Goal: Task Accomplishment & Management: Use online tool/utility

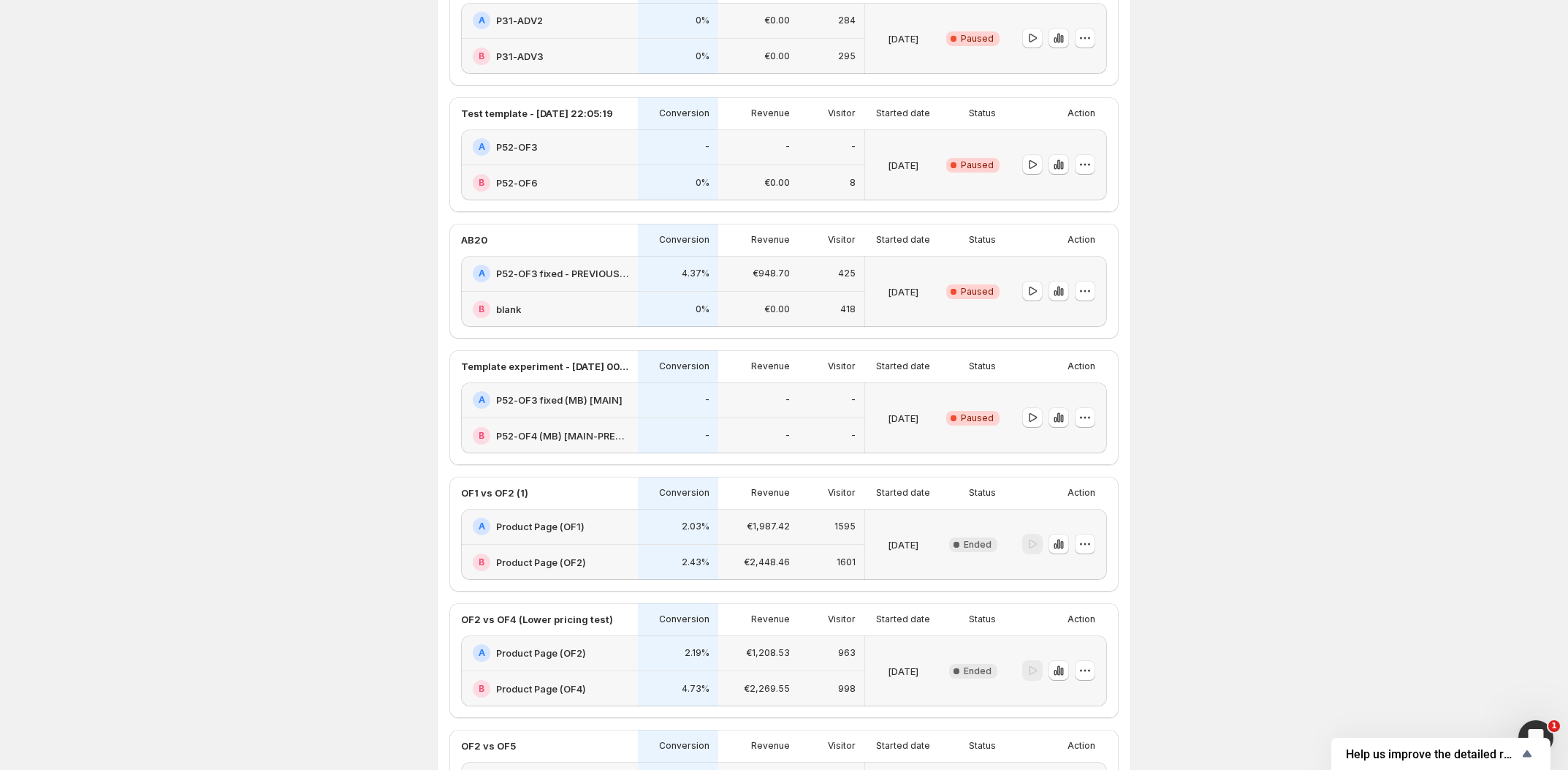
scroll to position [1055, 0]
click at [1087, 417] on icon "button" at bounding box center [1085, 416] width 2 height 2
click at [1161, 568] on div "Experiments. This page is ready Experiments Create new experiment Template Expe…" at bounding box center [784, 334] width 1568 height 2779
click at [1536, 718] on div "Open Intercom Messenger" at bounding box center [1533, 735] width 48 height 48
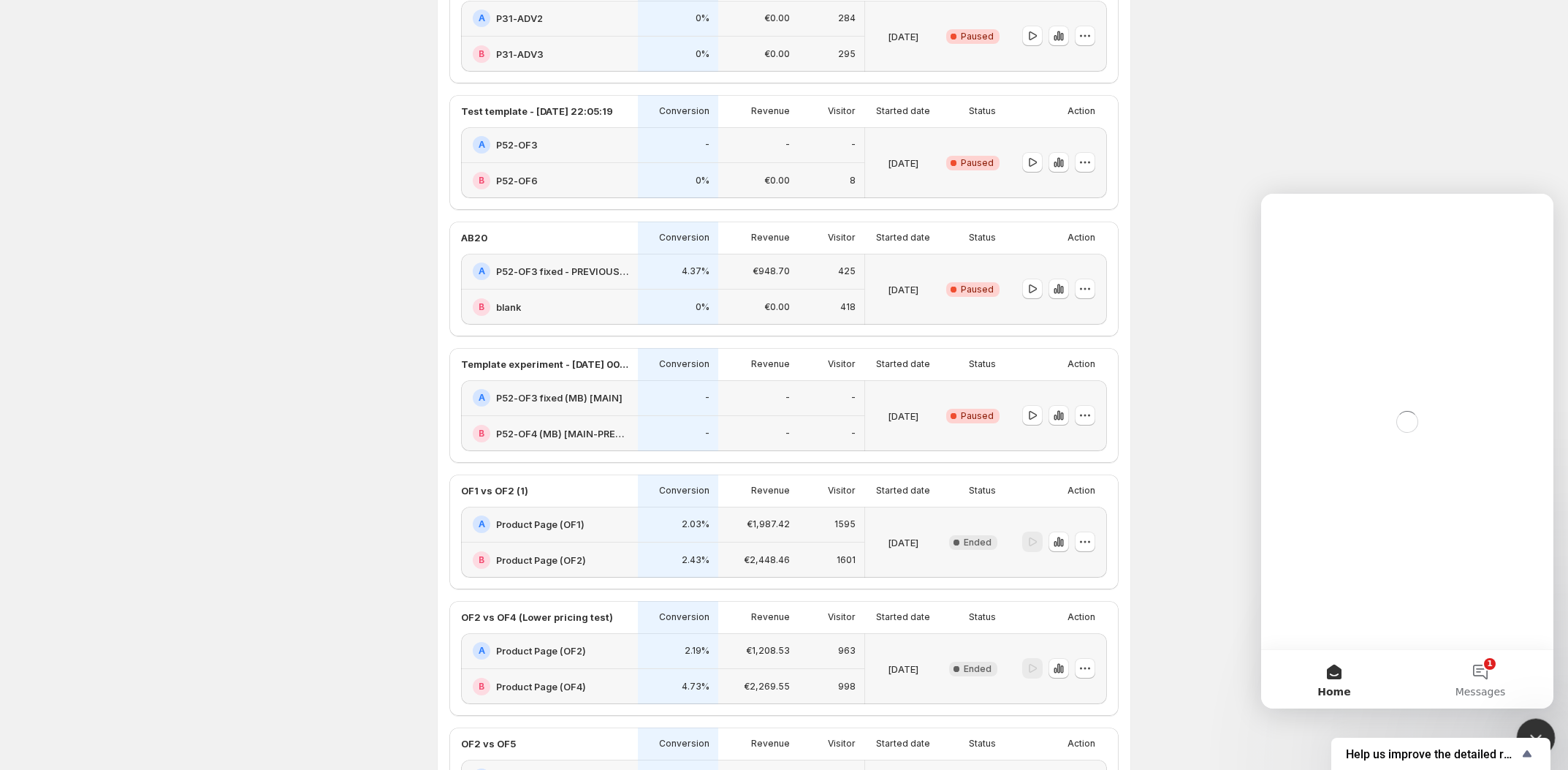
scroll to position [0, 0]
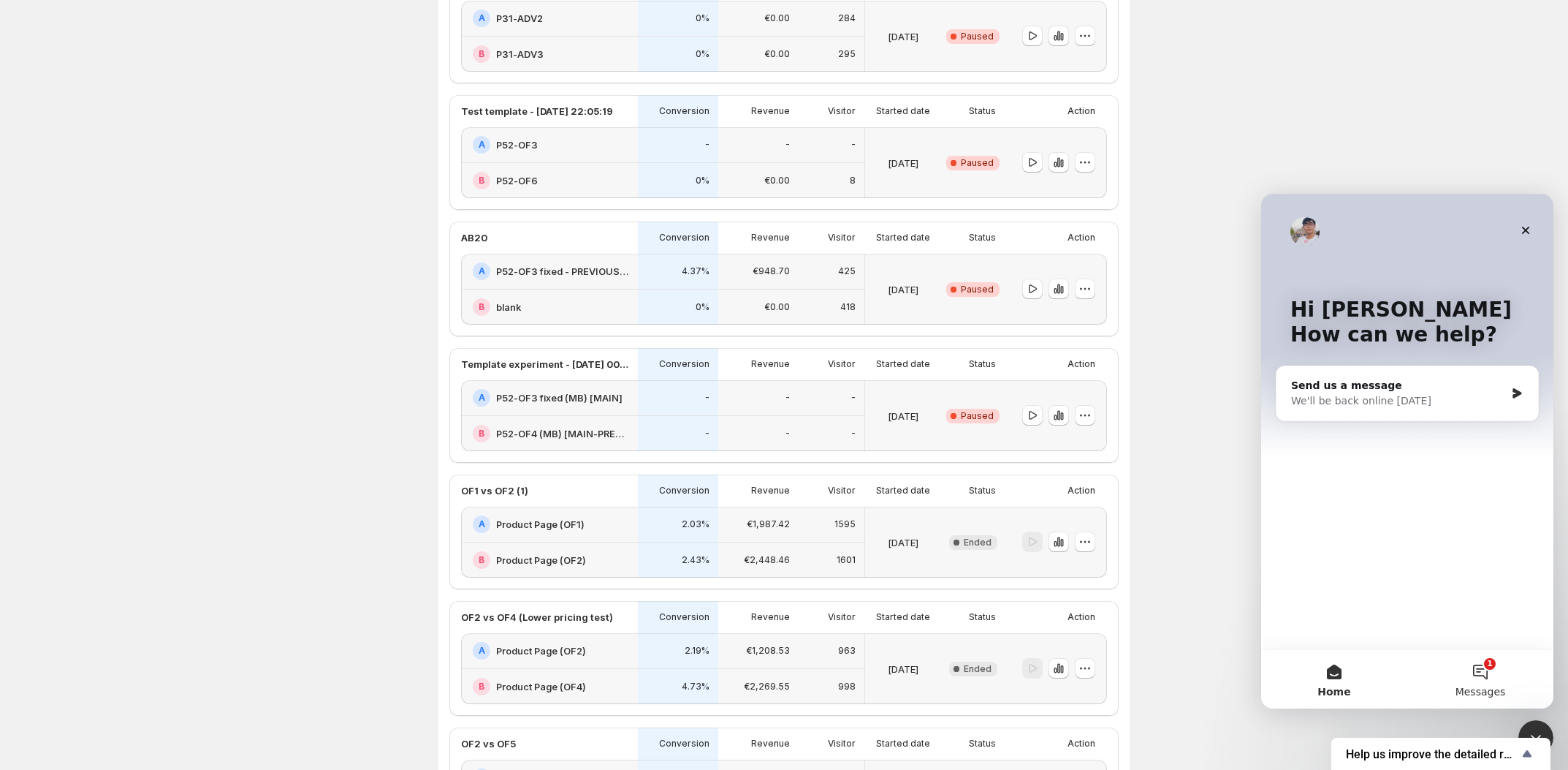
click at [1491, 667] on button "1 Messages" at bounding box center [1480, 679] width 146 height 59
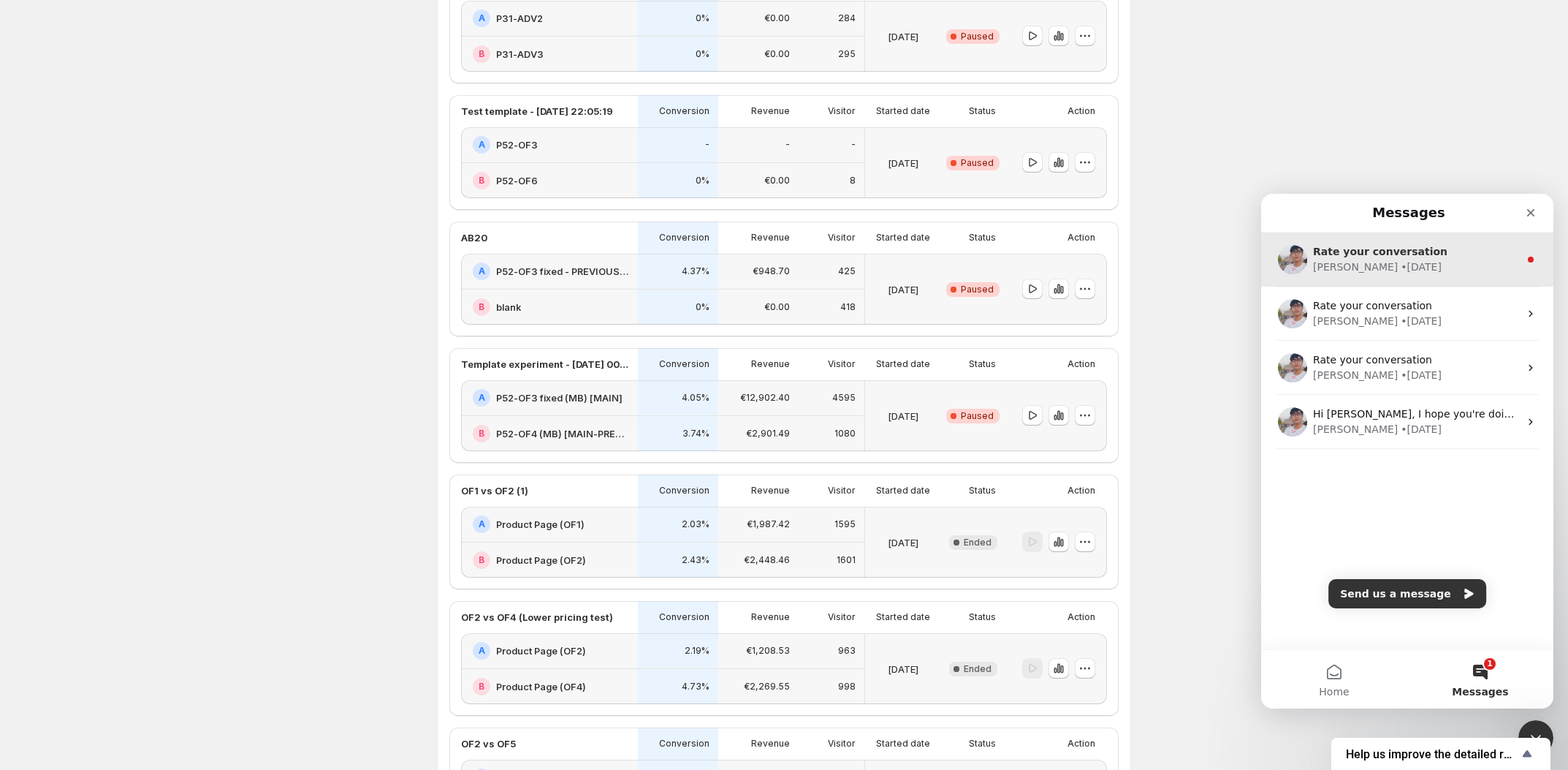
click at [1455, 273] on div "Antony • 1w ago" at bounding box center [1415, 267] width 206 height 15
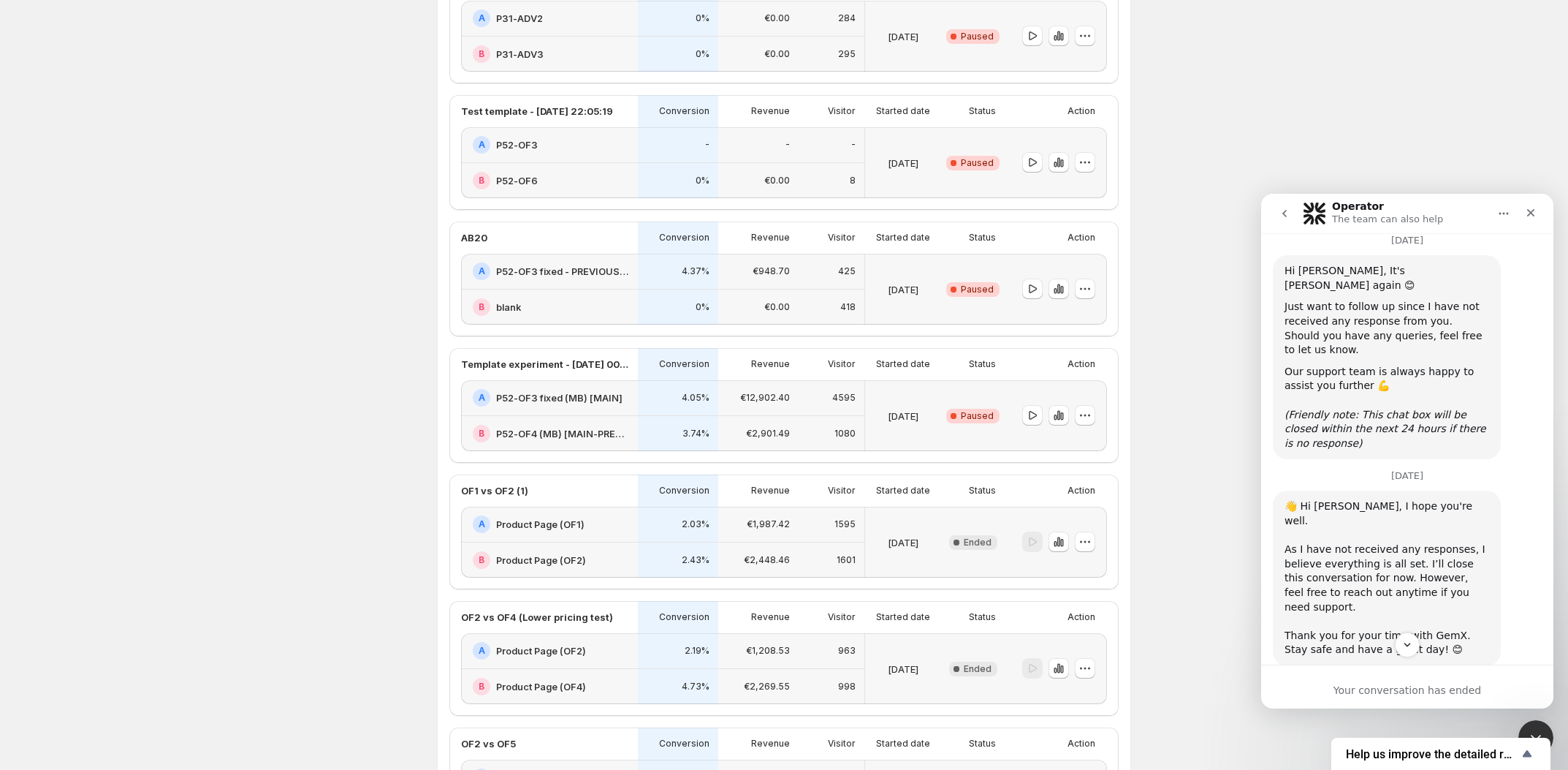
scroll to position [5896, 0]
click at [1185, 530] on div "Experiments. This page is ready Experiments Create new experiment Template Expe…" at bounding box center [784, 334] width 1568 height 2779
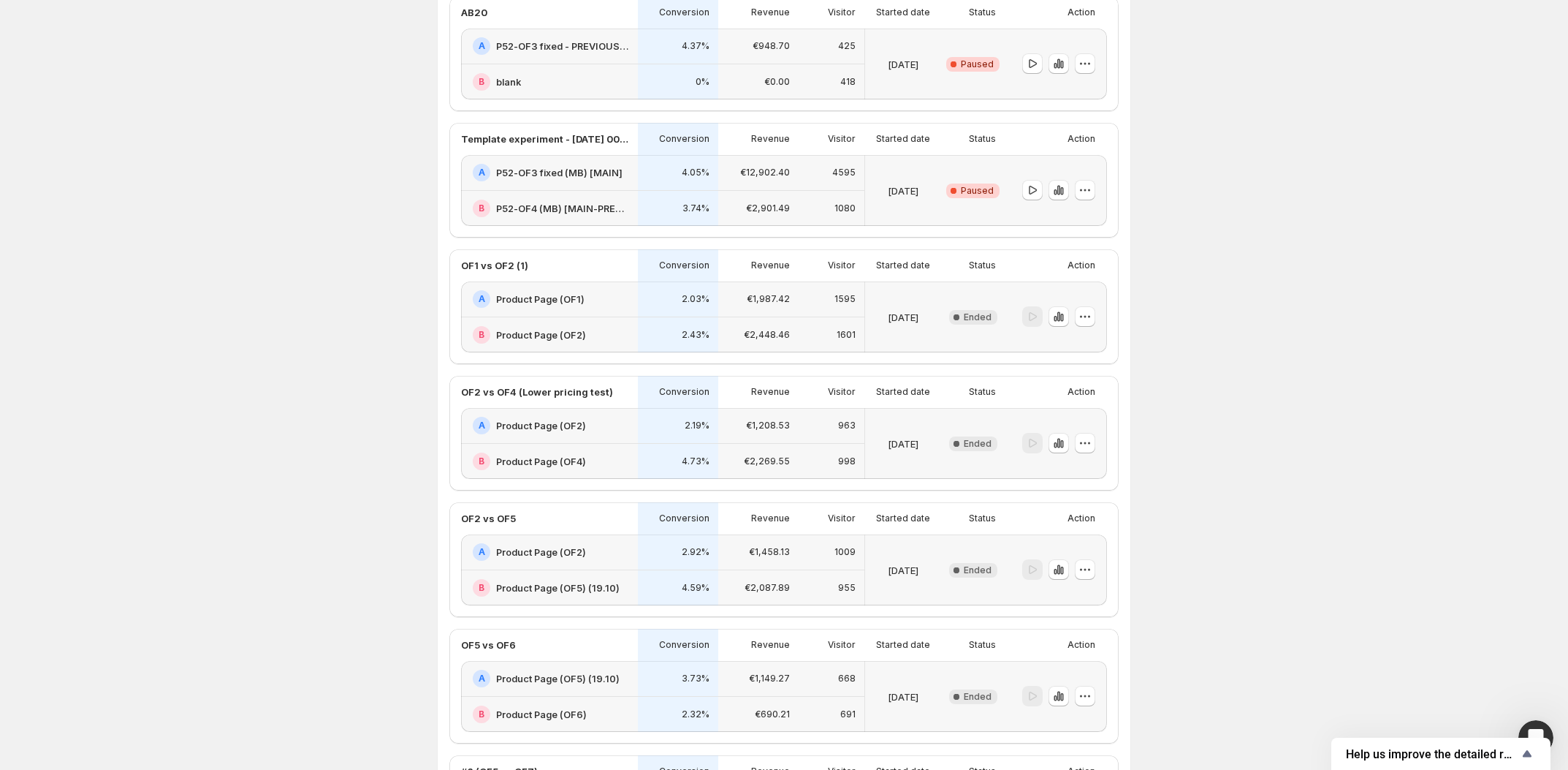
scroll to position [1175, 0]
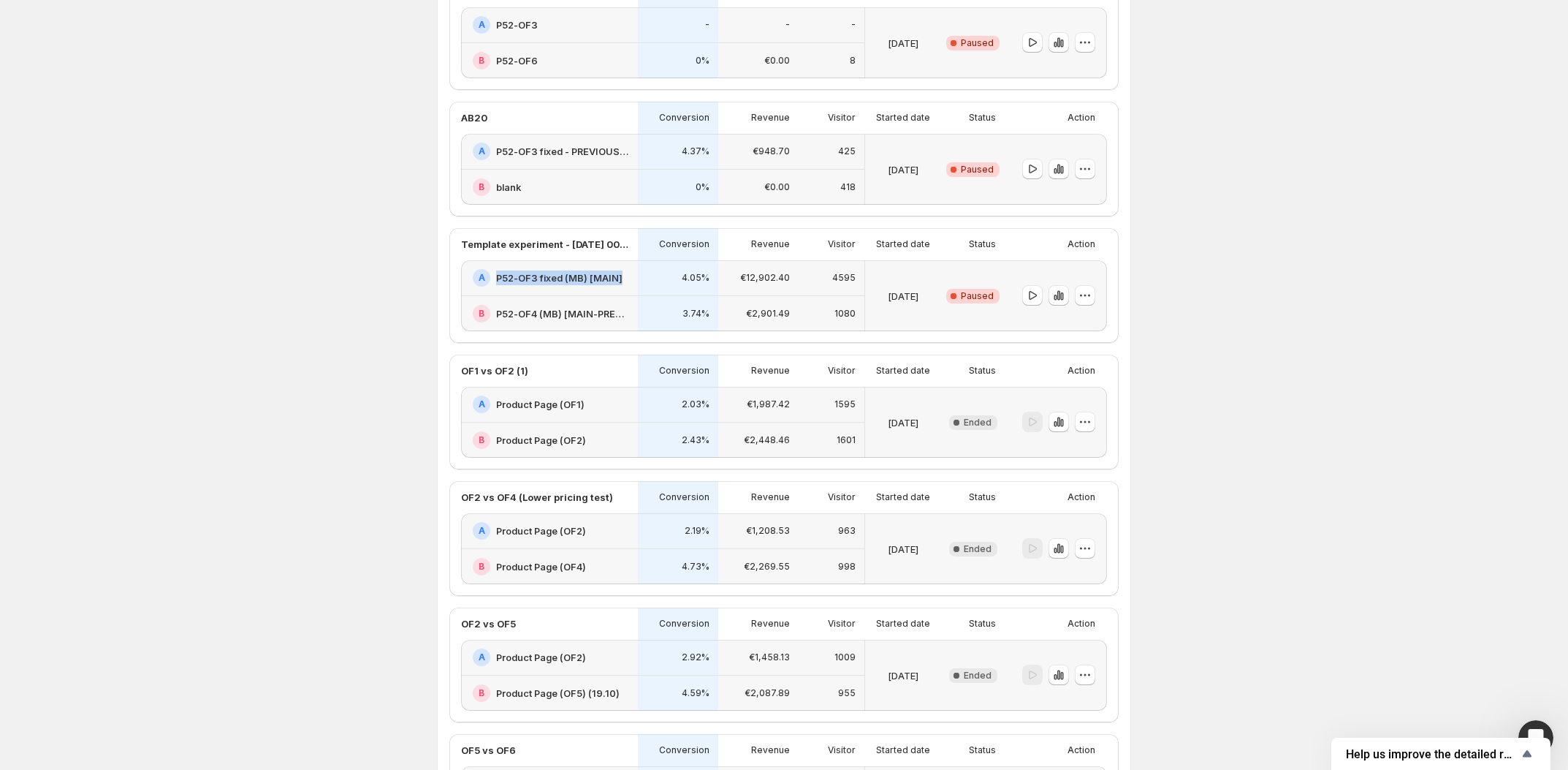
copy h2 "P52-OF3 fixed (MB) [MAIN]"
drag, startPoint x: 499, startPoint y: 415, endPoint x: 632, endPoint y: 415, distance: 133.0
click at [629, 286] on div "A P52-OF3 fixed (MB) [MAIN]" at bounding box center [550, 277] width 156 height 17
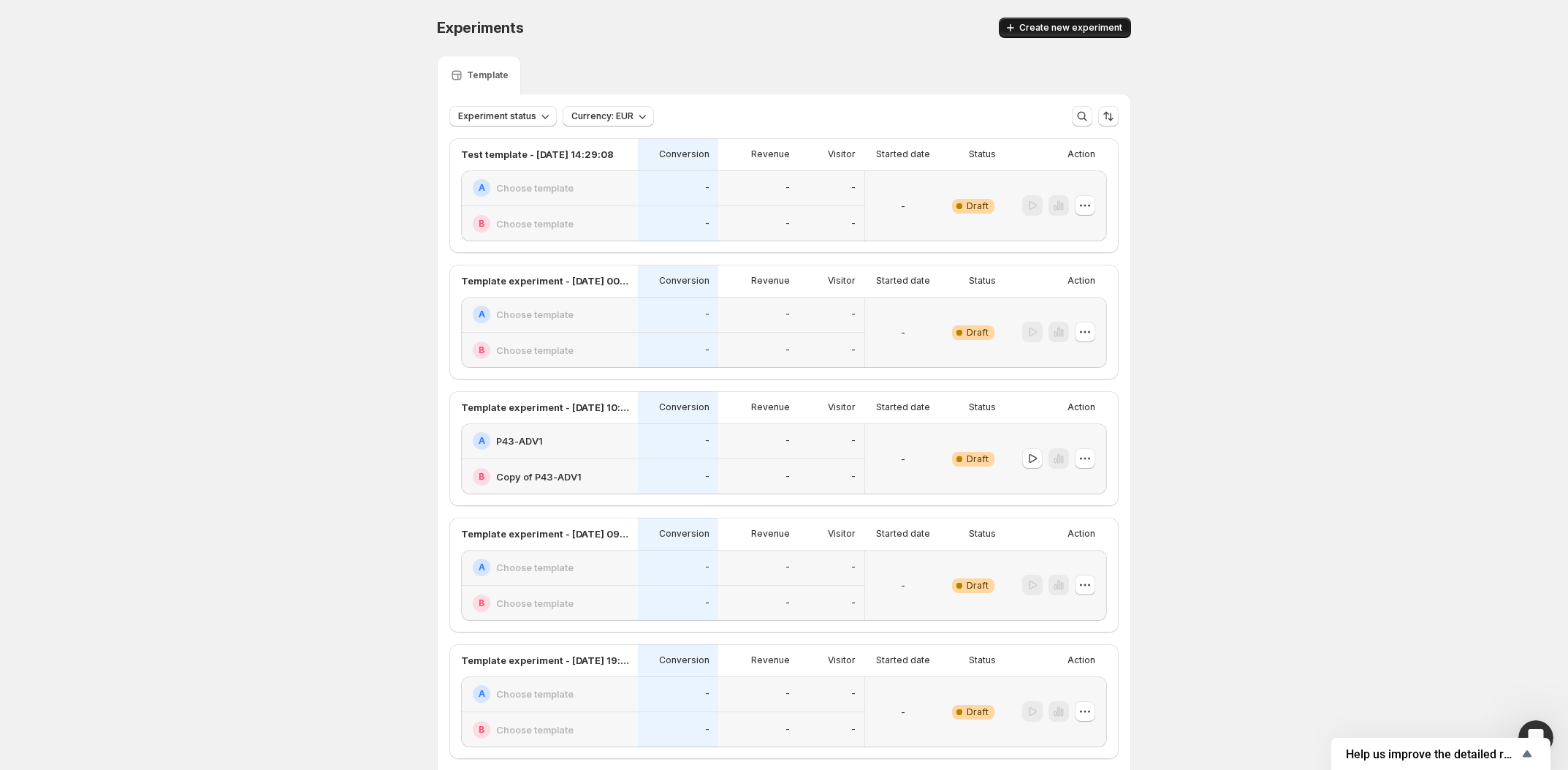
click at [1036, 36] on button "Create new experiment" at bounding box center [1065, 27] width 132 height 21
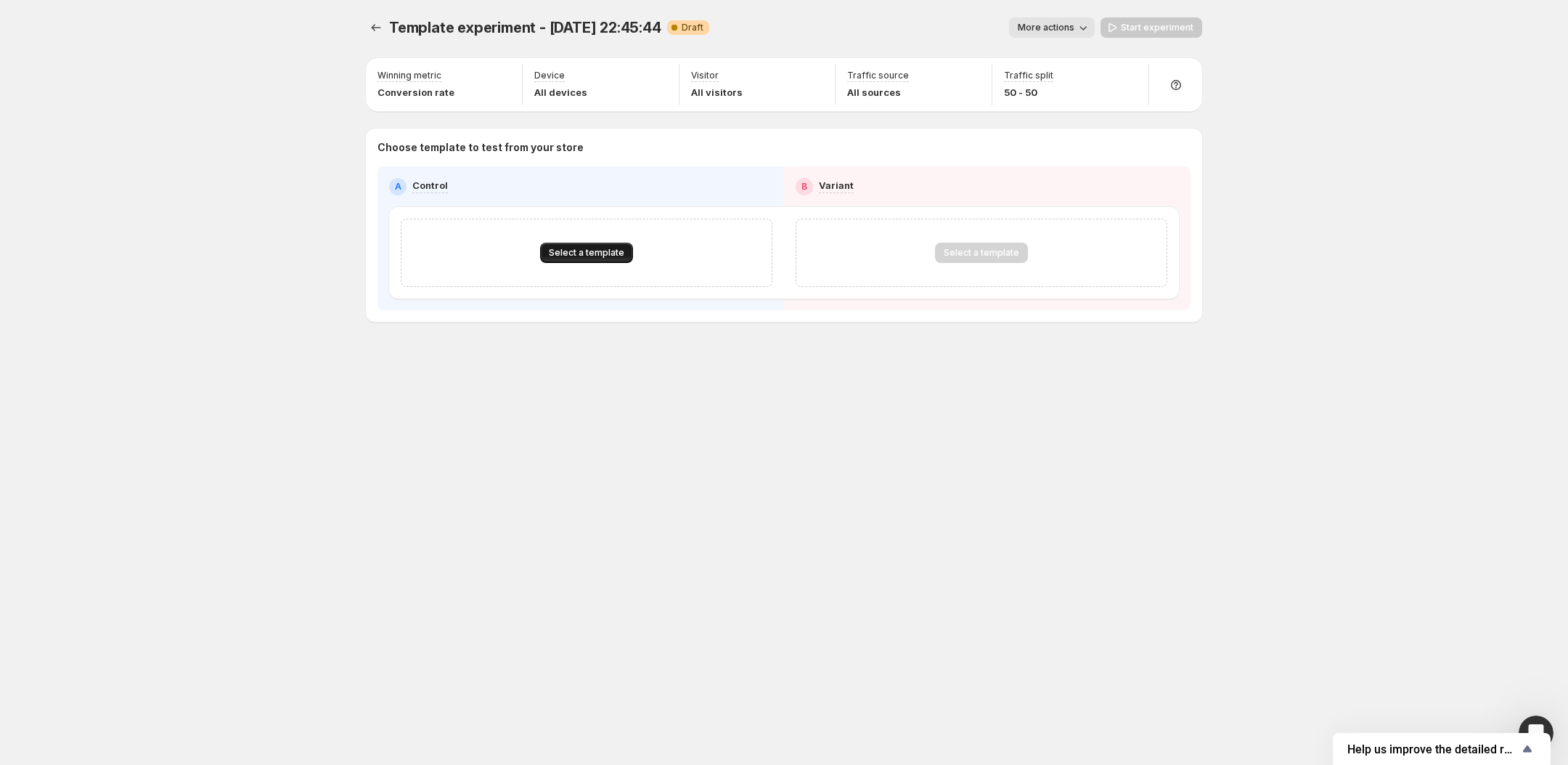
click at [594, 249] on span "Select a template" at bounding box center [586, 252] width 75 height 12
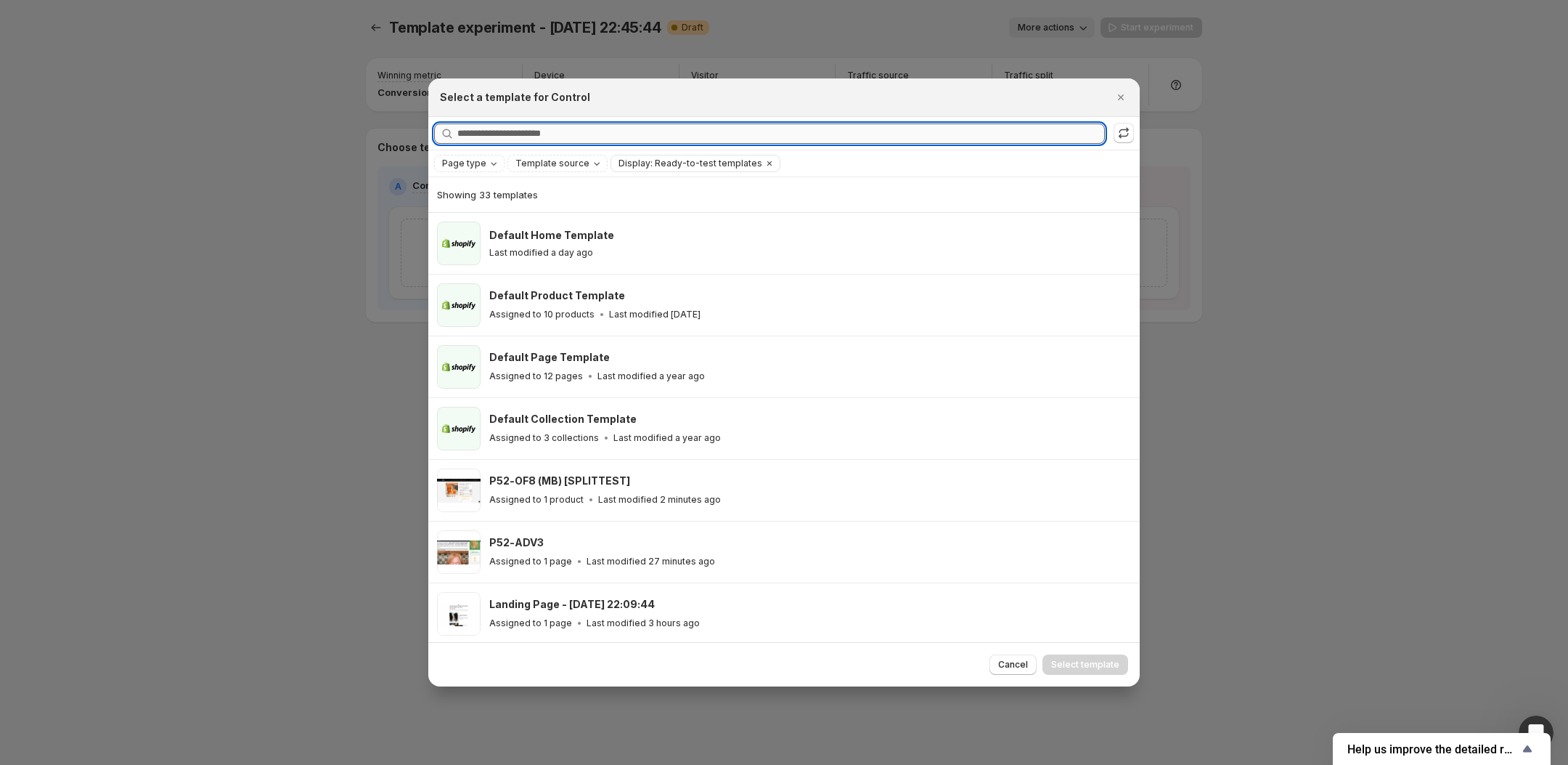
click at [621, 130] on input "Searching all templates" at bounding box center [780, 133] width 647 height 21
paste input "**********"
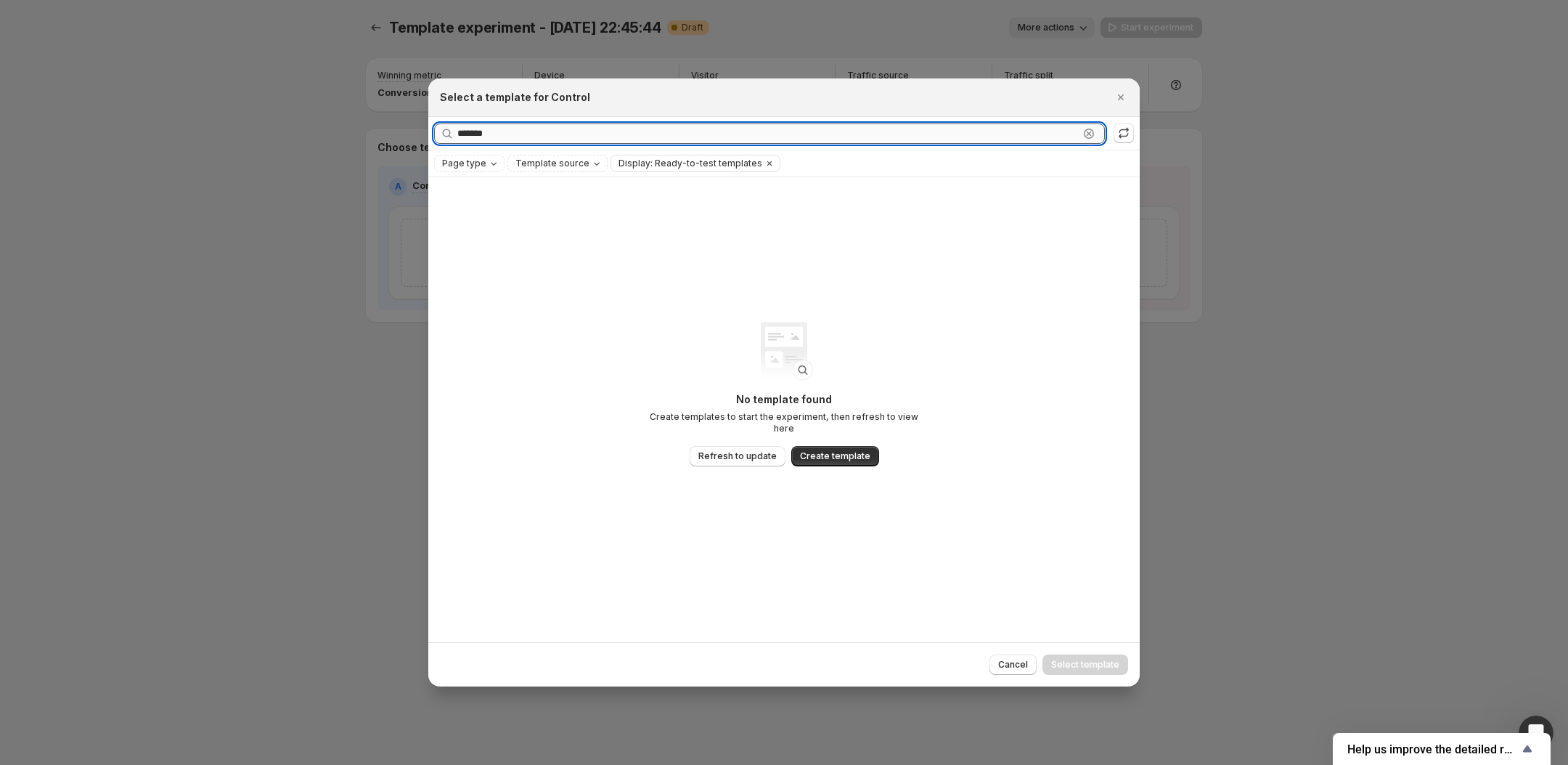
type input "******"
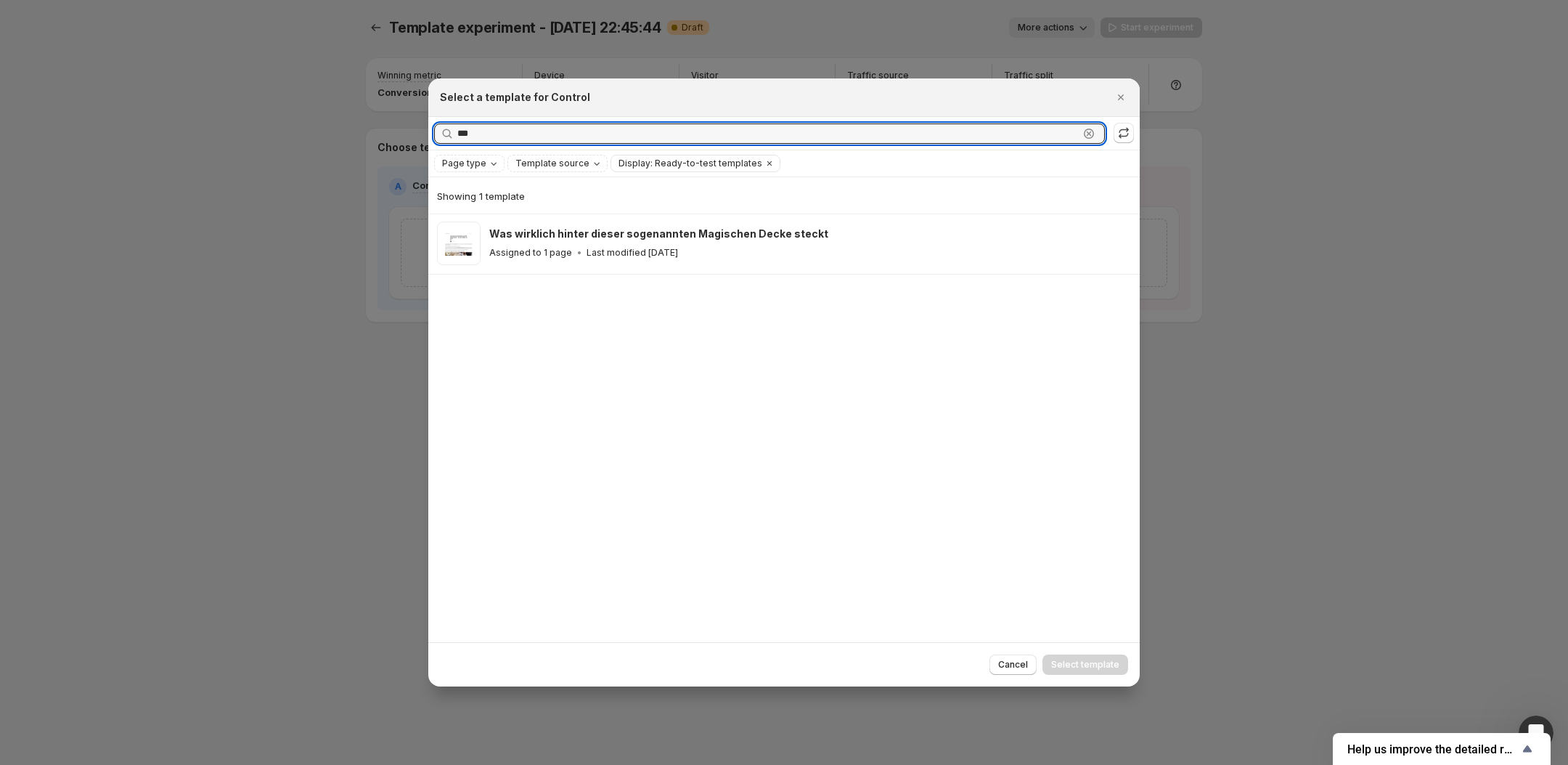
type input "****"
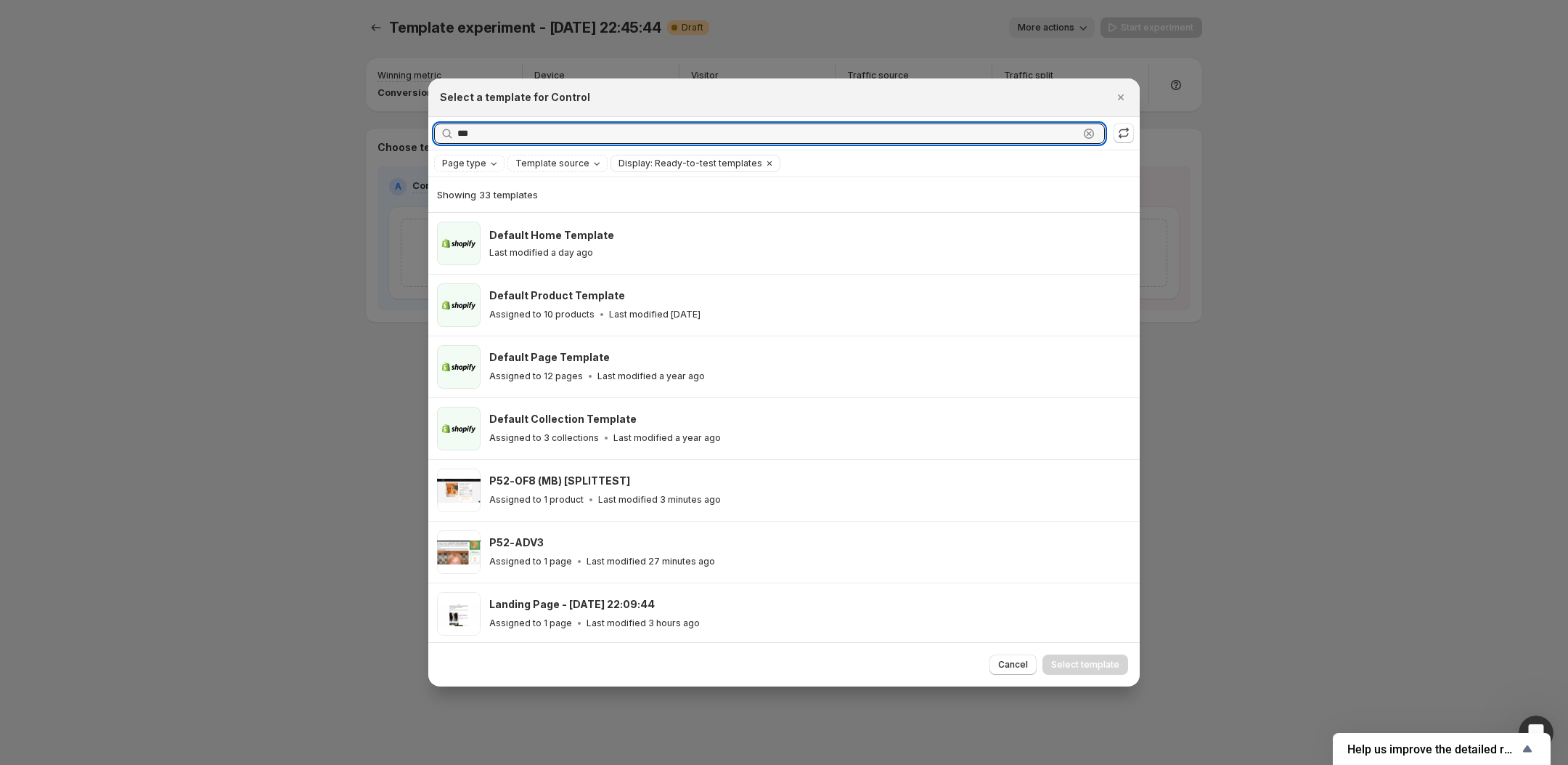
type input "****"
click at [468, 150] on div "Searching all templates" at bounding box center [784, 133] width 712 height 33
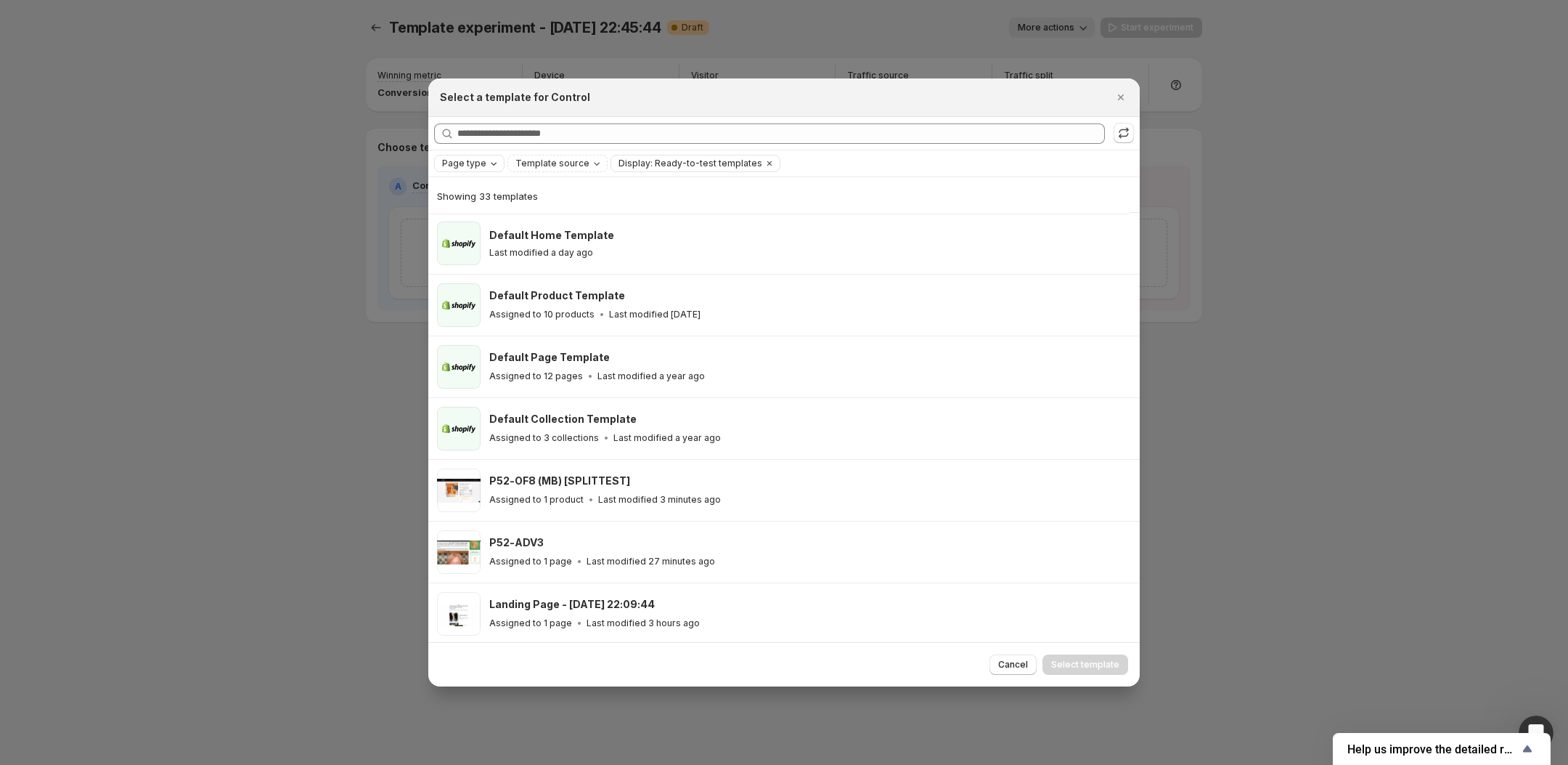
click at [469, 162] on span "Page type" at bounding box center [464, 163] width 44 height 12
click at [592, 189] on div "Showing 33 templates" at bounding box center [779, 196] width 684 height 14
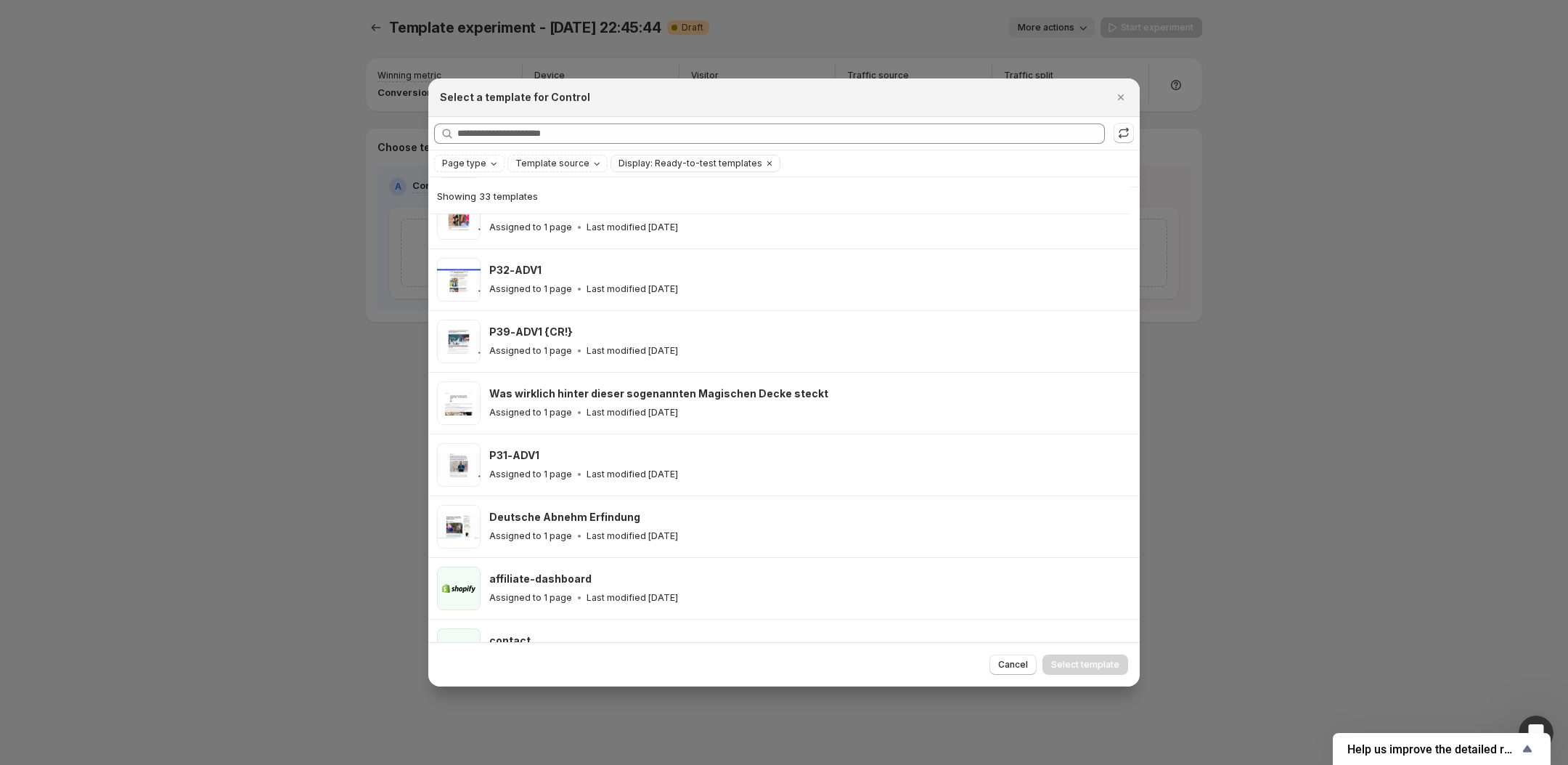
scroll to position [1614, 0]
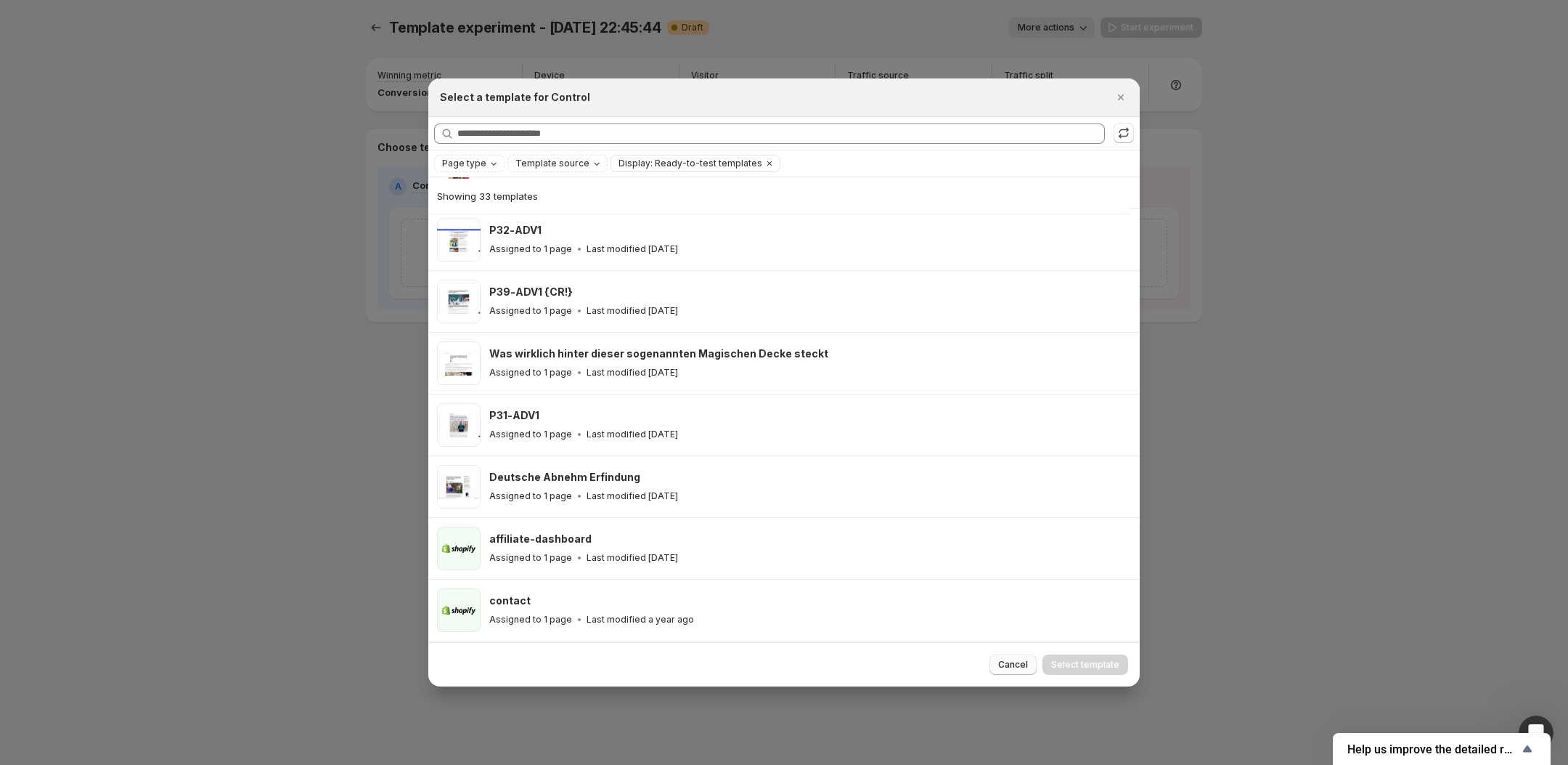
click at [1013, 669] on span "Cancel" at bounding box center [1012, 664] width 30 height 12
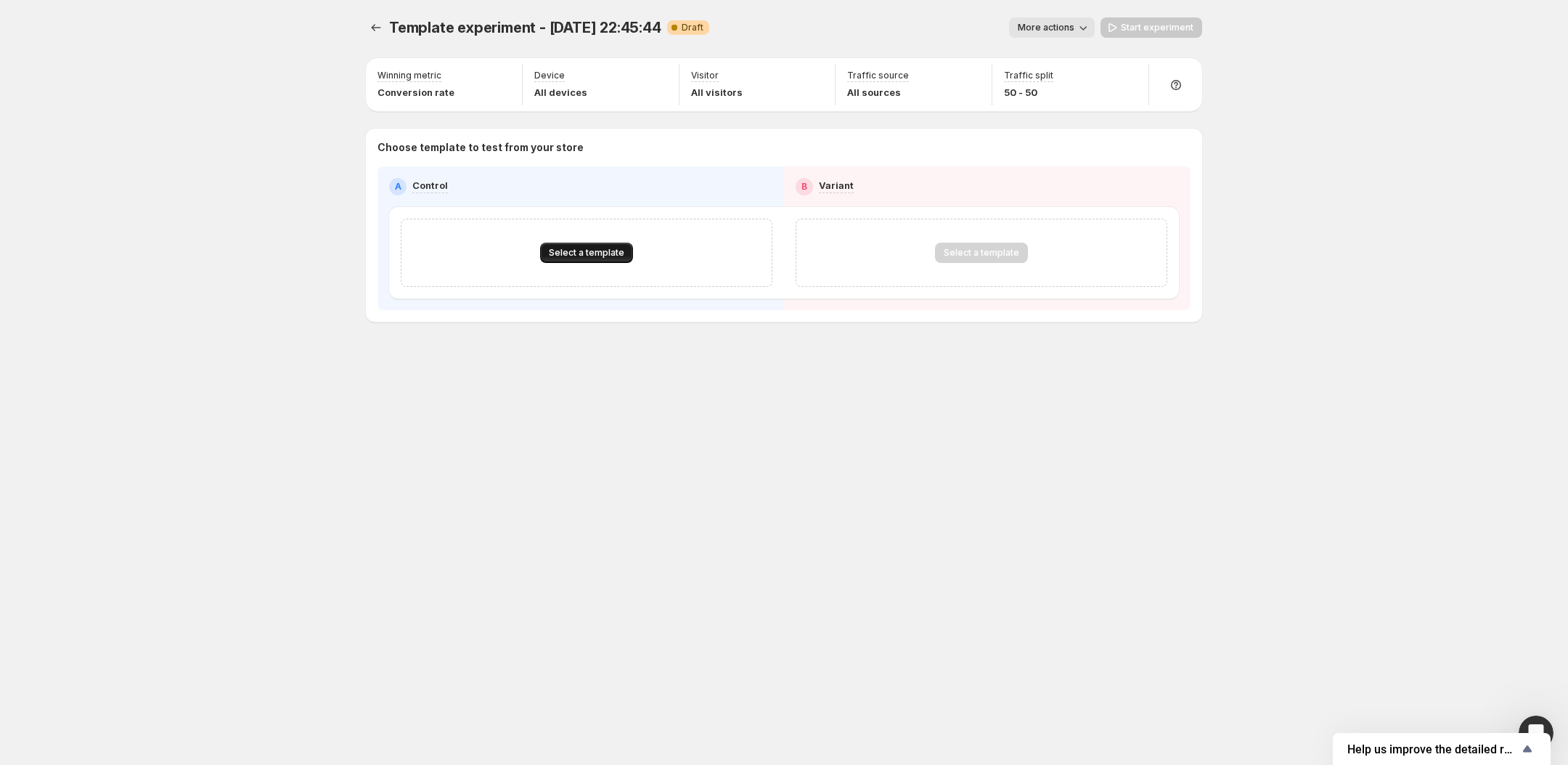
click at [575, 251] on span "Select a template" at bounding box center [586, 252] width 75 height 12
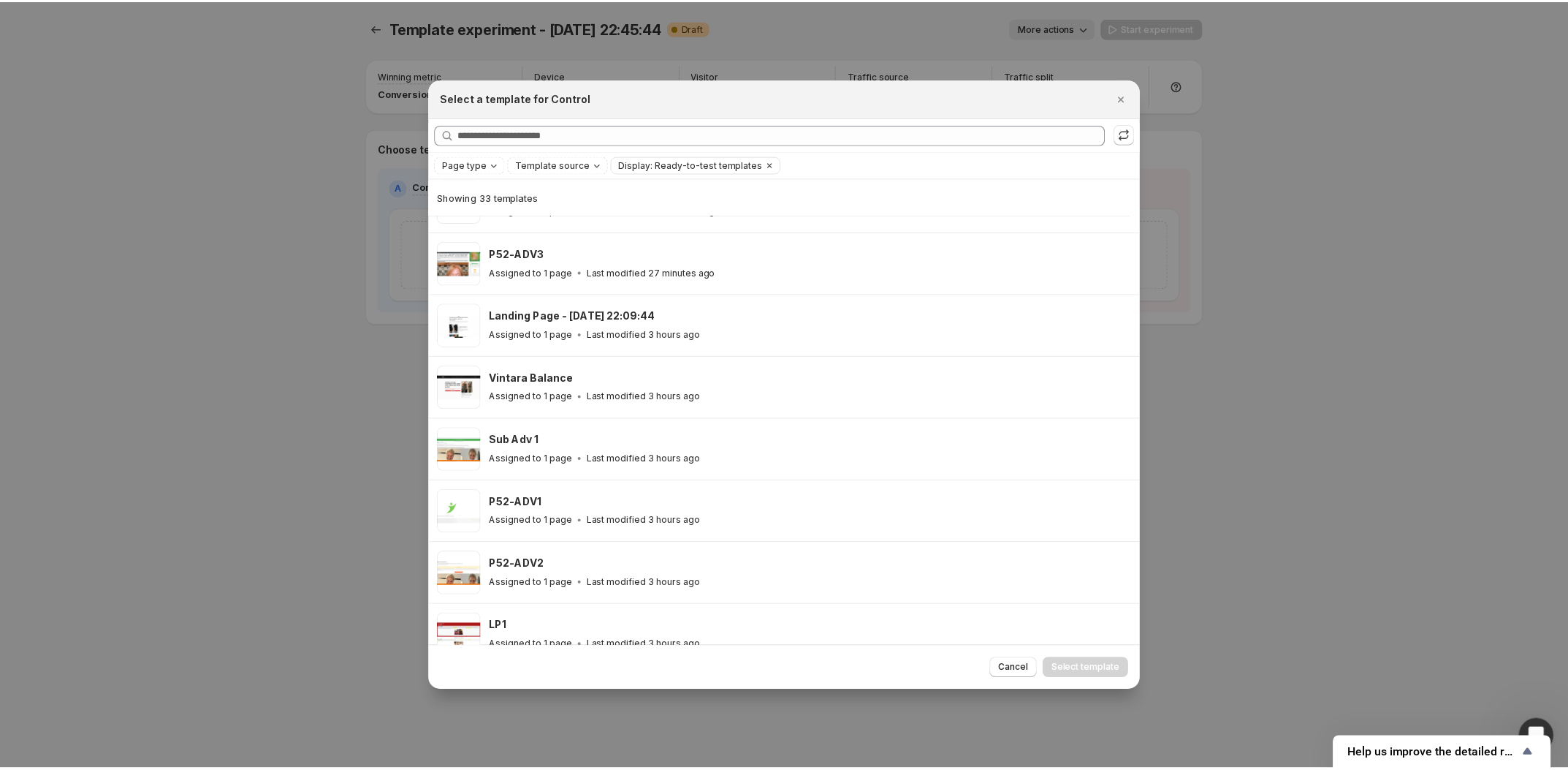
scroll to position [294, 0]
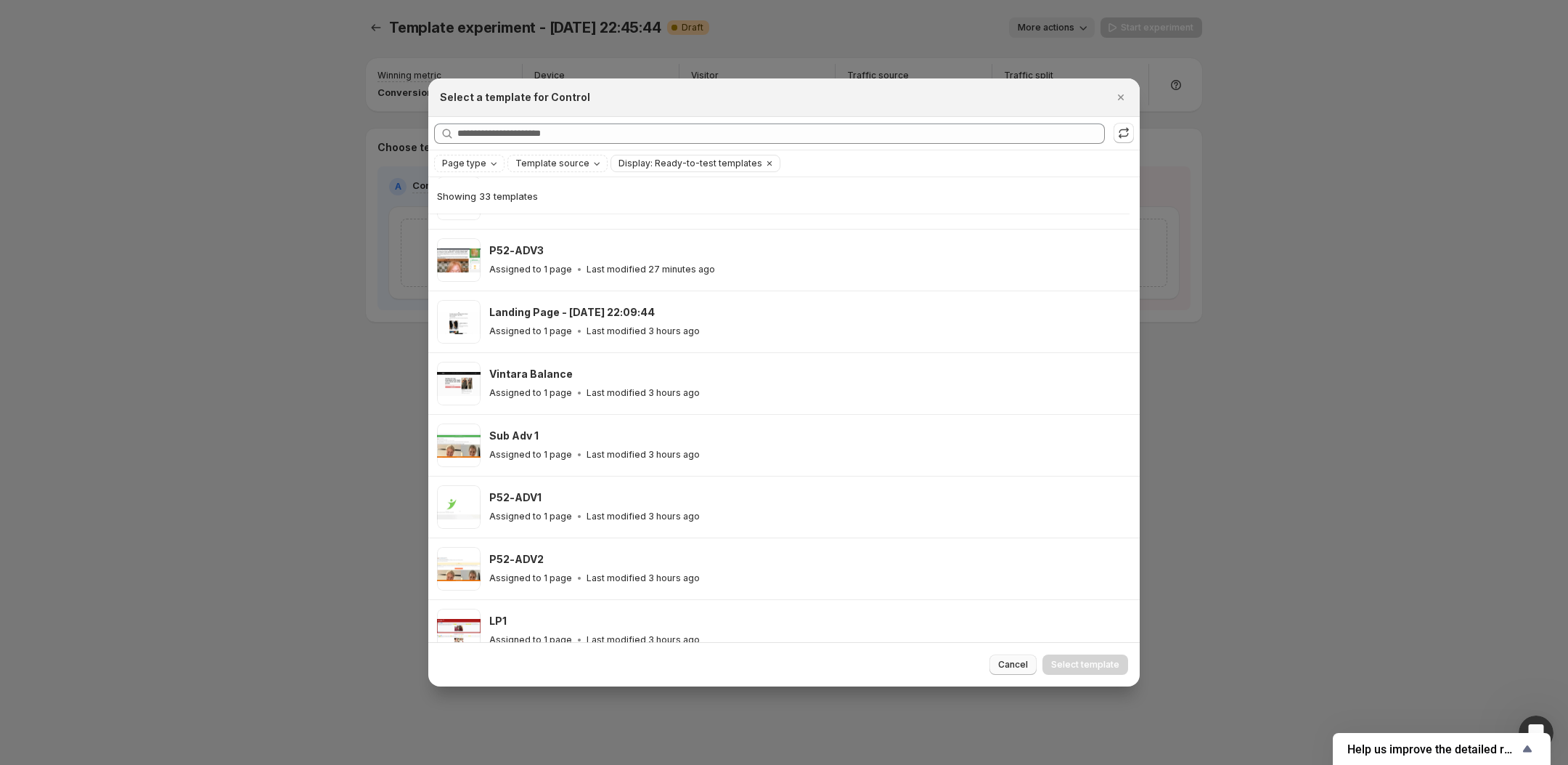
click at [1005, 671] on button "Cancel" at bounding box center [1012, 664] width 48 height 21
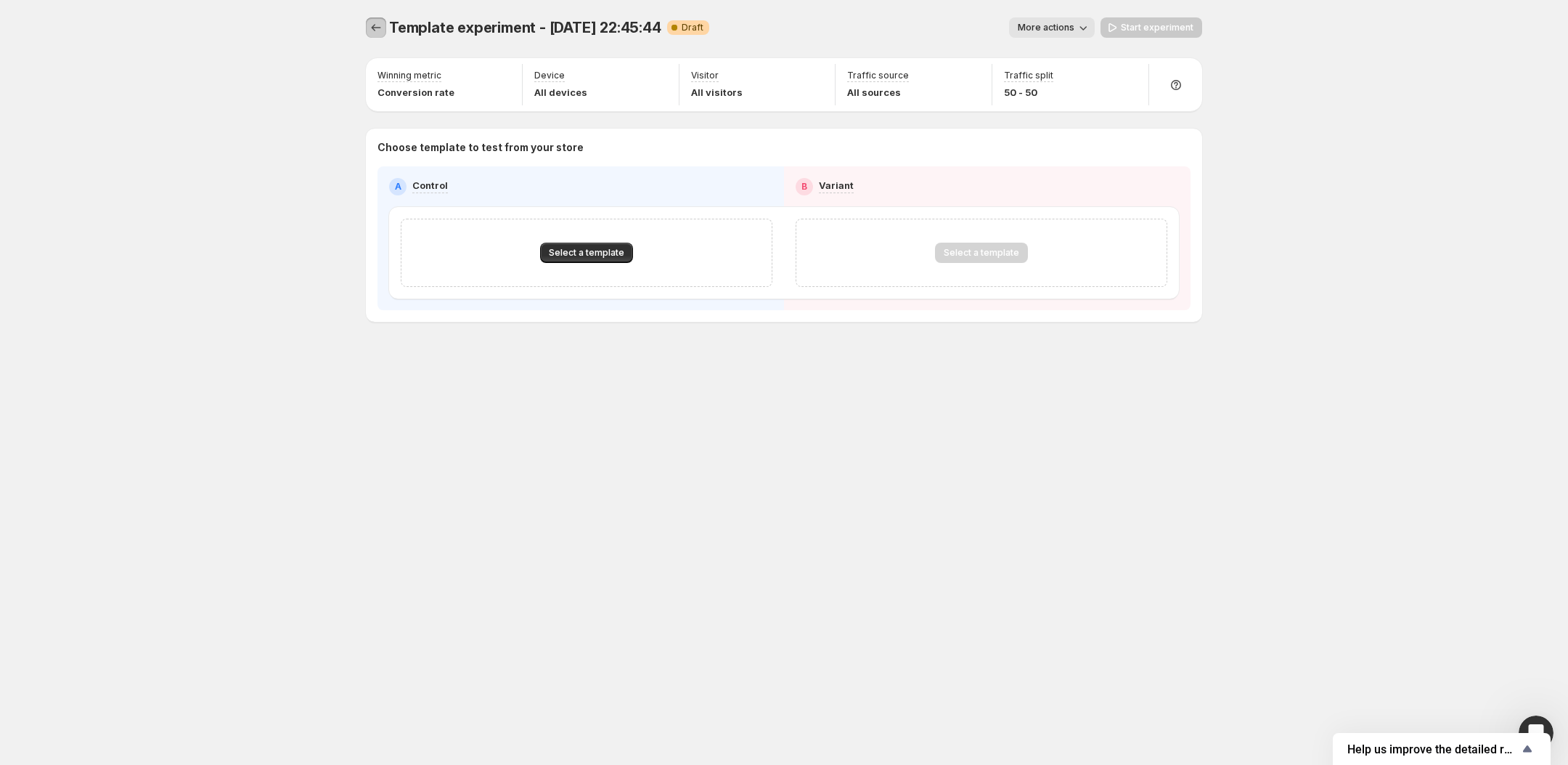
click at [377, 18] on button "Experiments" at bounding box center [376, 27] width 21 height 21
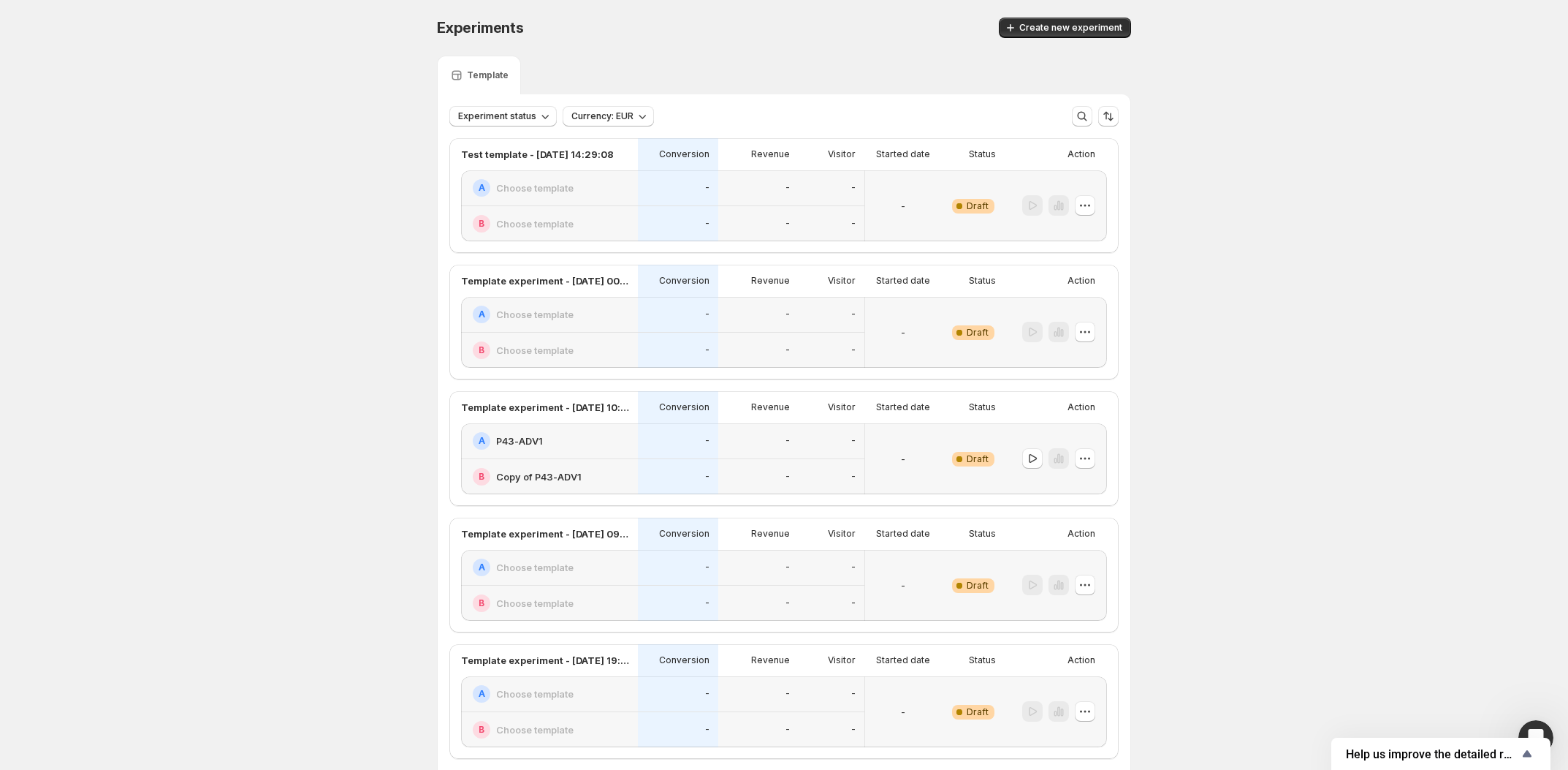
click at [1024, 19] on button "Create new experiment" at bounding box center [1065, 27] width 132 height 21
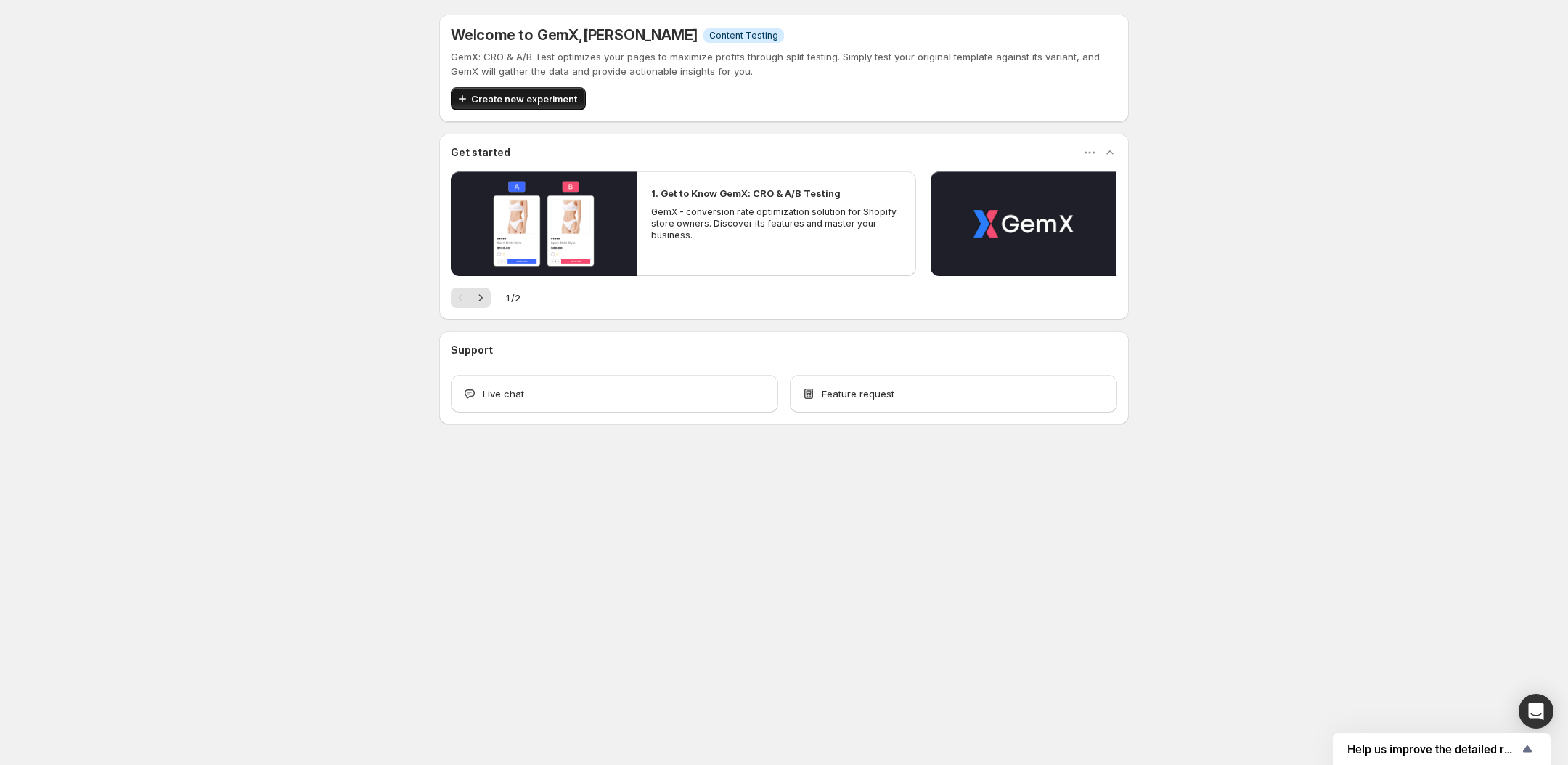
click at [569, 89] on button "Create new experiment" at bounding box center [518, 99] width 135 height 23
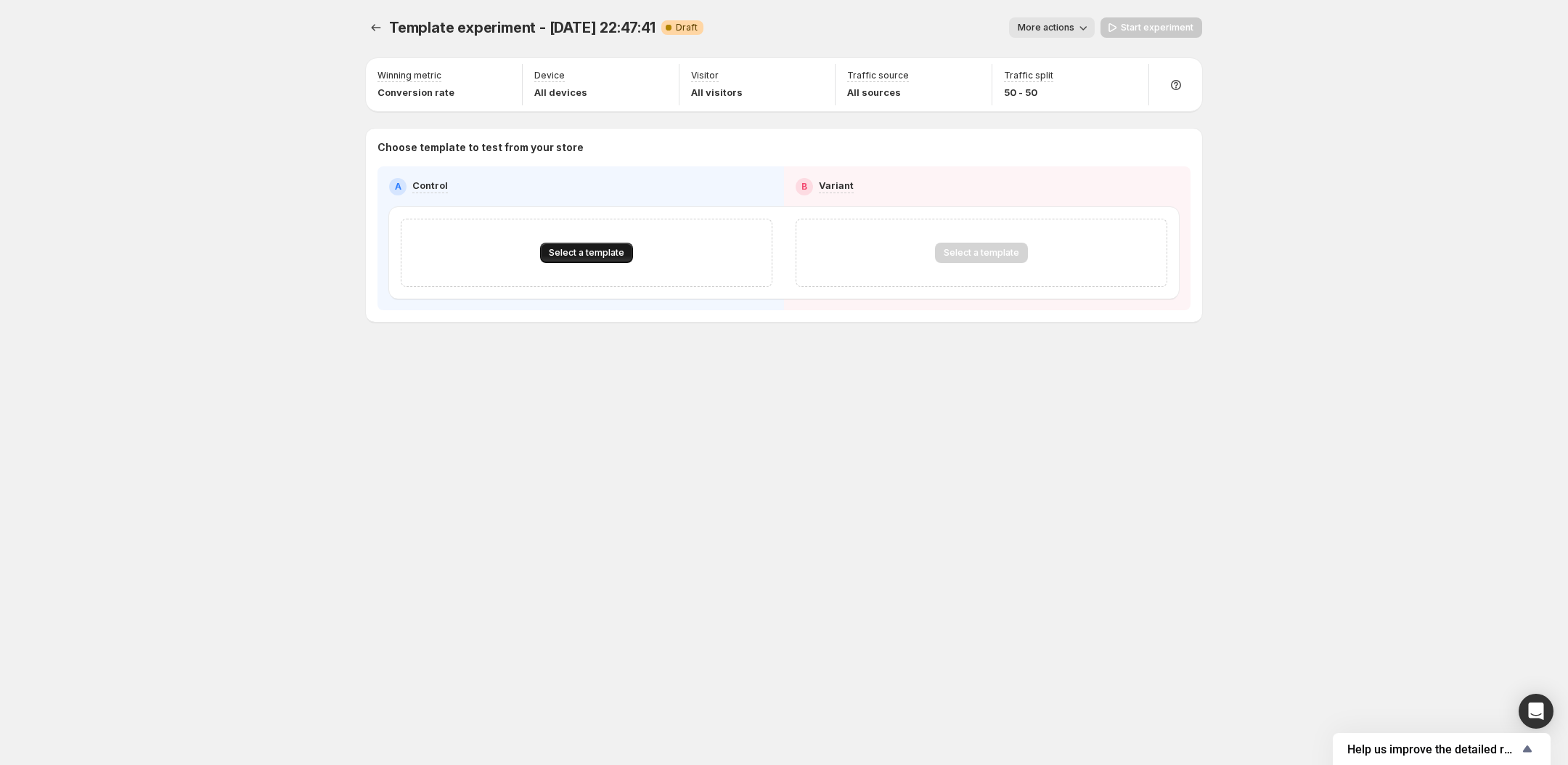
click at [578, 256] on span "Select a template" at bounding box center [586, 252] width 75 height 12
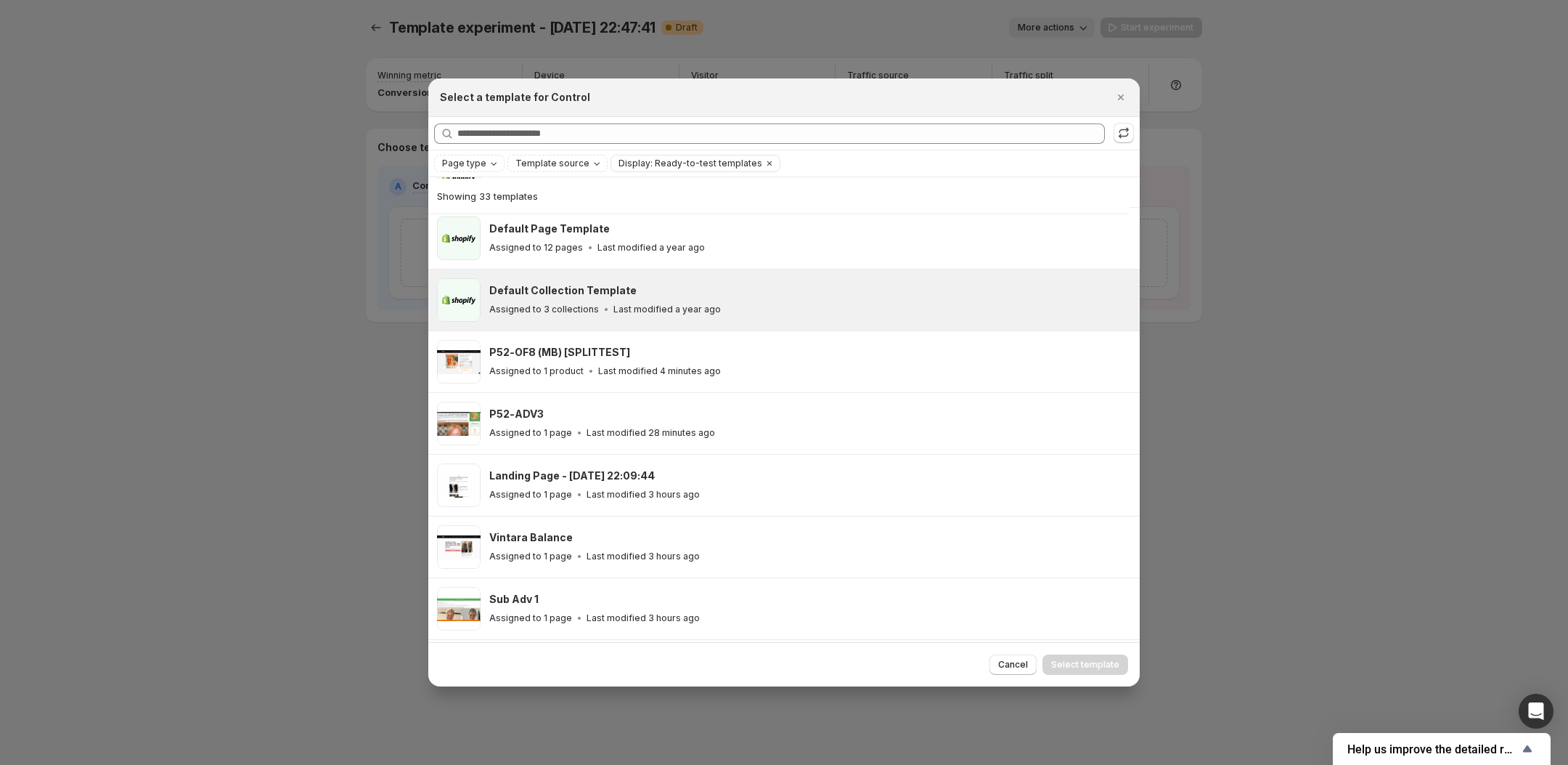
scroll to position [165, 0]
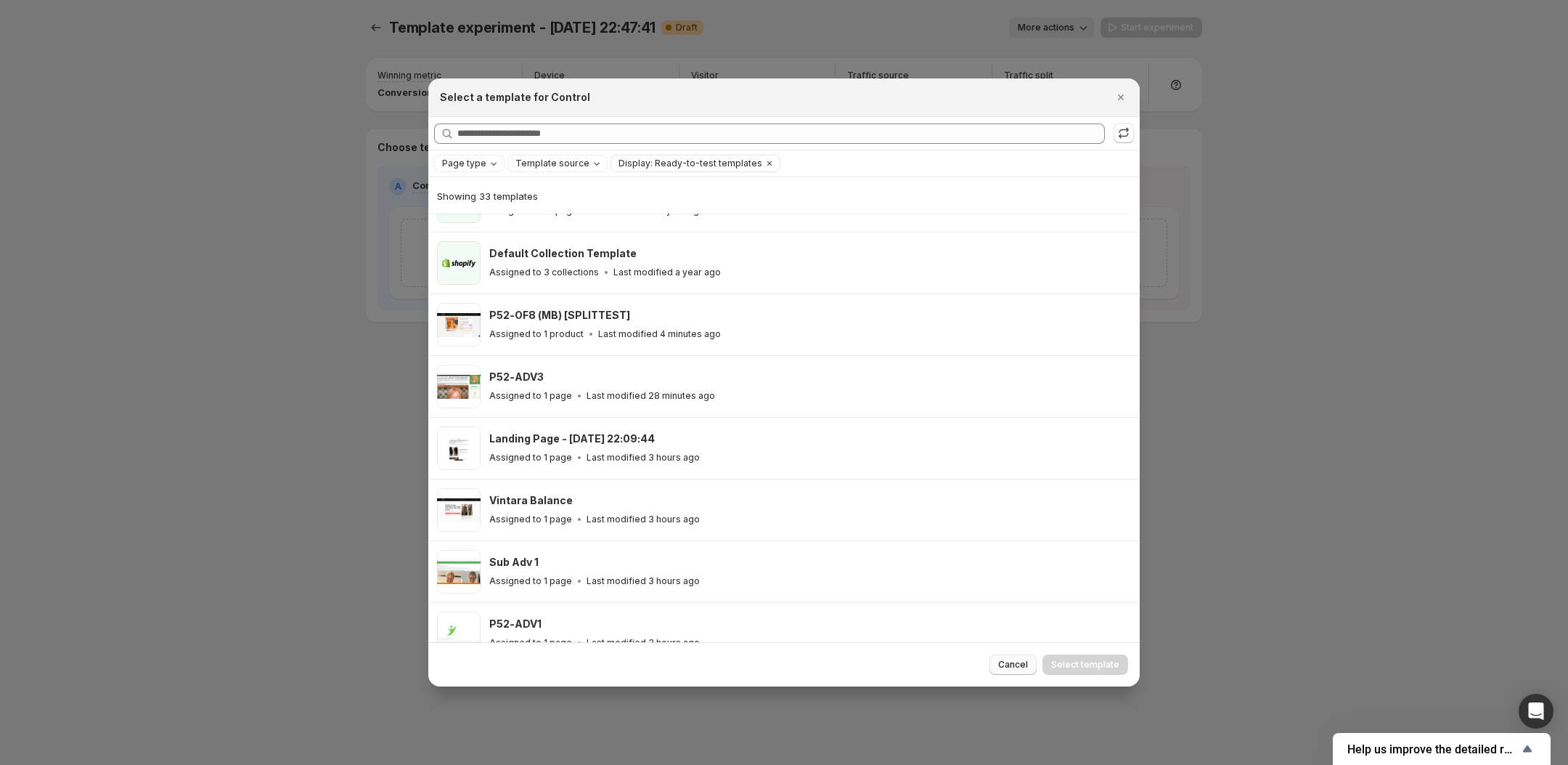
click at [1015, 663] on span "Cancel" at bounding box center [1012, 664] width 30 height 12
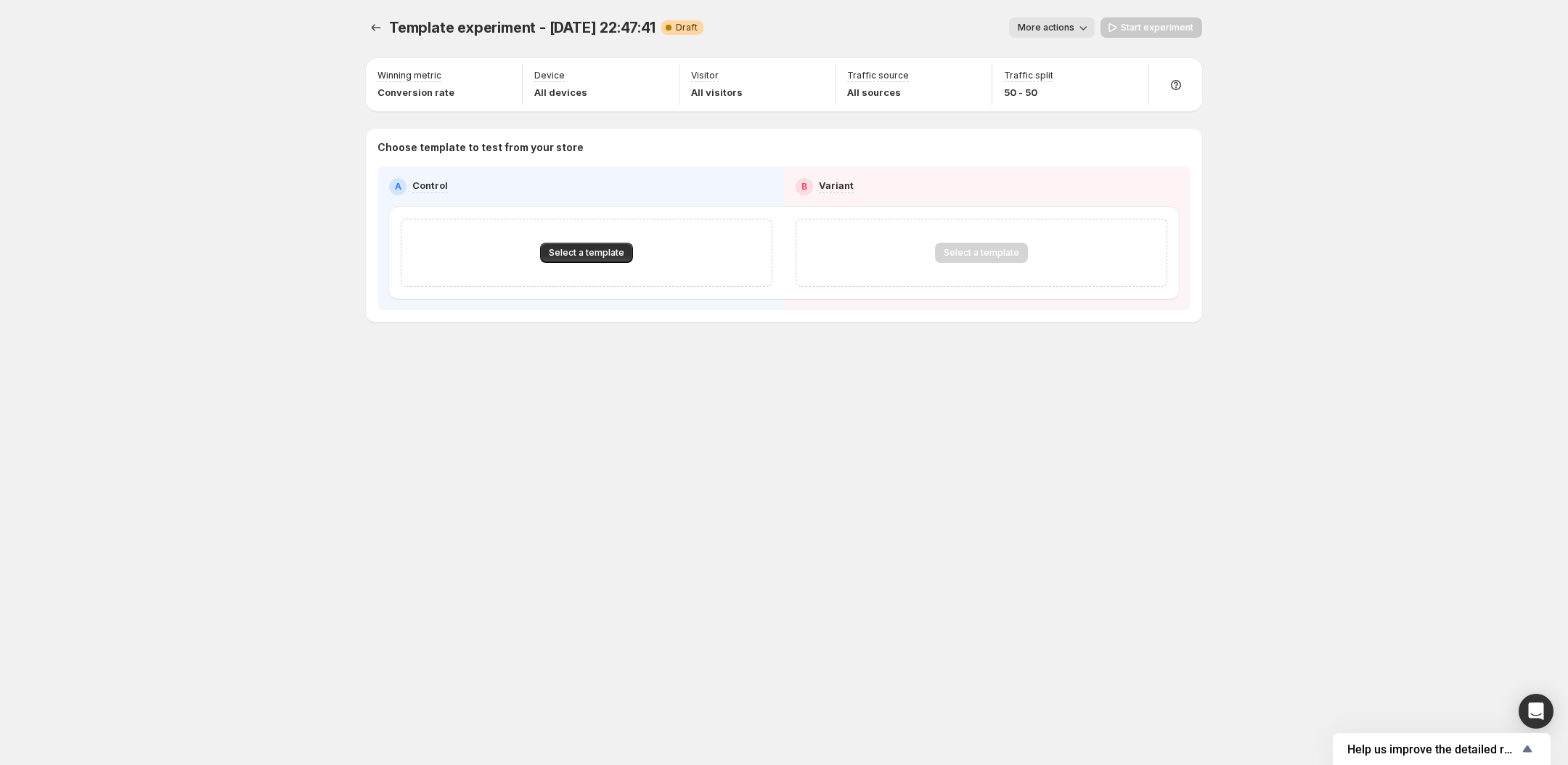
click at [999, 268] on div "Select a template" at bounding box center [981, 252] width 372 height 68
click at [900, 250] on div "Select a template" at bounding box center [981, 252] width 324 height 21
click at [564, 237] on div "Select a template" at bounding box center [586, 252] width 372 height 68
click at [584, 254] on span "Select a template" at bounding box center [586, 252] width 75 height 12
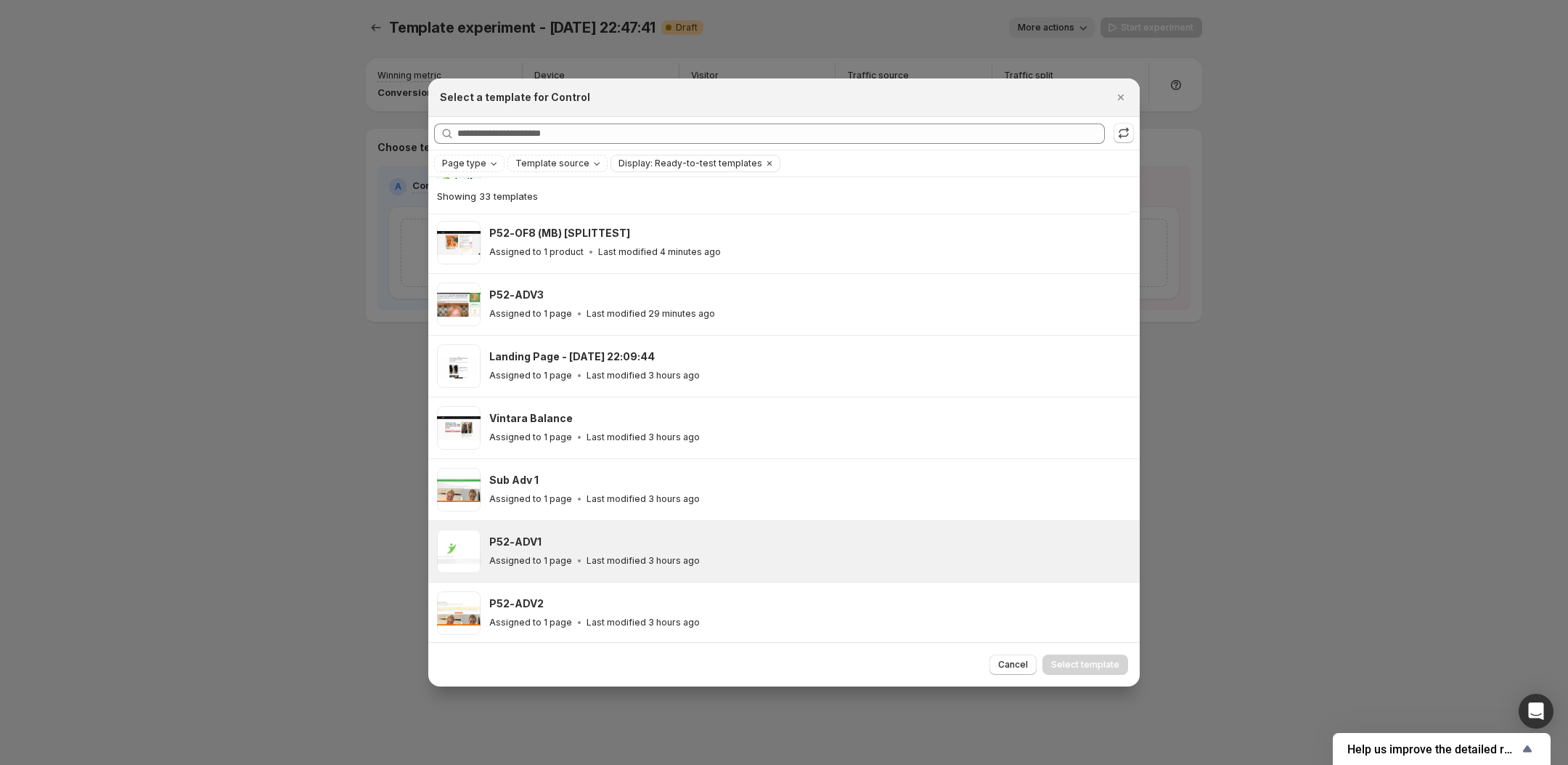
scroll to position [0, 0]
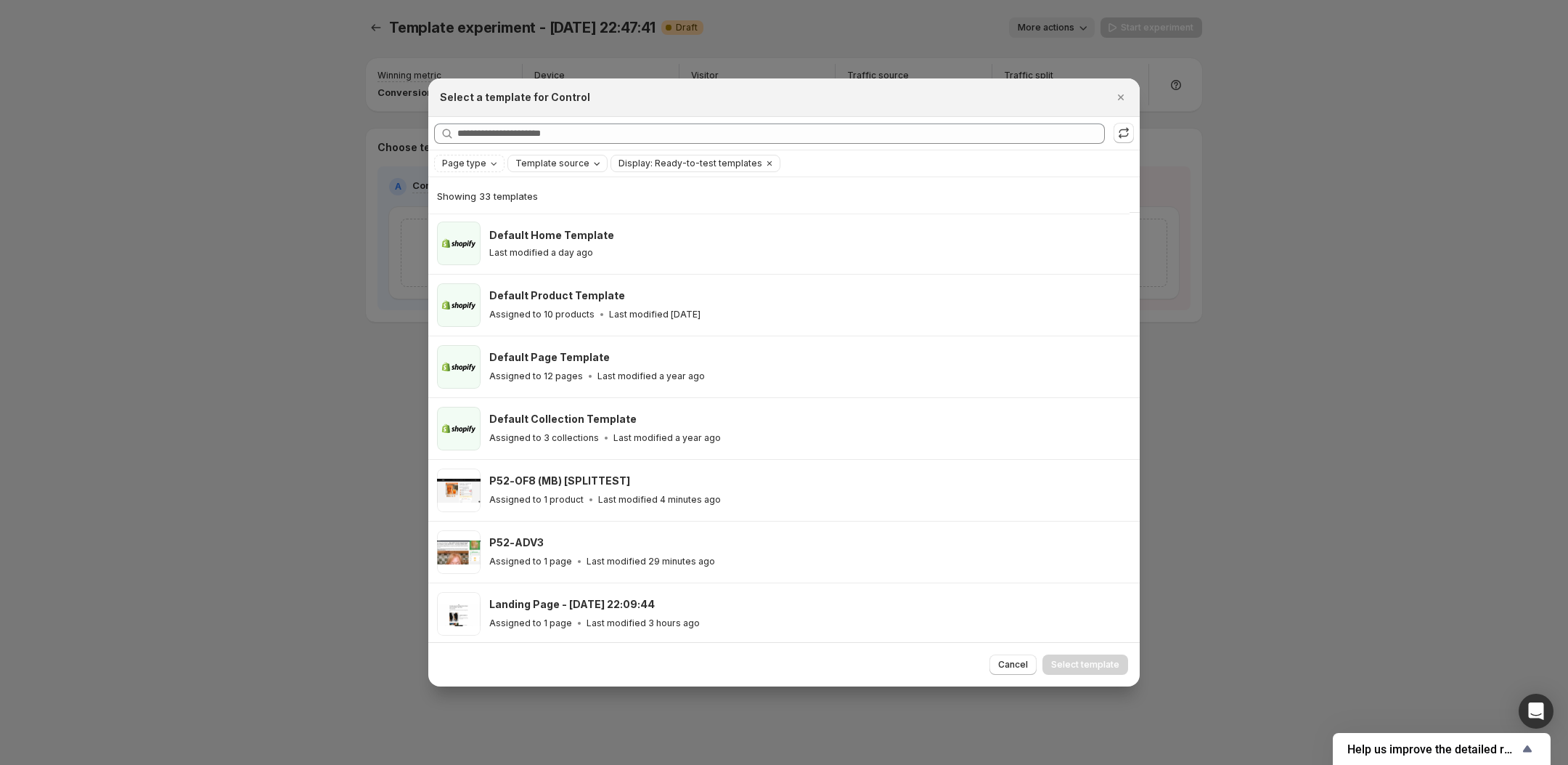
click at [525, 163] on span "Template source" at bounding box center [552, 163] width 74 height 12
click at [762, 163] on button "Clear" at bounding box center [769, 163] width 14 height 16
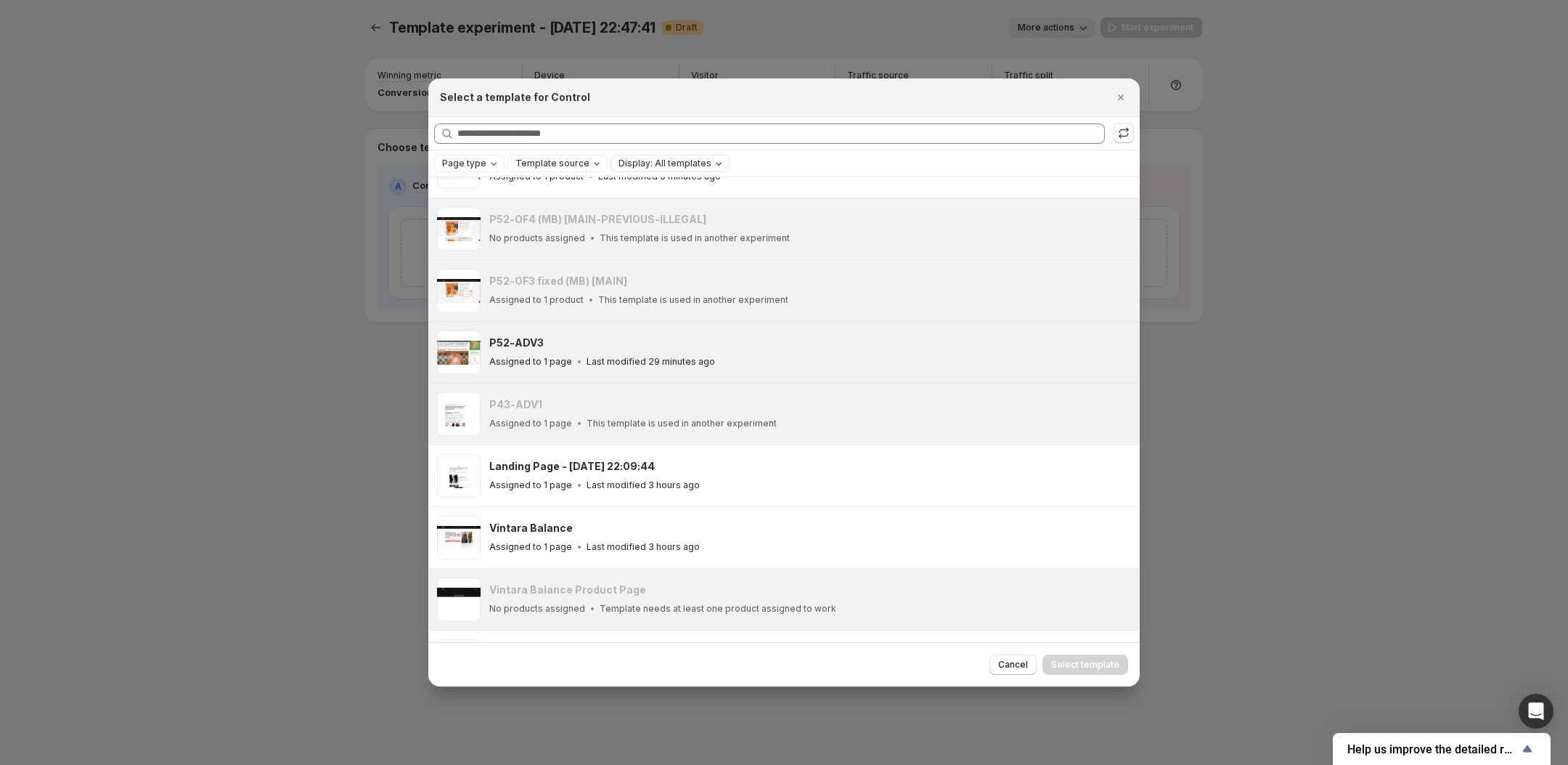
scroll to position [207, 0]
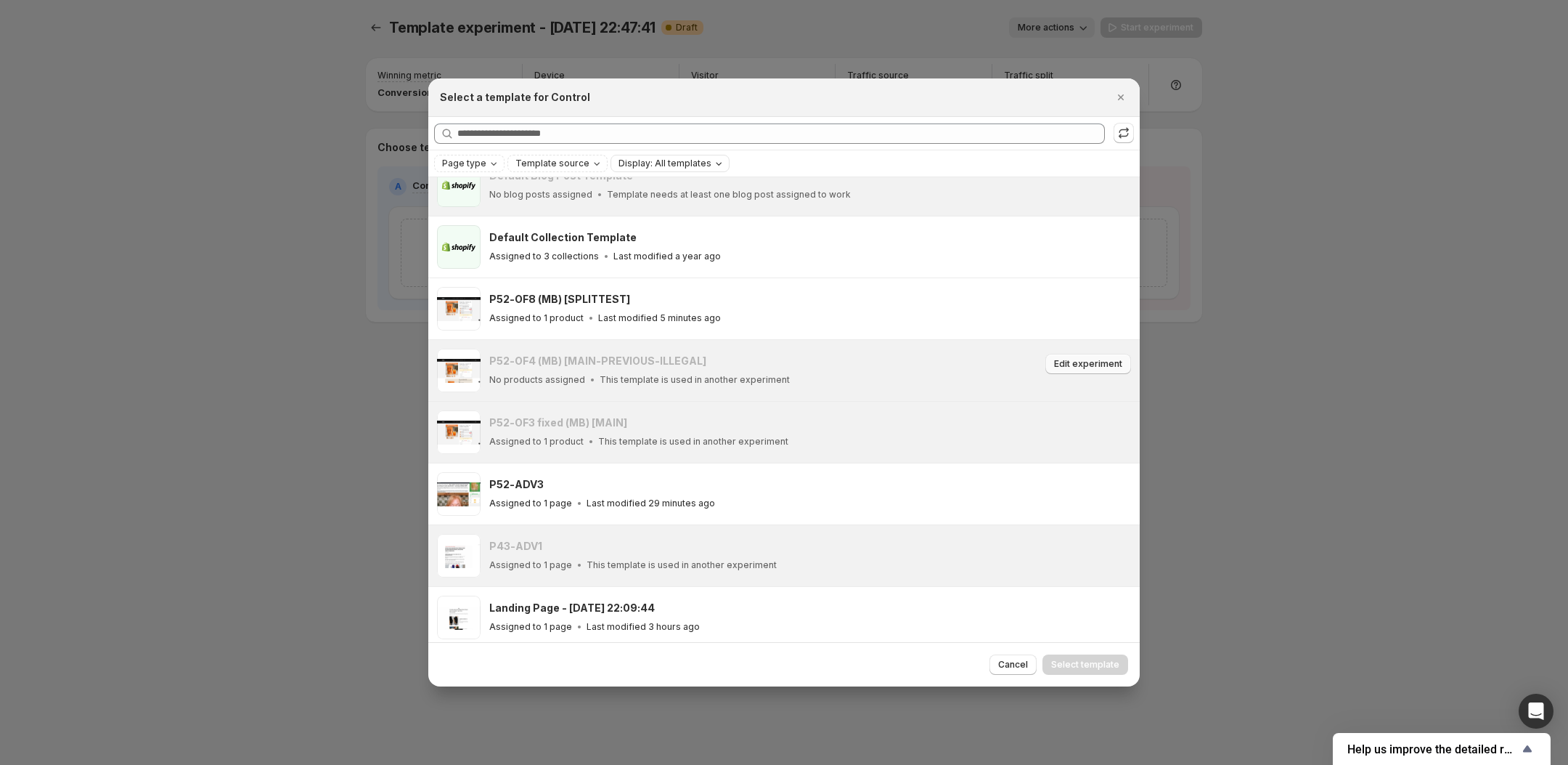
click at [1065, 357] on button "Edit experiment" at bounding box center [1088, 364] width 85 height 21
click at [1212, 362] on div at bounding box center [784, 382] width 1568 height 765
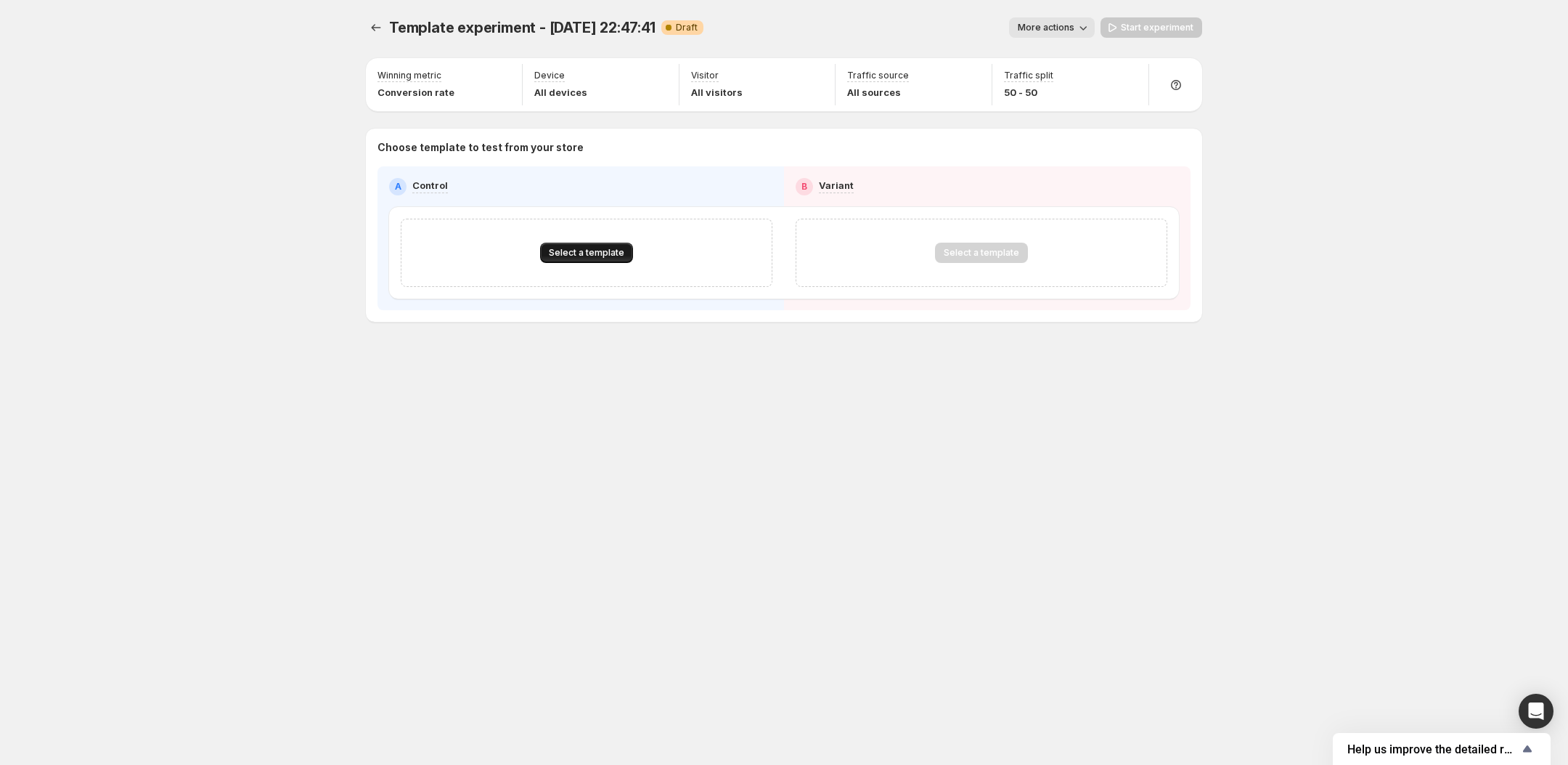
click at [569, 247] on span "Select a template" at bounding box center [586, 252] width 75 height 12
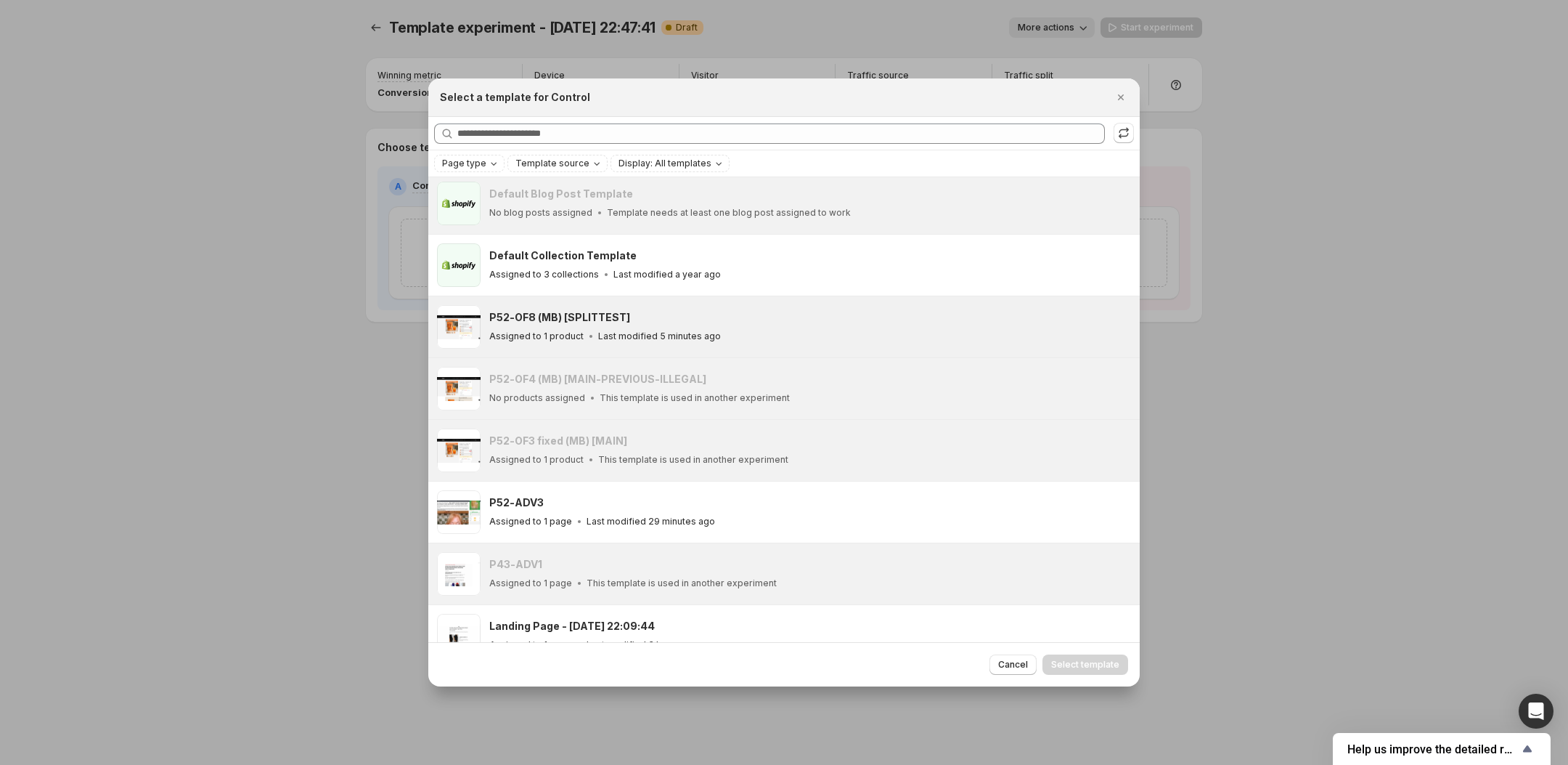
scroll to position [219, 0]
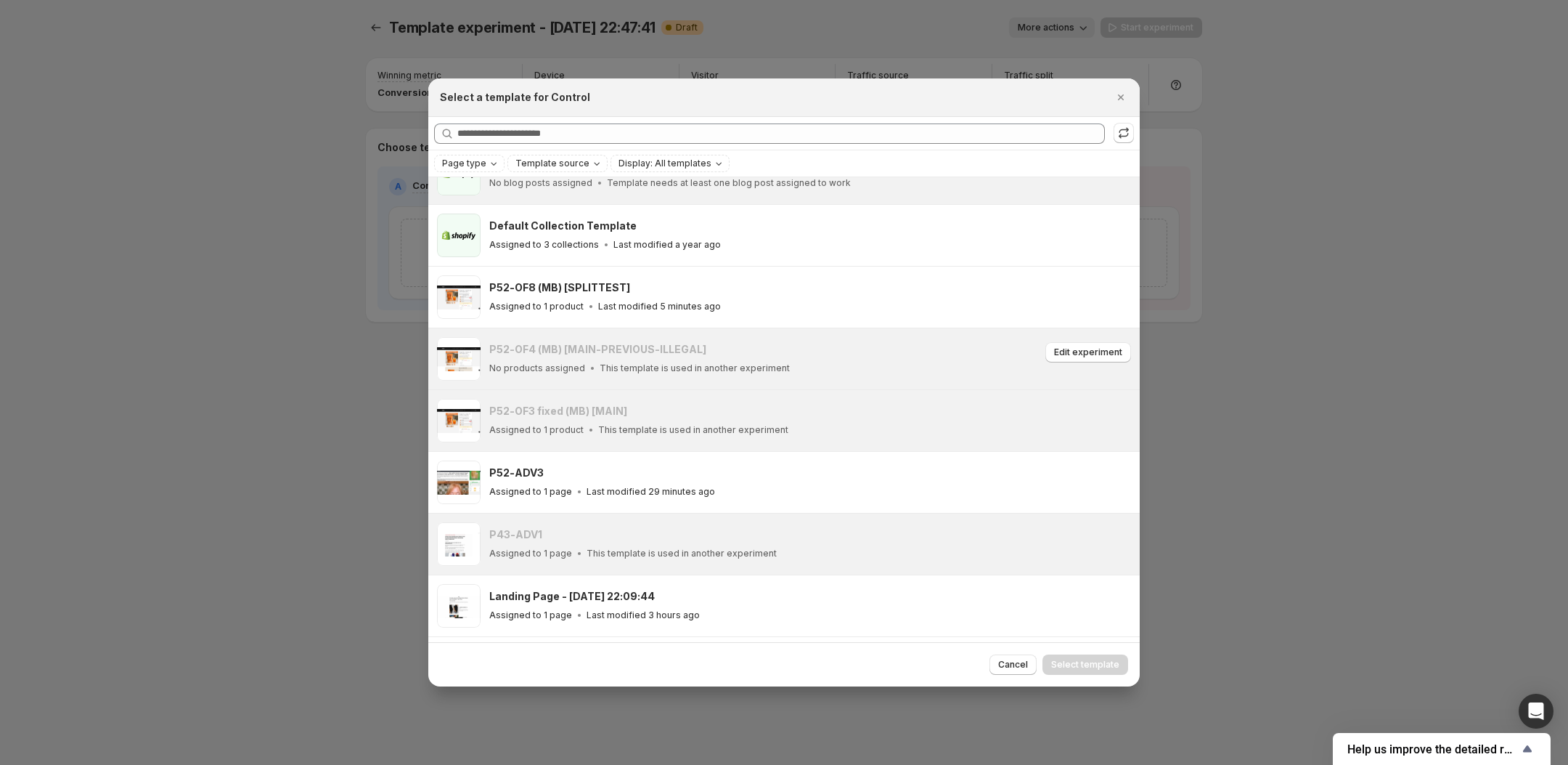
click at [736, 353] on div "P52-OF4 (MB) [MAIN-PREVIOUS-ILLEGAL]" at bounding box center [765, 349] width 552 height 14
click at [1233, 329] on div at bounding box center [784, 382] width 1568 height 765
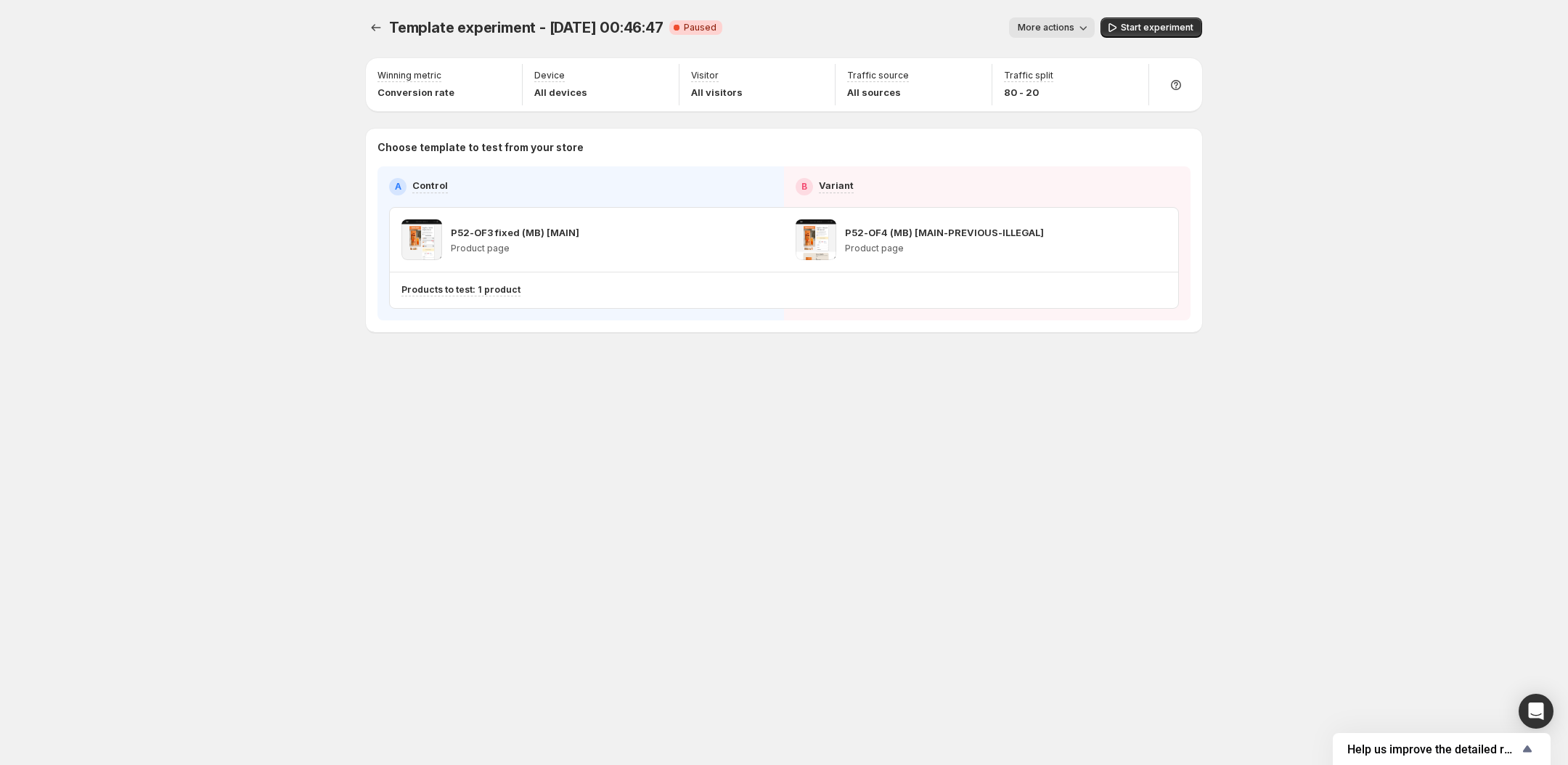
click at [1059, 30] on span "More actions" at bounding box center [1046, 27] width 57 height 12
click at [1065, 112] on span "End experiment" at bounding box center [1077, 106] width 70 height 12
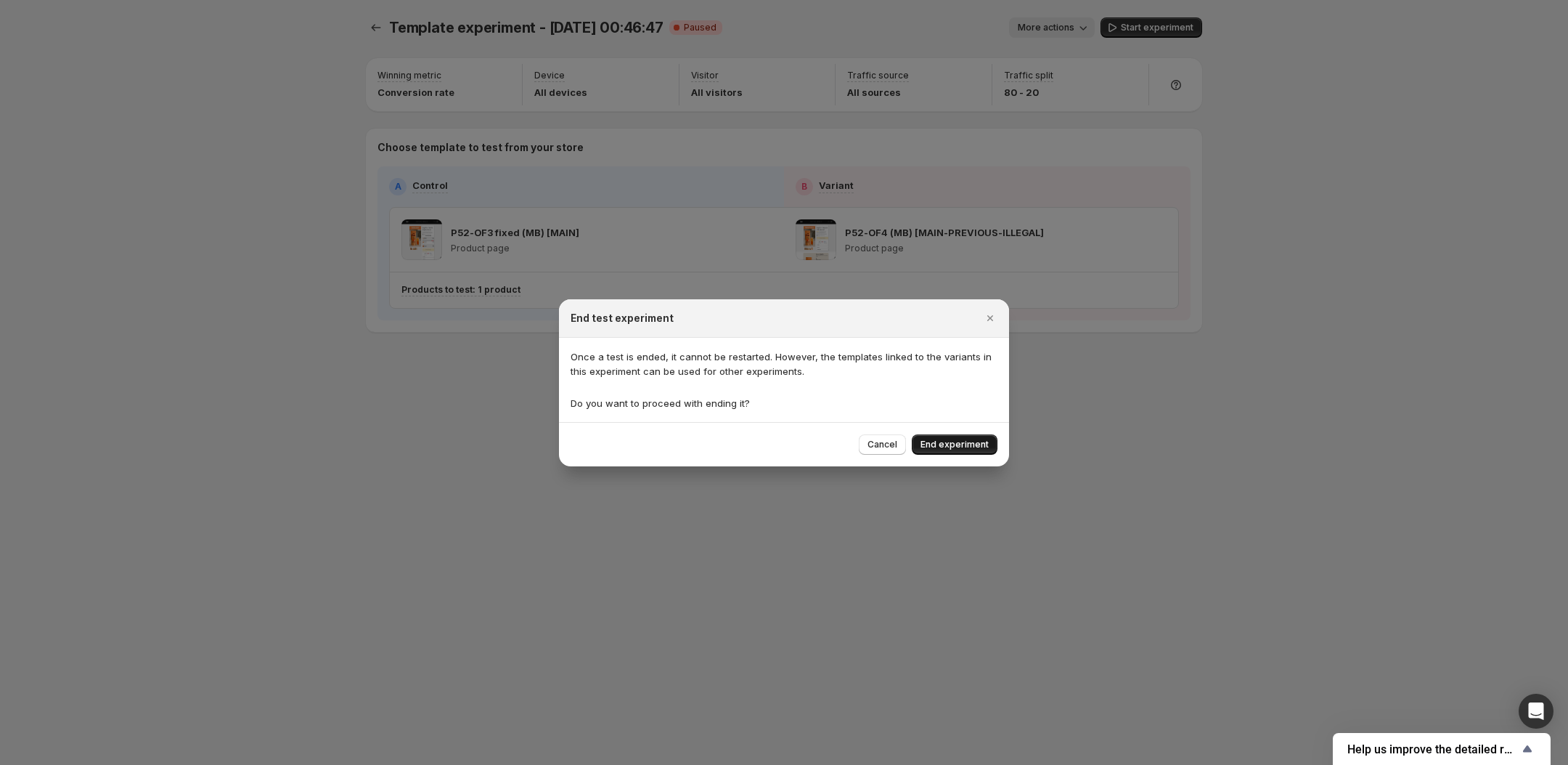
click at [959, 451] on button "End experiment" at bounding box center [954, 444] width 85 height 21
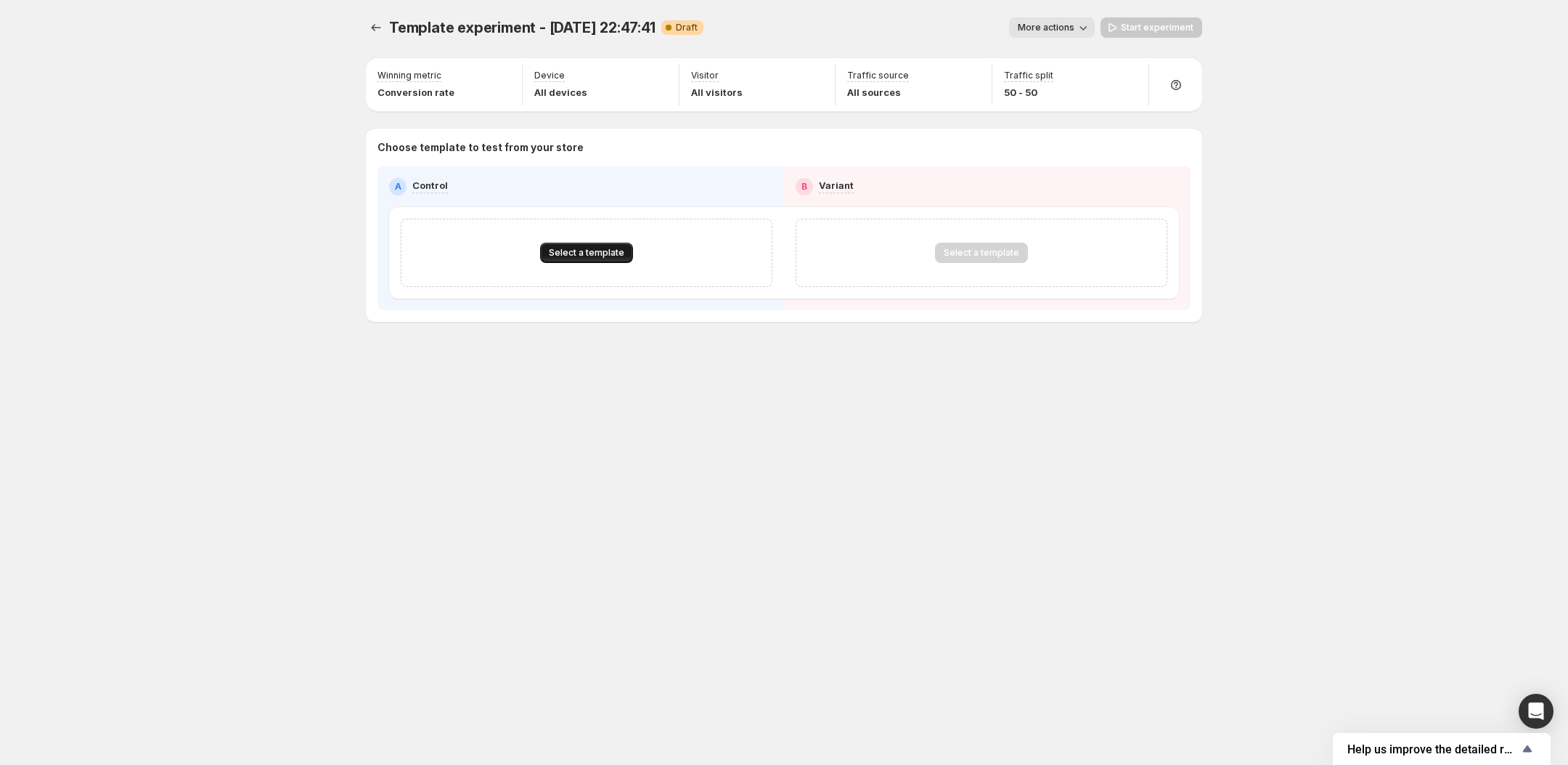
click at [584, 259] on button "Select a template" at bounding box center [587, 252] width 93 height 21
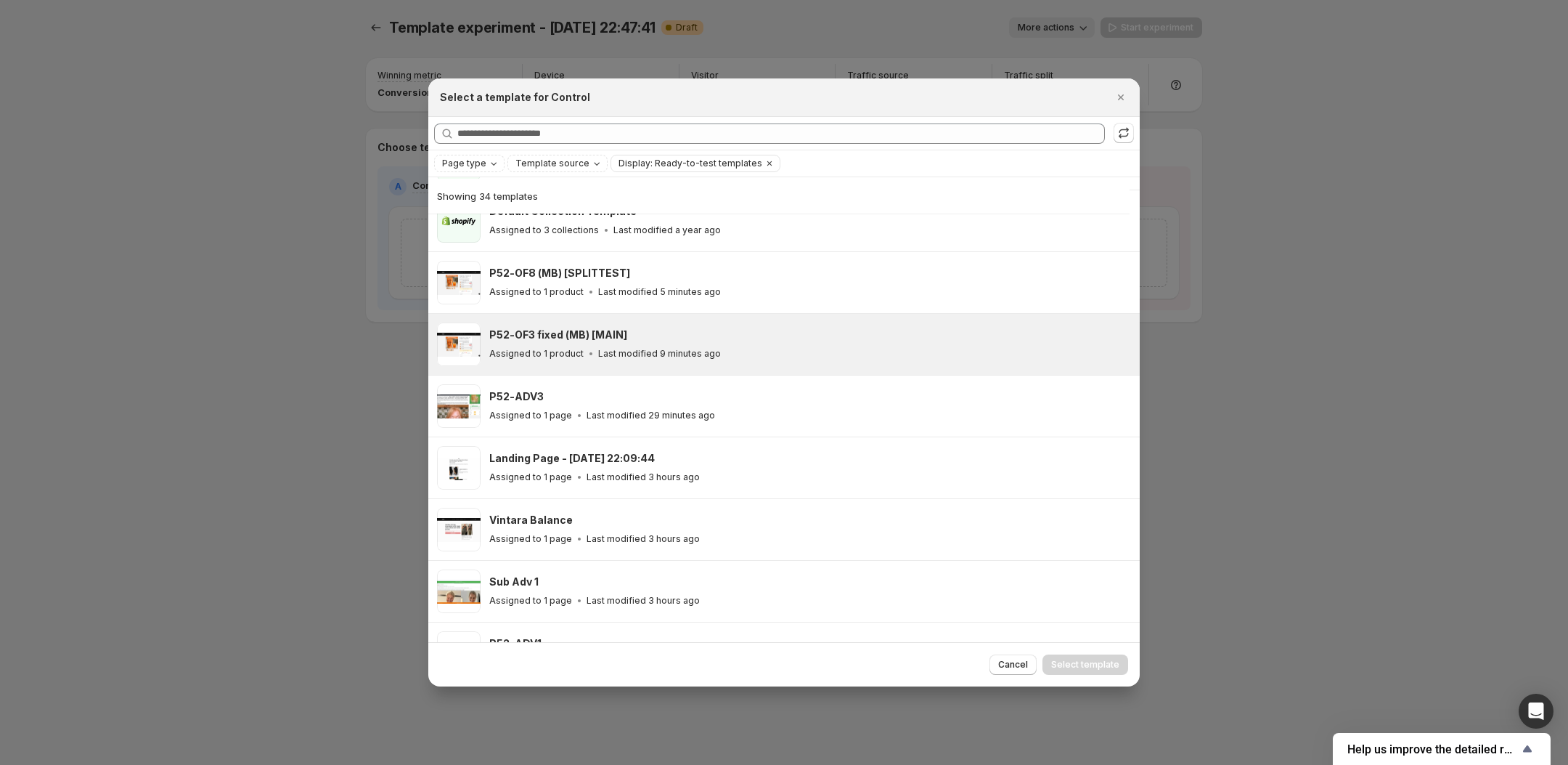
scroll to position [128, 0]
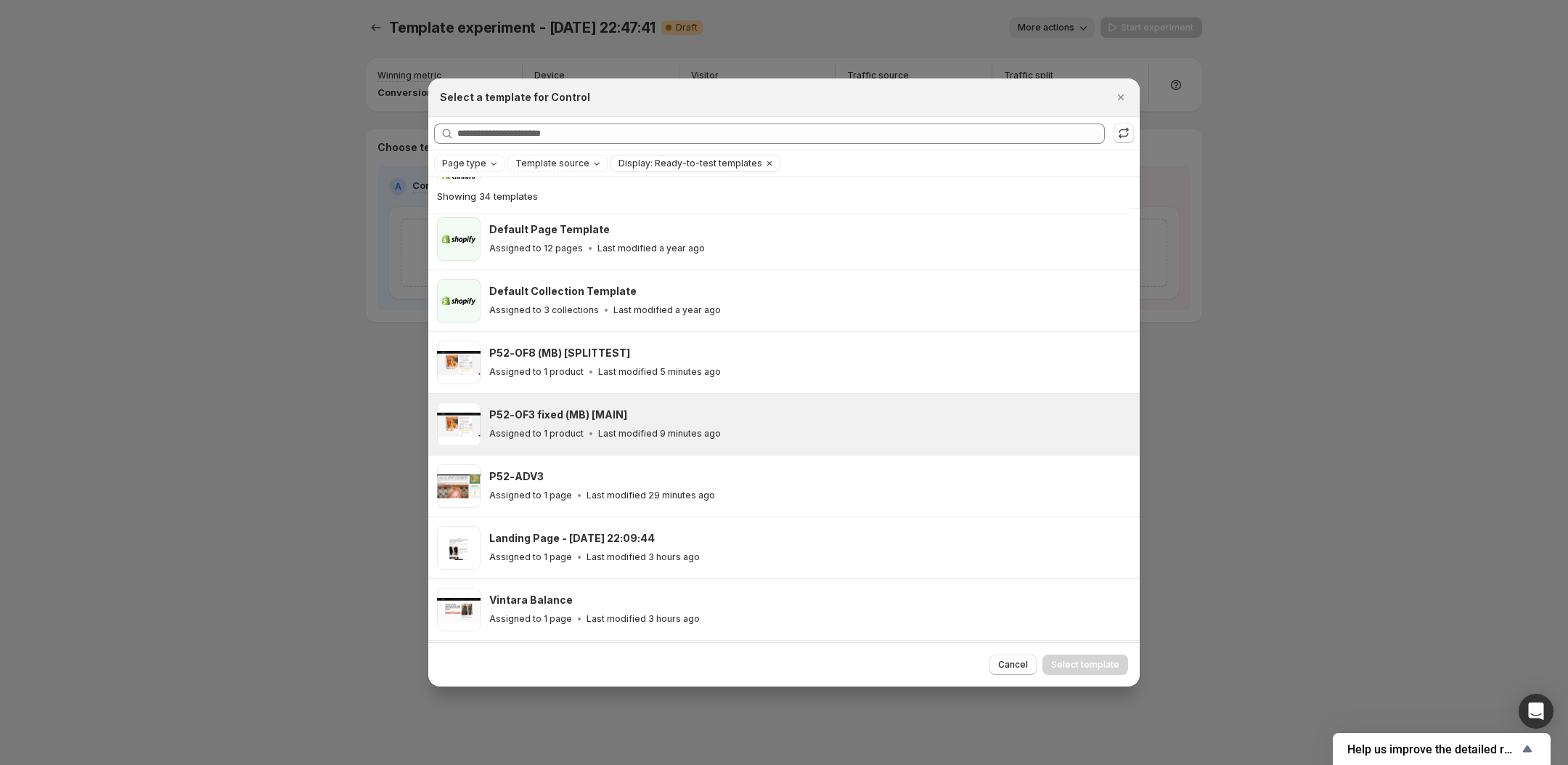
click at [732, 441] on div "Assigned to 1 product Last modified 9 minutes ago" at bounding box center [808, 434] width 637 height 14
click at [1079, 659] on span "Select template" at bounding box center [1085, 664] width 68 height 12
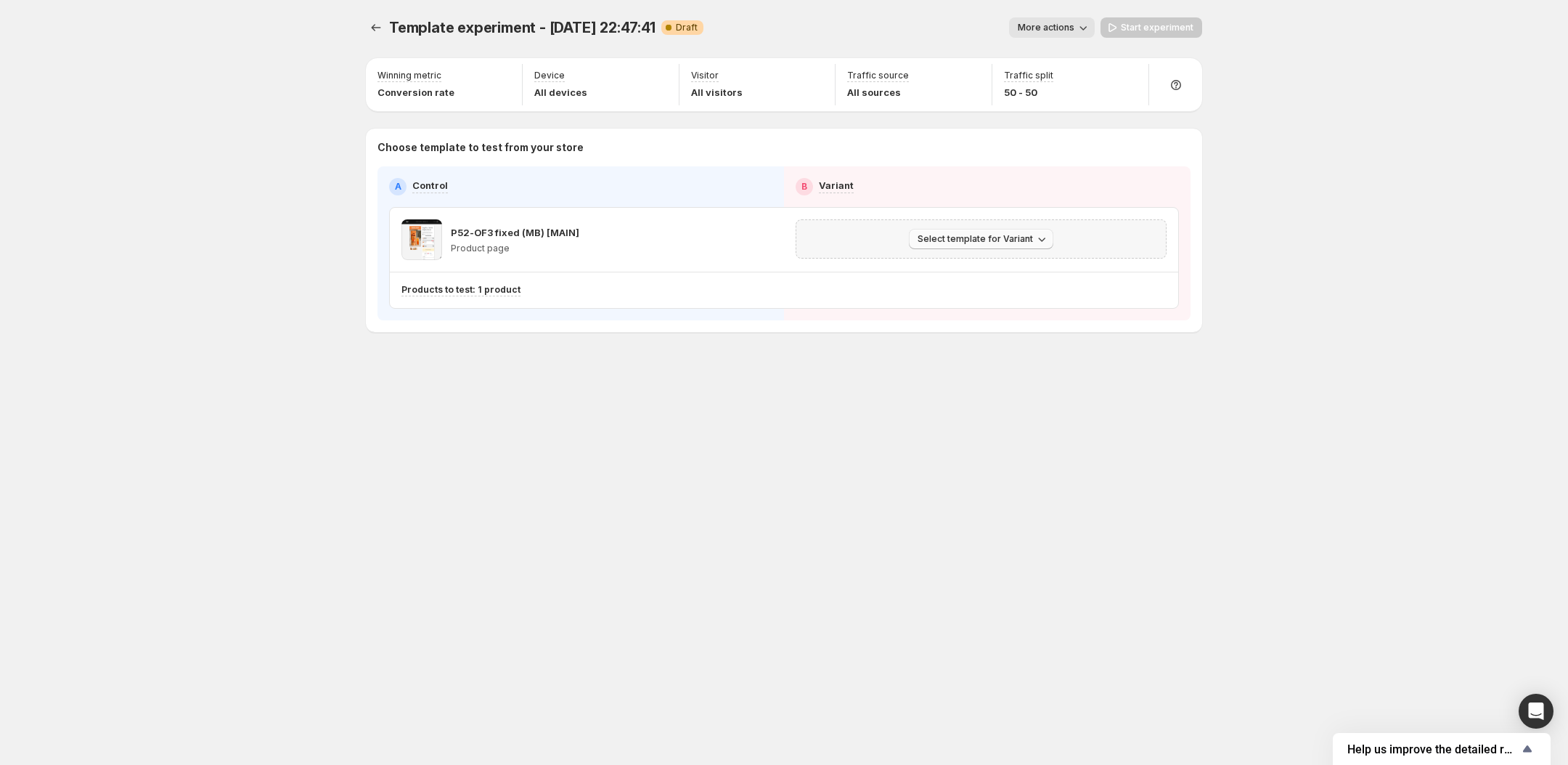
click at [943, 244] on span "Select template for Variant" at bounding box center [975, 239] width 116 height 12
click at [814, 276] on div "Products to test: 1 product Change products to test" at bounding box center [784, 290] width 788 height 36
click at [935, 232] on button "Select template for Variant" at bounding box center [981, 239] width 145 height 21
click at [939, 268] on span "Select an existing template" at bounding box center [970, 269] width 123 height 12
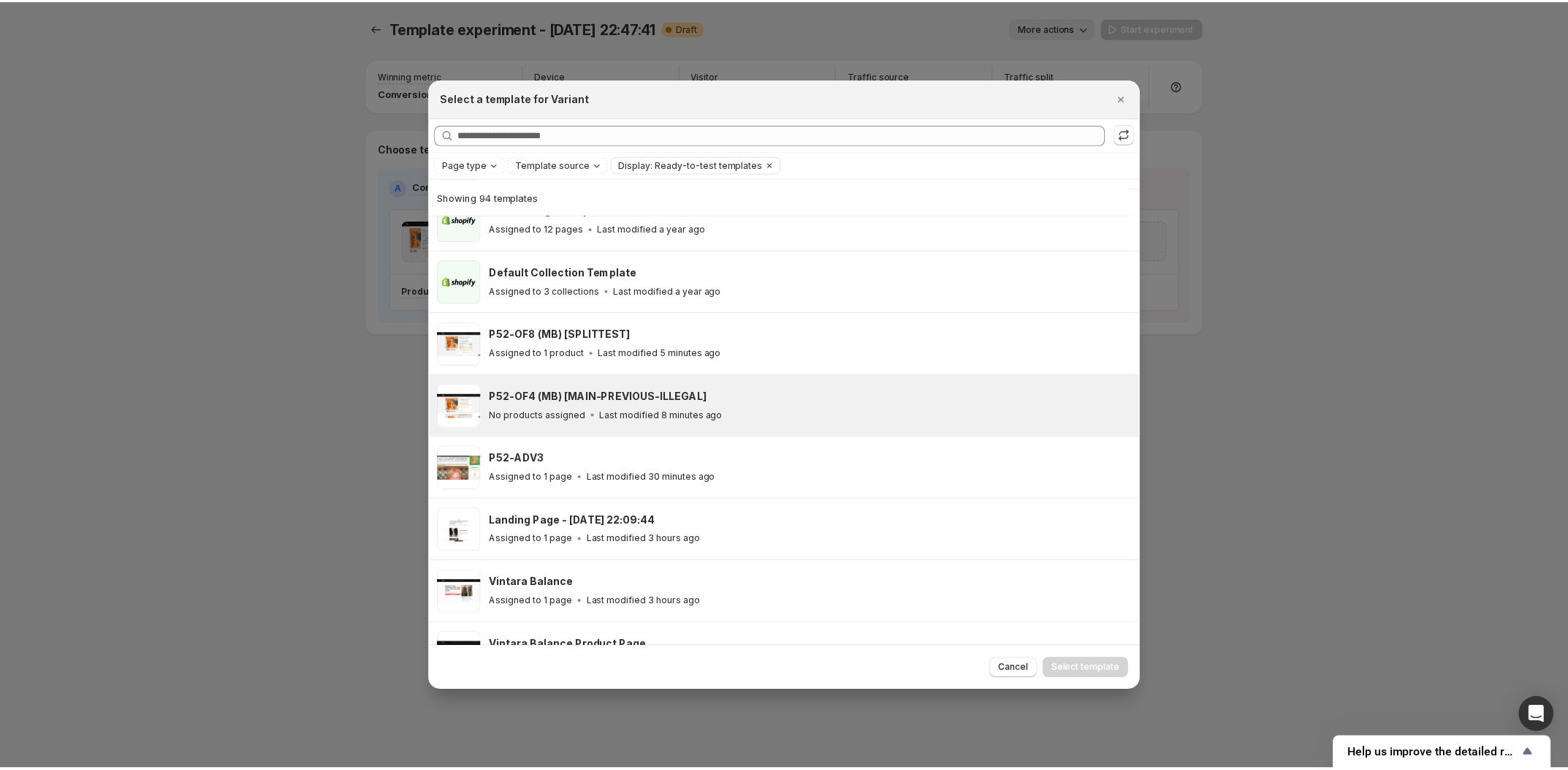
scroll to position [168, 0]
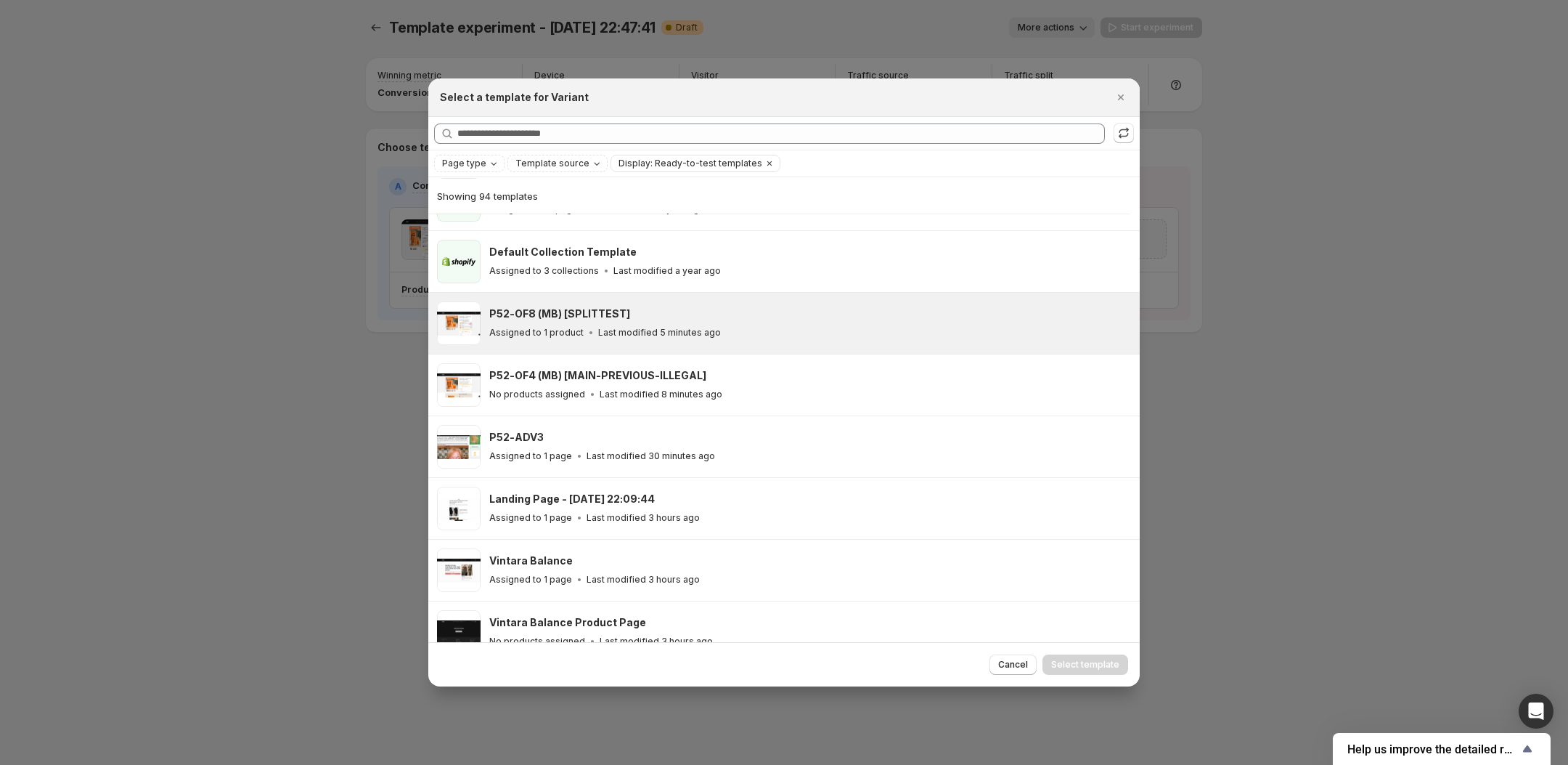
click at [721, 326] on div "P52-OF8 (MB) [SPLITTEST] Assigned to 1 product Last modified 5 minutes ago" at bounding box center [808, 322] width 637 height 33
click at [1084, 649] on div "Cancel Select template" at bounding box center [784, 664] width 712 height 44
click at [1045, 662] on button "Select template" at bounding box center [1084, 664] width 85 height 21
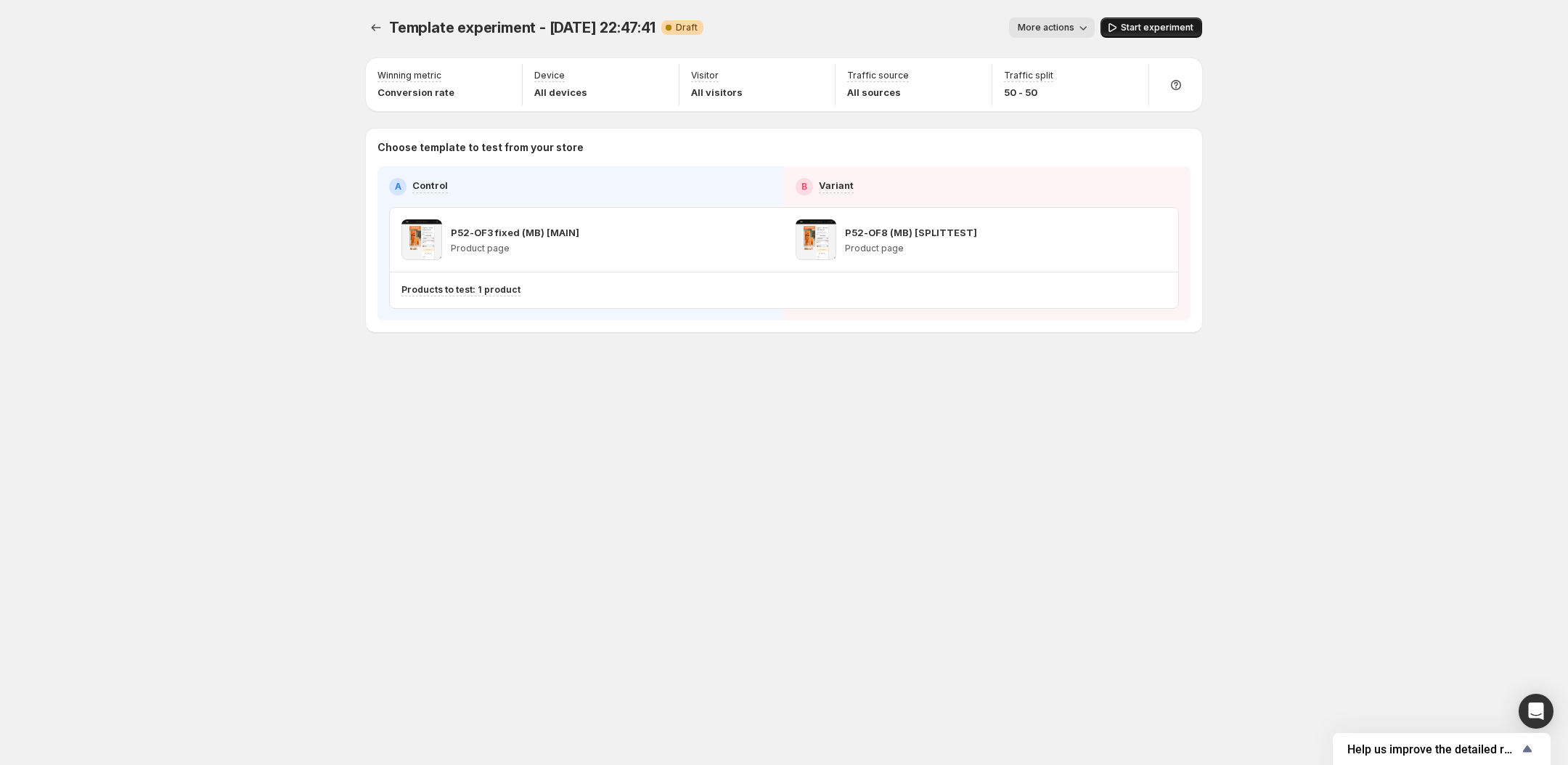
click at [1137, 25] on span "Start experiment" at bounding box center [1157, 27] width 73 height 12
click at [1158, 26] on span "Pause experiment" at bounding box center [1153, 27] width 79 height 12
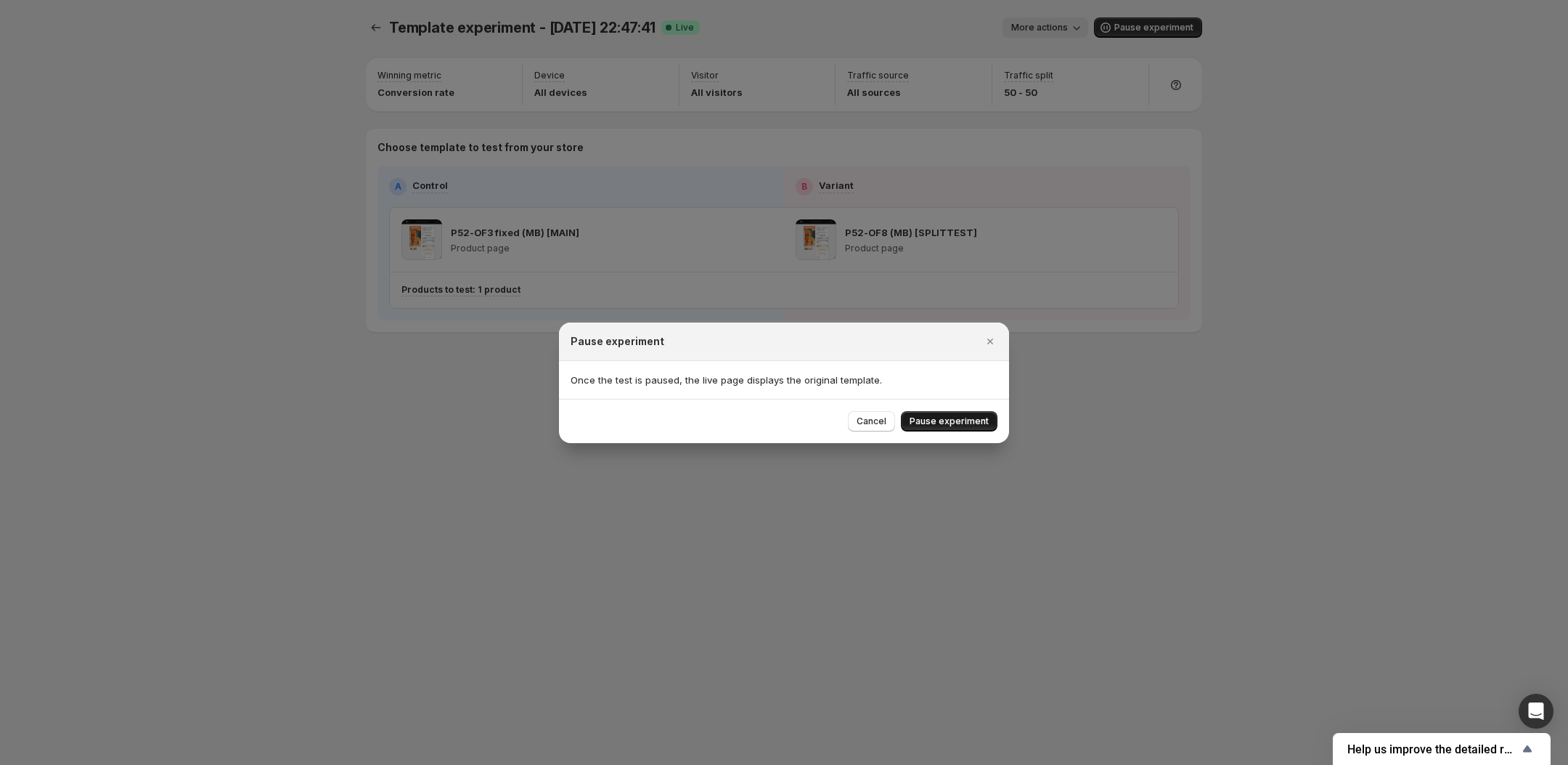
click at [968, 416] on span "Pause experiment" at bounding box center [949, 421] width 79 height 12
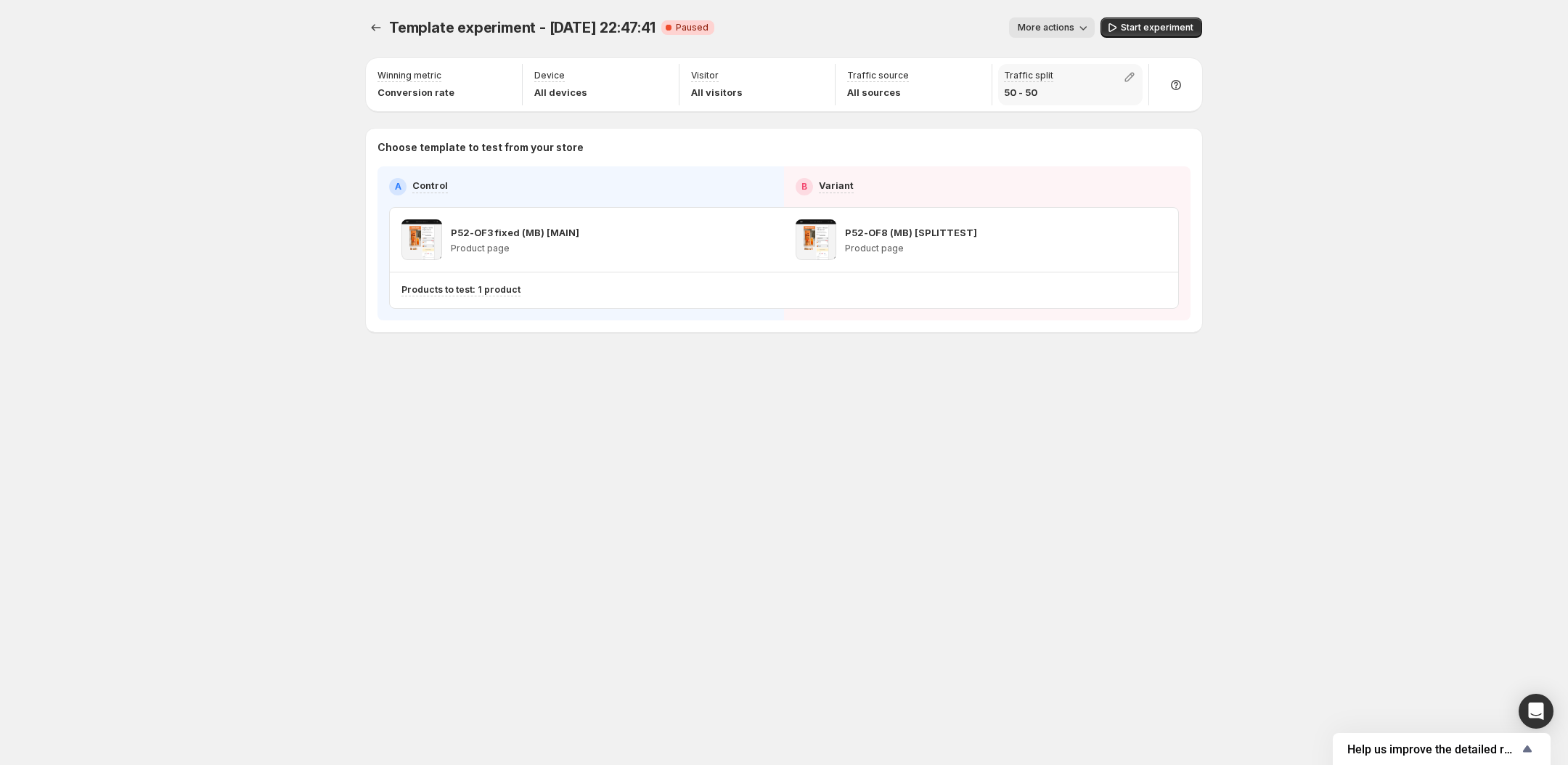
click at [1066, 94] on div "Traffic split 50 - 50" at bounding box center [1070, 84] width 145 height 41
click at [1133, 78] on icon "button" at bounding box center [1129, 77] width 14 height 14
drag, startPoint x: 1139, startPoint y: 108, endPoint x: 1188, endPoint y: 112, distance: 49.2
type input "**"
click at [1188, 112] on input "range" at bounding box center [1129, 108] width 209 height 21
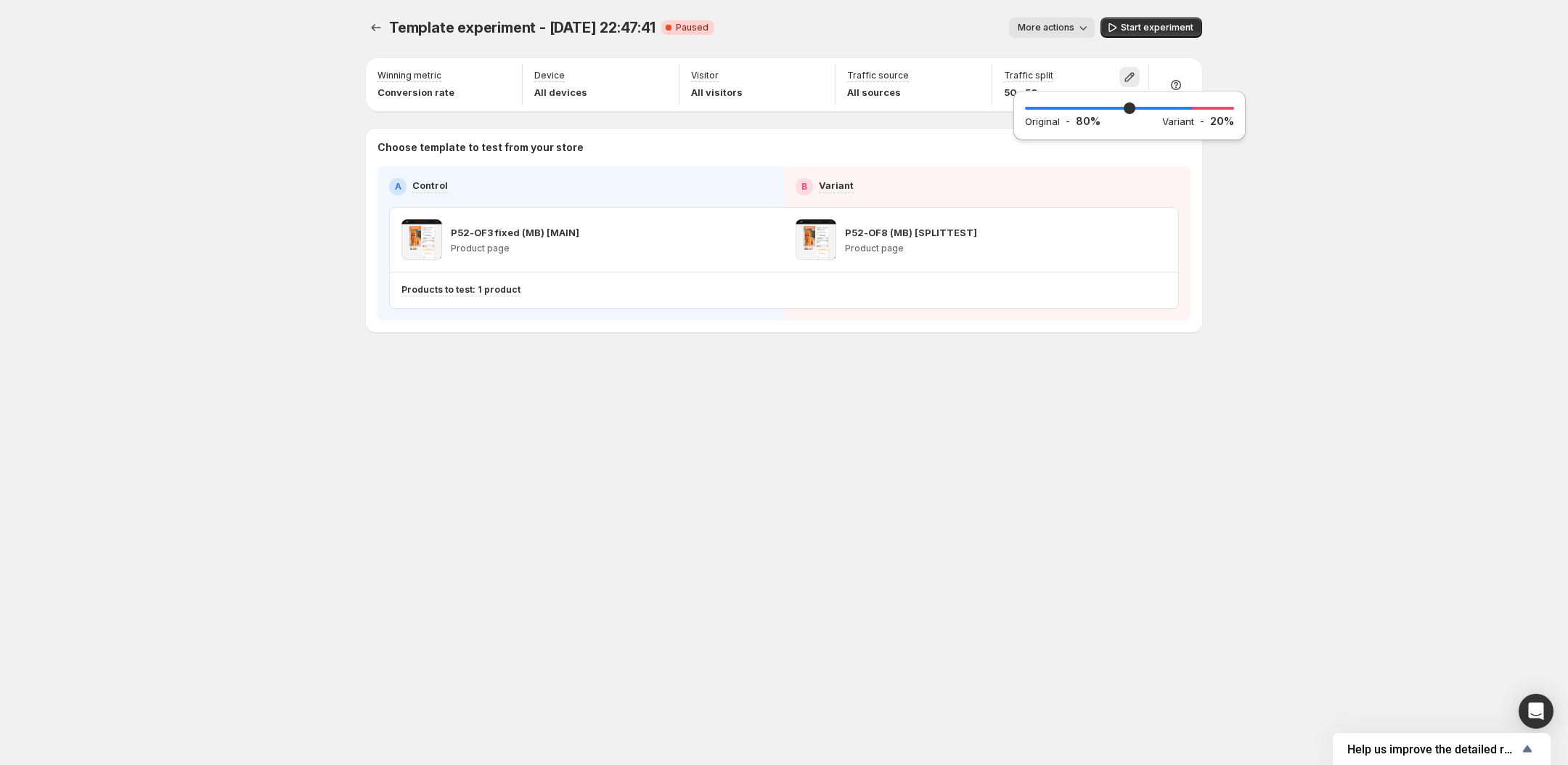
click at [1327, 112] on div "Template experiment - Sep 6, 22:47:41. This page is ready Template experiment -…" at bounding box center [784, 382] width 1568 height 765
click at [378, 24] on icon "Experiments" at bounding box center [376, 28] width 14 height 14
click at [439, 27] on span "Template experiment - [DATE] 22:47:41" at bounding box center [521, 27] width 267 height 17
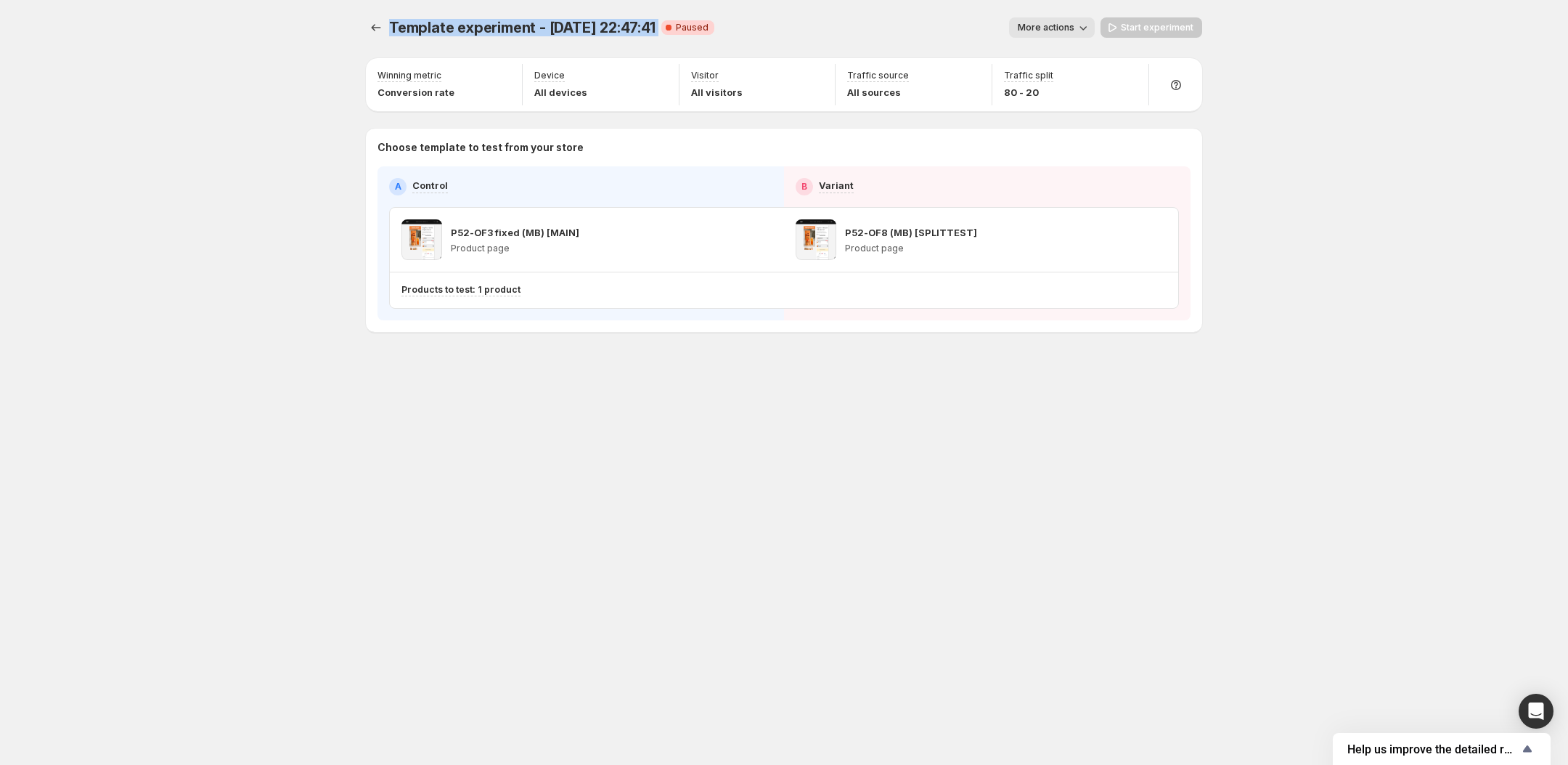
drag, startPoint x: 439, startPoint y: 27, endPoint x: 431, endPoint y: 28, distance: 8.1
click at [437, 26] on span "Template experiment - [DATE] 22:47:41" at bounding box center [521, 27] width 267 height 17
click at [379, 28] on icon "Experiments" at bounding box center [376, 28] width 14 height 14
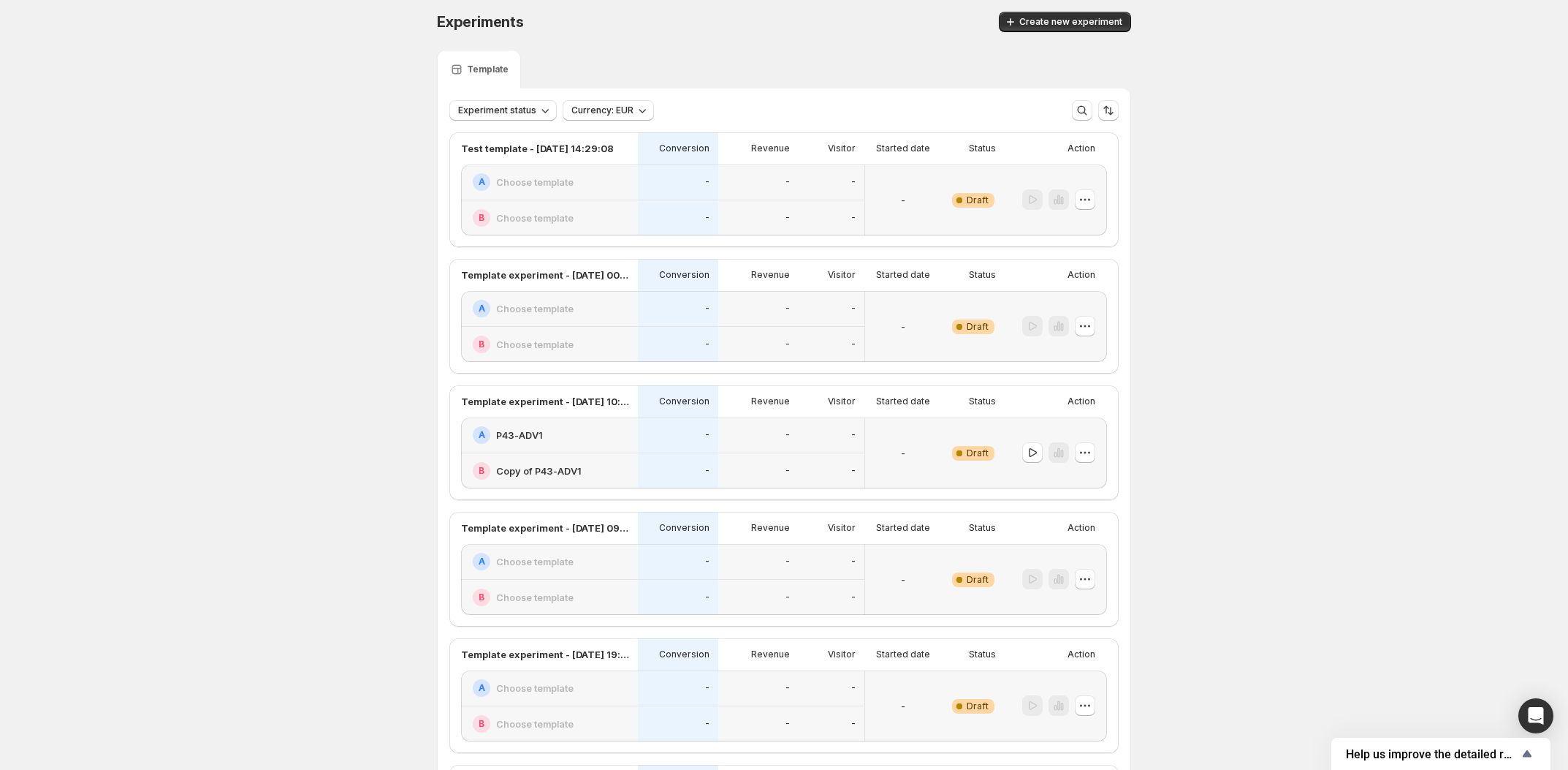
scroll to position [14, 0]
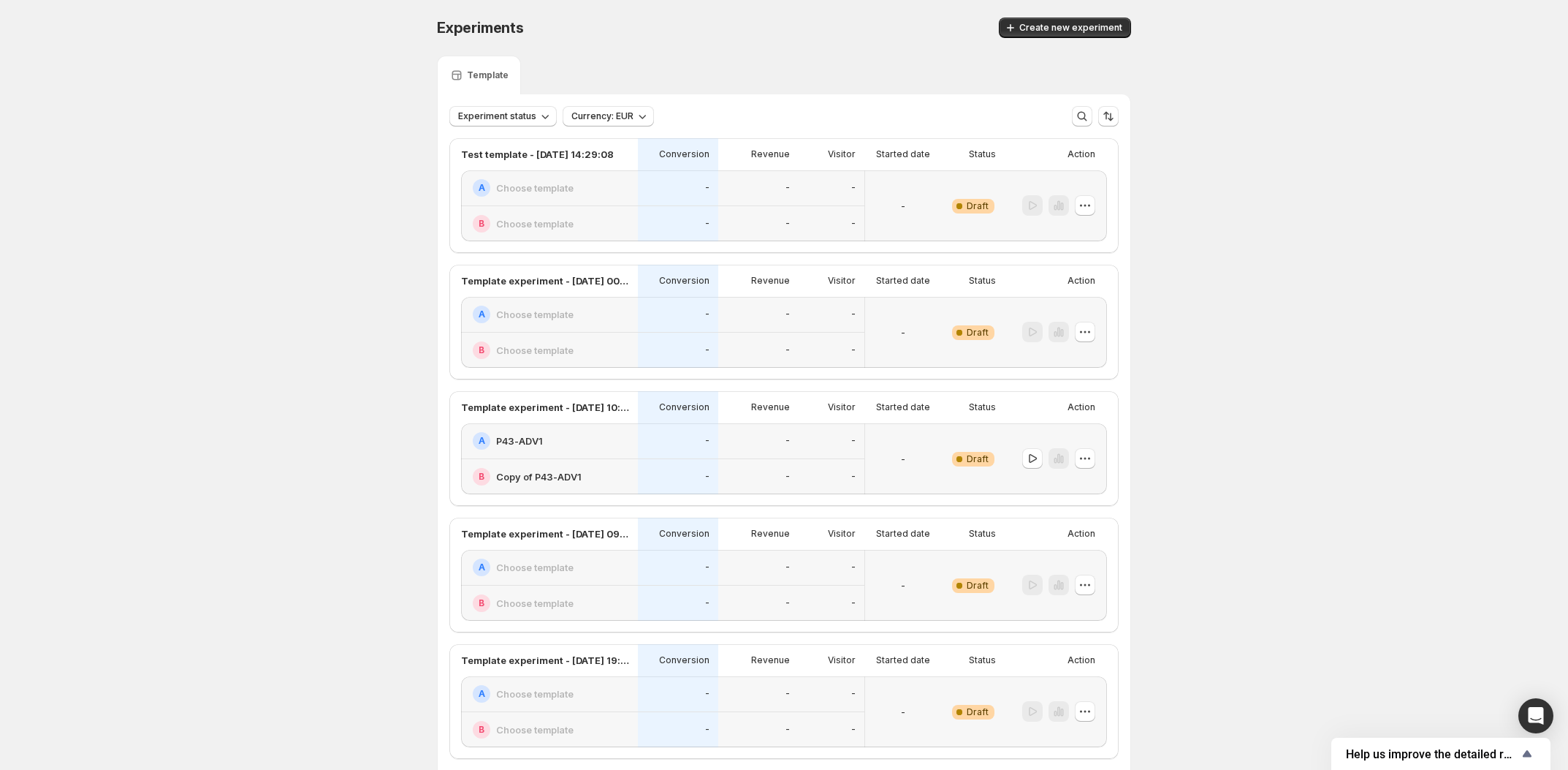
click at [525, 119] on span "Experiment status" at bounding box center [497, 116] width 79 height 12
click at [490, 148] on p "Live" at bounding box center [487, 146] width 18 height 14
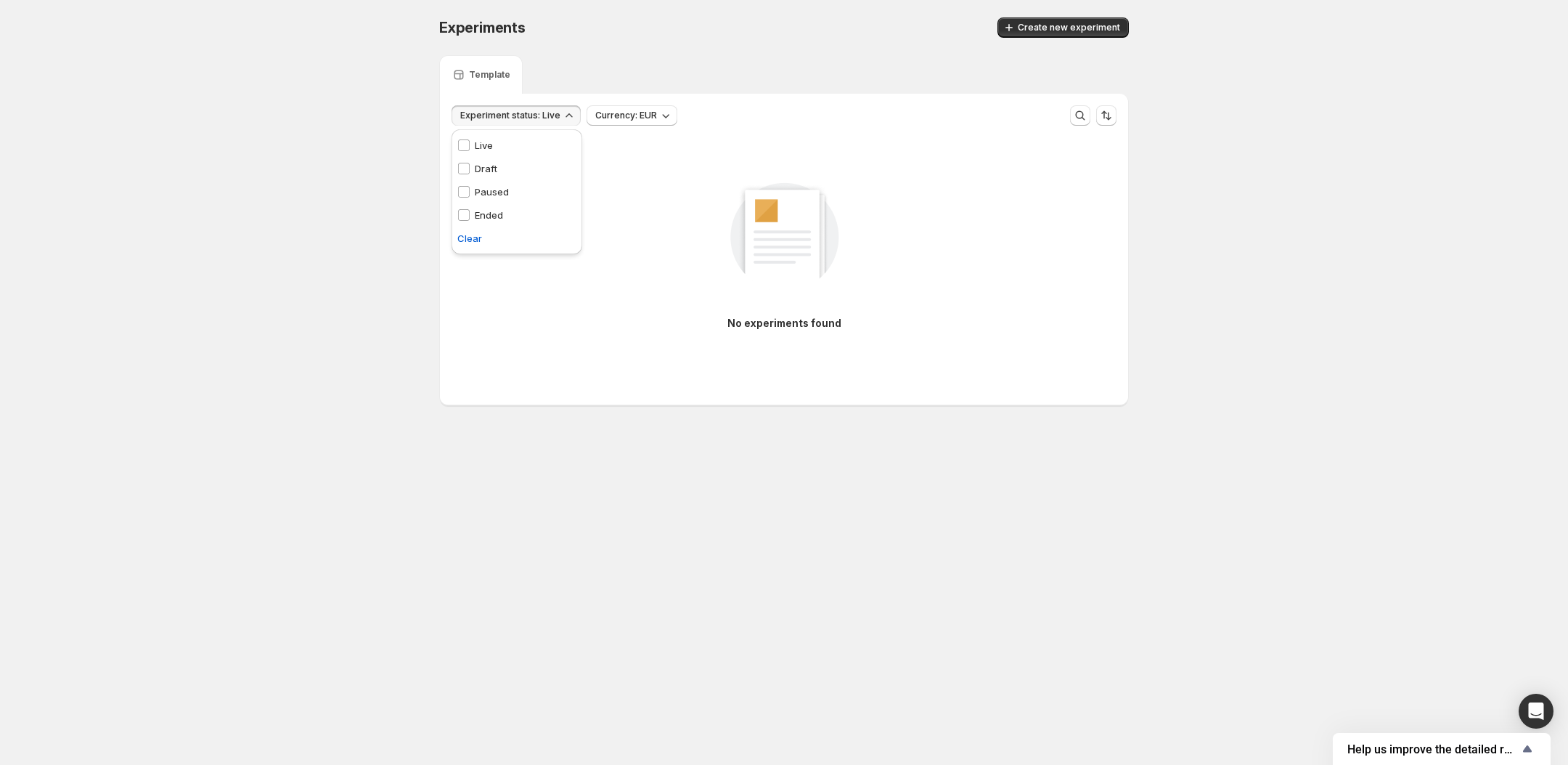
click at [392, 158] on div "Experiments. This page is ready Experiments Create new experiment Template Expe…" at bounding box center [784, 242] width 1568 height 484
click at [487, 112] on span "Experiment status: Live" at bounding box center [511, 115] width 101 height 12
click at [490, 163] on p "Draft" at bounding box center [486, 169] width 22 height 14
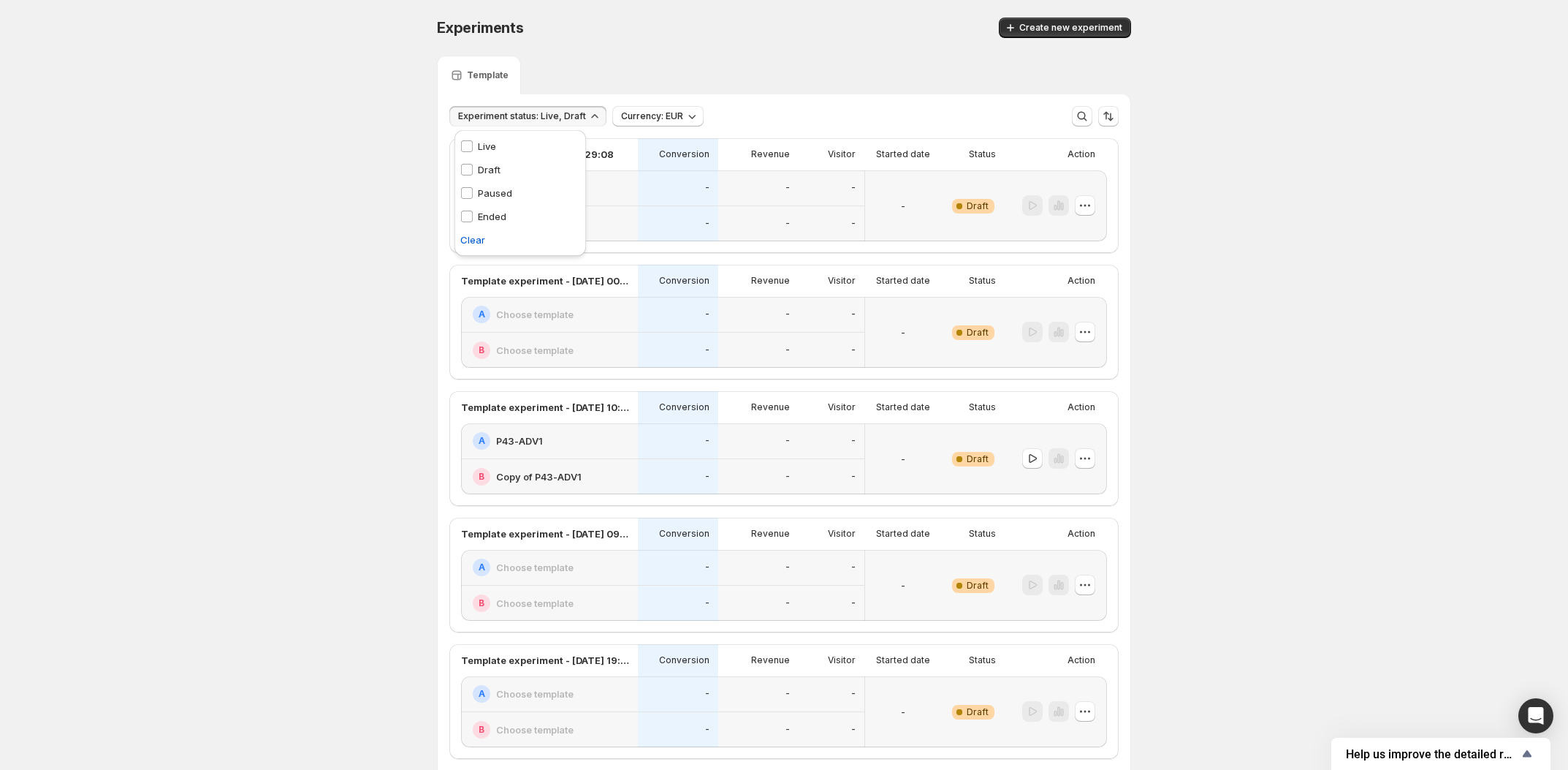
click at [390, 202] on div "Experiments. This page is ready Experiments Create new experiment Template Expe…" at bounding box center [784, 615] width 1568 height 1229
click at [540, 129] on div "Test template - Jun 21, 14:29:08" at bounding box center [539, 131] width 162 height 33
click at [536, 113] on span "Experiment status: Live, Draft" at bounding box center [522, 116] width 128 height 12
click at [501, 197] on p "Paused" at bounding box center [495, 192] width 34 height 14
click at [499, 171] on div "Draft Draft" at bounding box center [480, 170] width 51 height 23
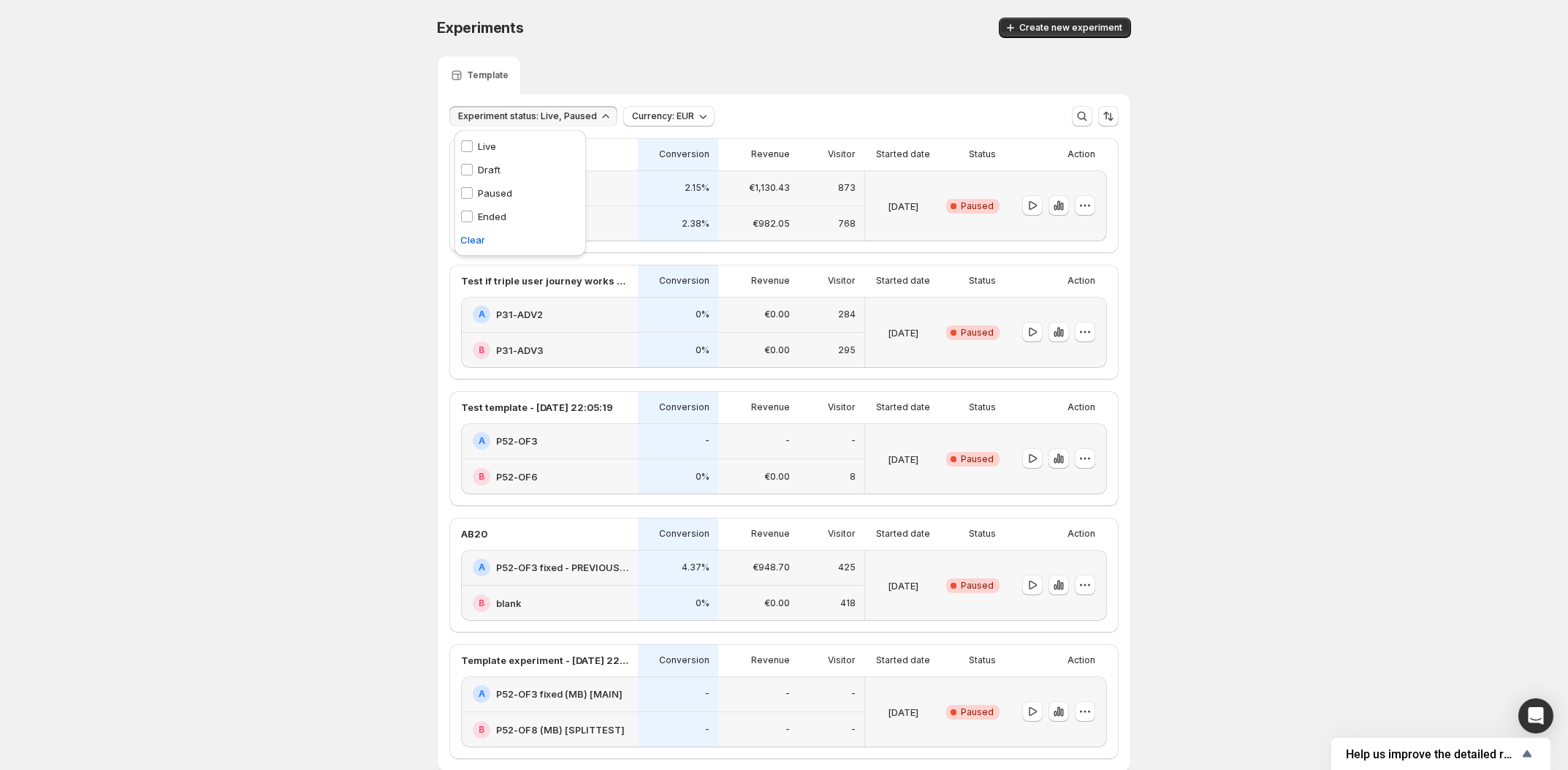
click at [491, 139] on p "Live" at bounding box center [487, 146] width 18 height 14
click at [434, 201] on div "Experiments. This page is ready Experiments Create new experiment Template Expe…" at bounding box center [783, 425] width 729 height 850
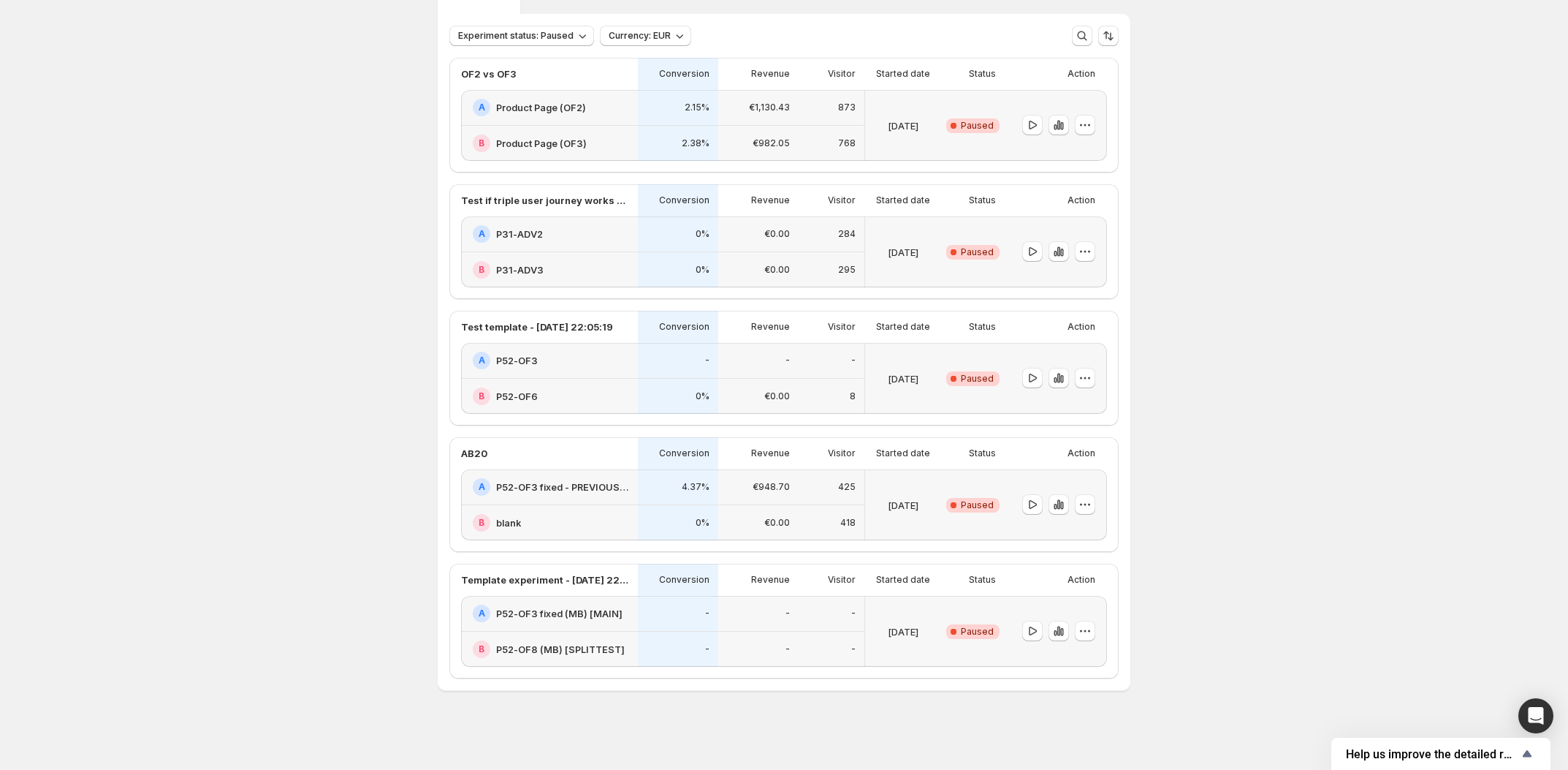
scroll to position [148, 0]
click at [1033, 624] on icon "button" at bounding box center [1032, 631] width 14 height 14
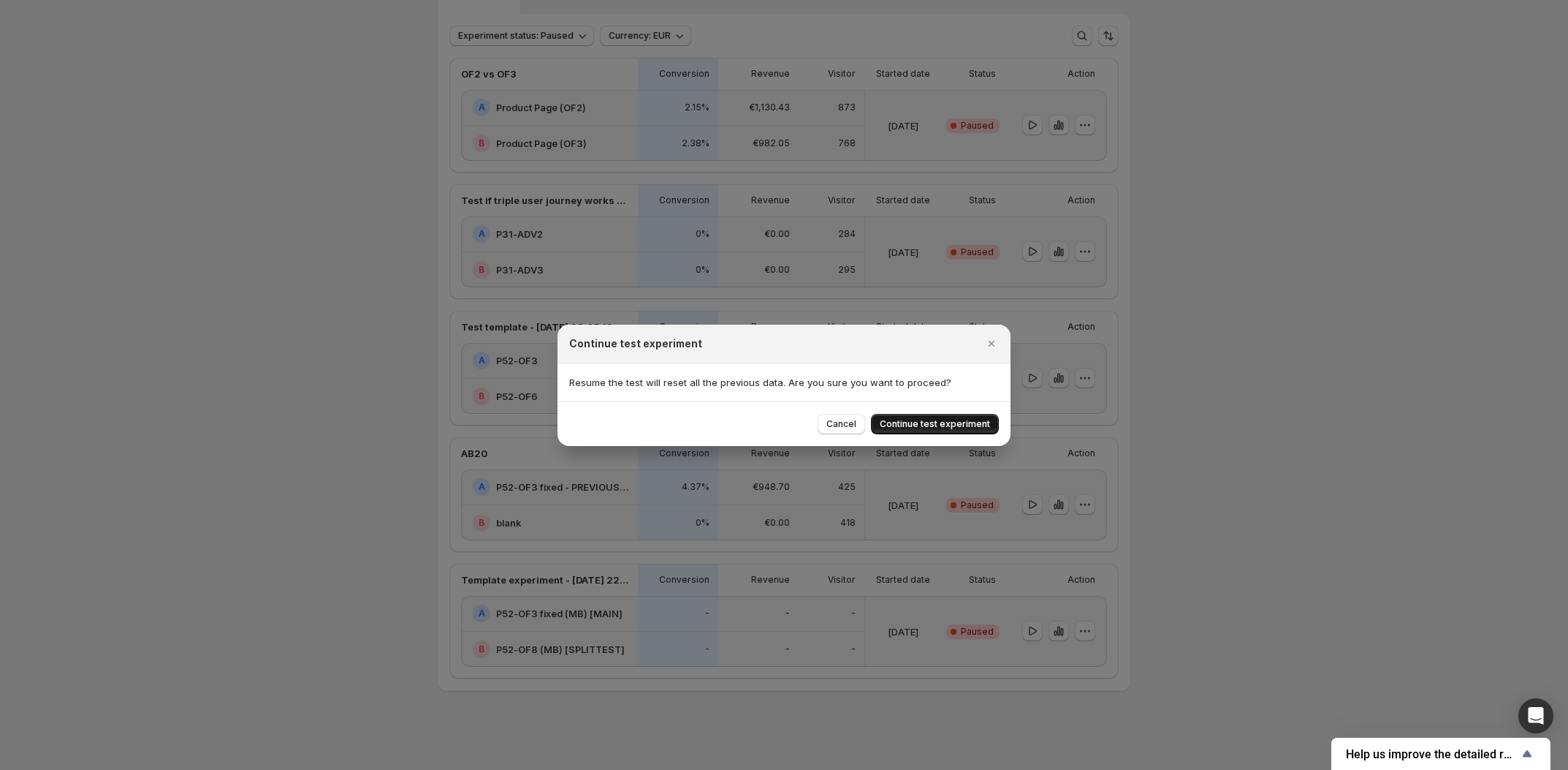
click at [899, 427] on span "Continue test experiment" at bounding box center [935, 424] width 110 height 12
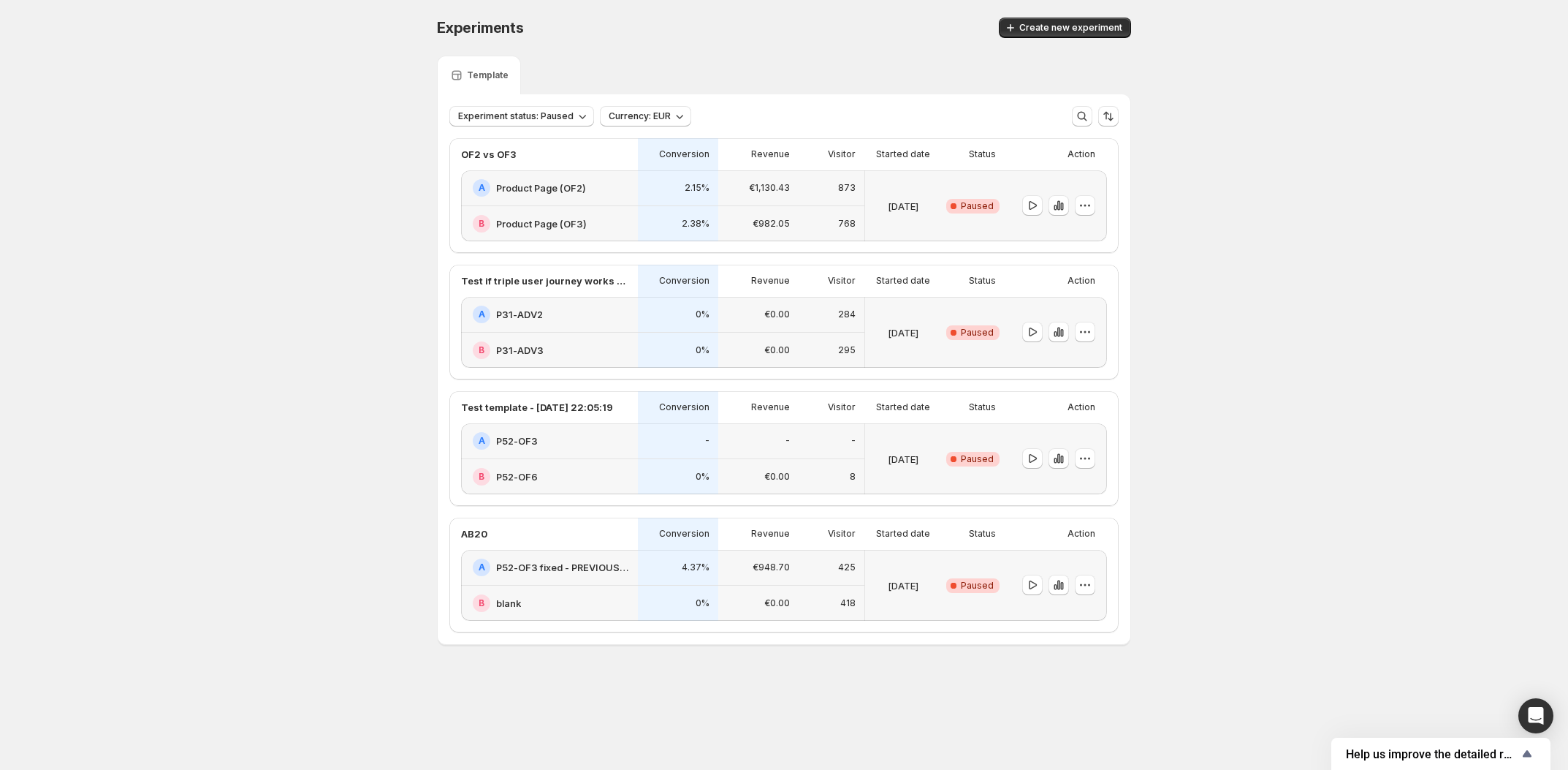
scroll to position [0, 0]
click at [488, 120] on span "Experiment status: Paused" at bounding box center [516, 116] width 116 height 12
click at [490, 151] on p "Live" at bounding box center [487, 146] width 18 height 14
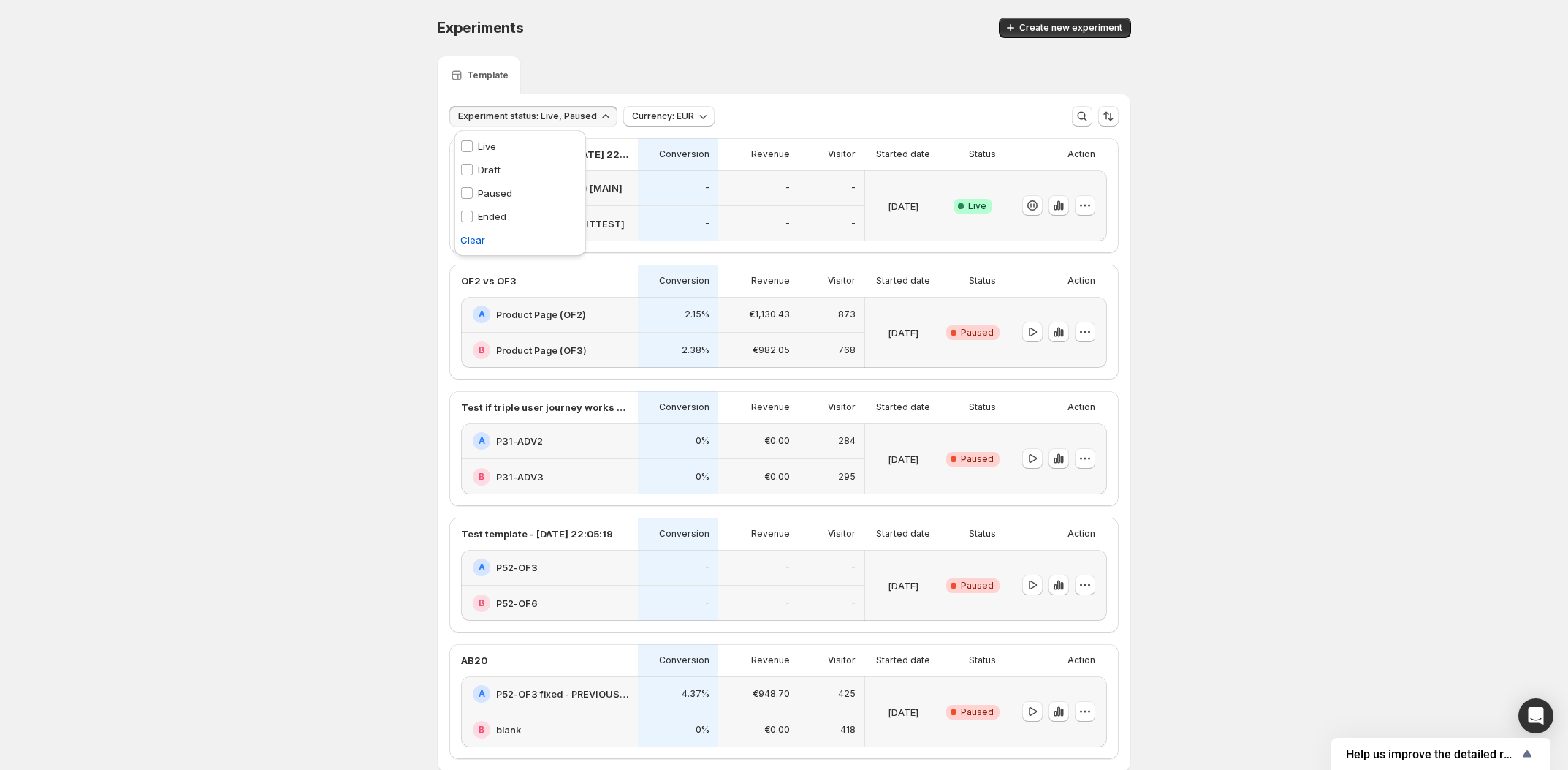
click at [490, 188] on p "Paused" at bounding box center [495, 192] width 34 height 14
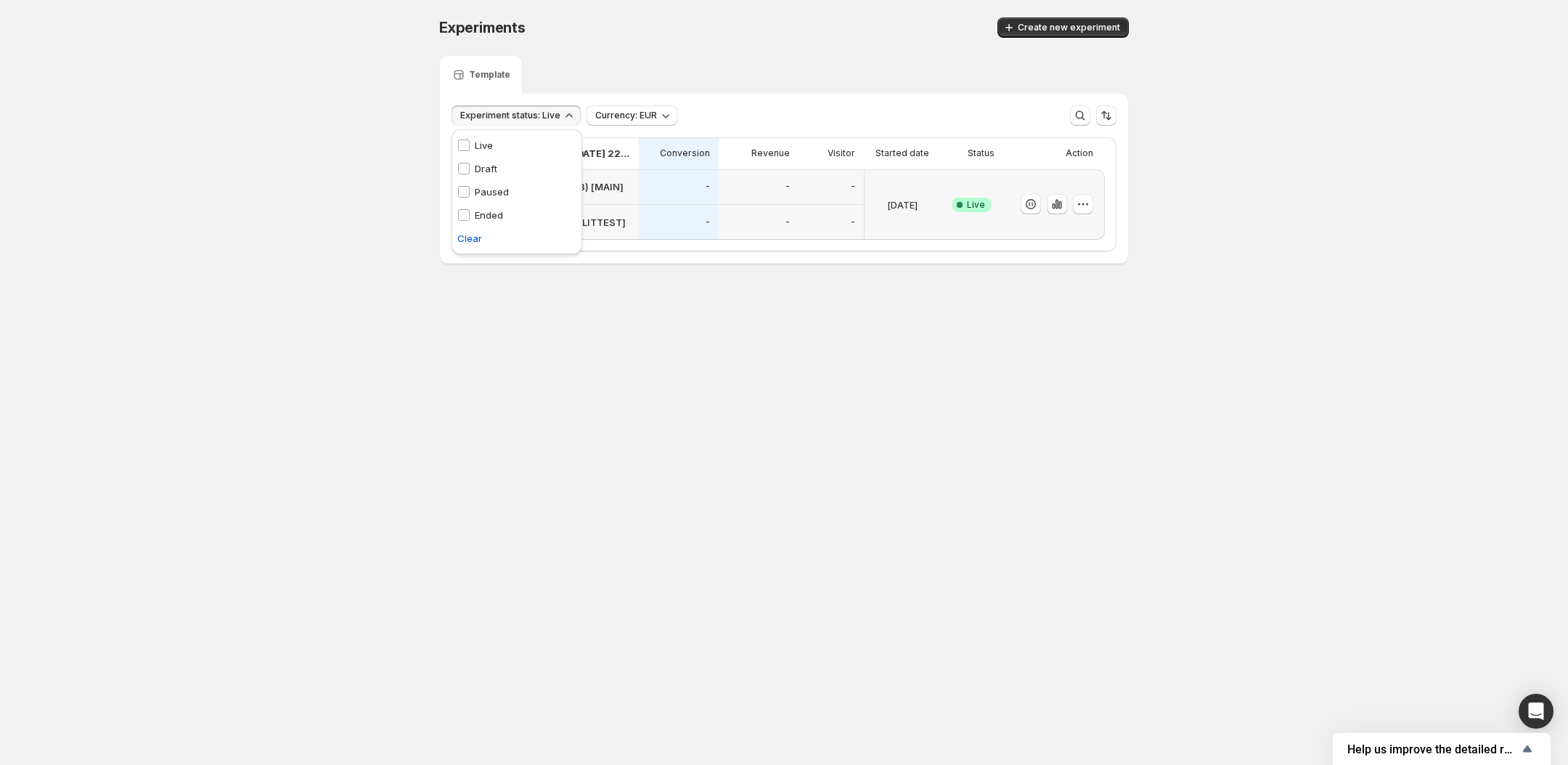
click at [484, 213] on p "Ended" at bounding box center [489, 215] width 29 height 14
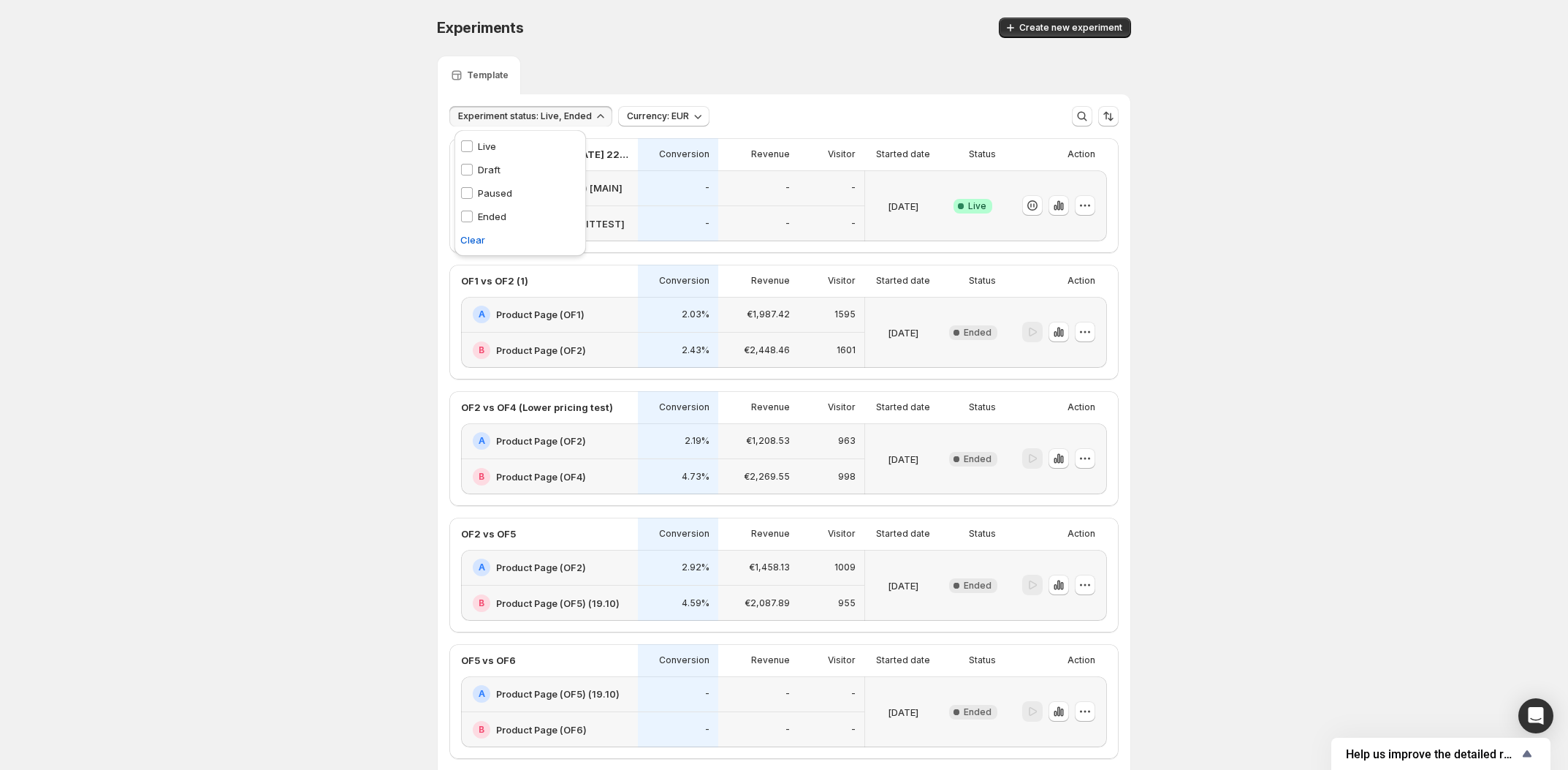
click at [796, 357] on div "€2,448.46" at bounding box center [758, 351] width 80 height 36
click at [1059, 208] on icon "button" at bounding box center [1058, 205] width 3 height 10
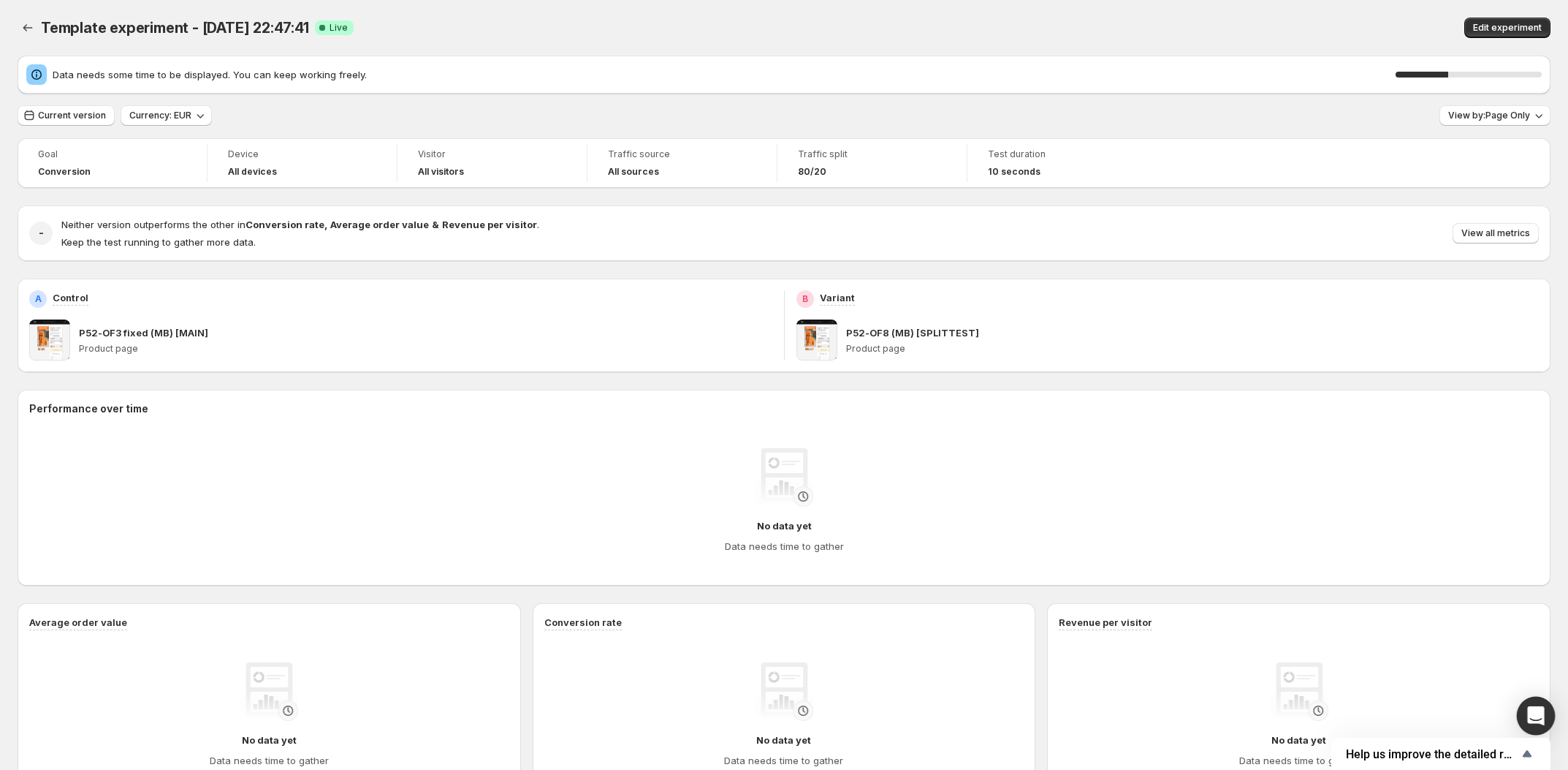
click at [1547, 709] on div "Open Intercom Messenger" at bounding box center [1535, 716] width 39 height 39
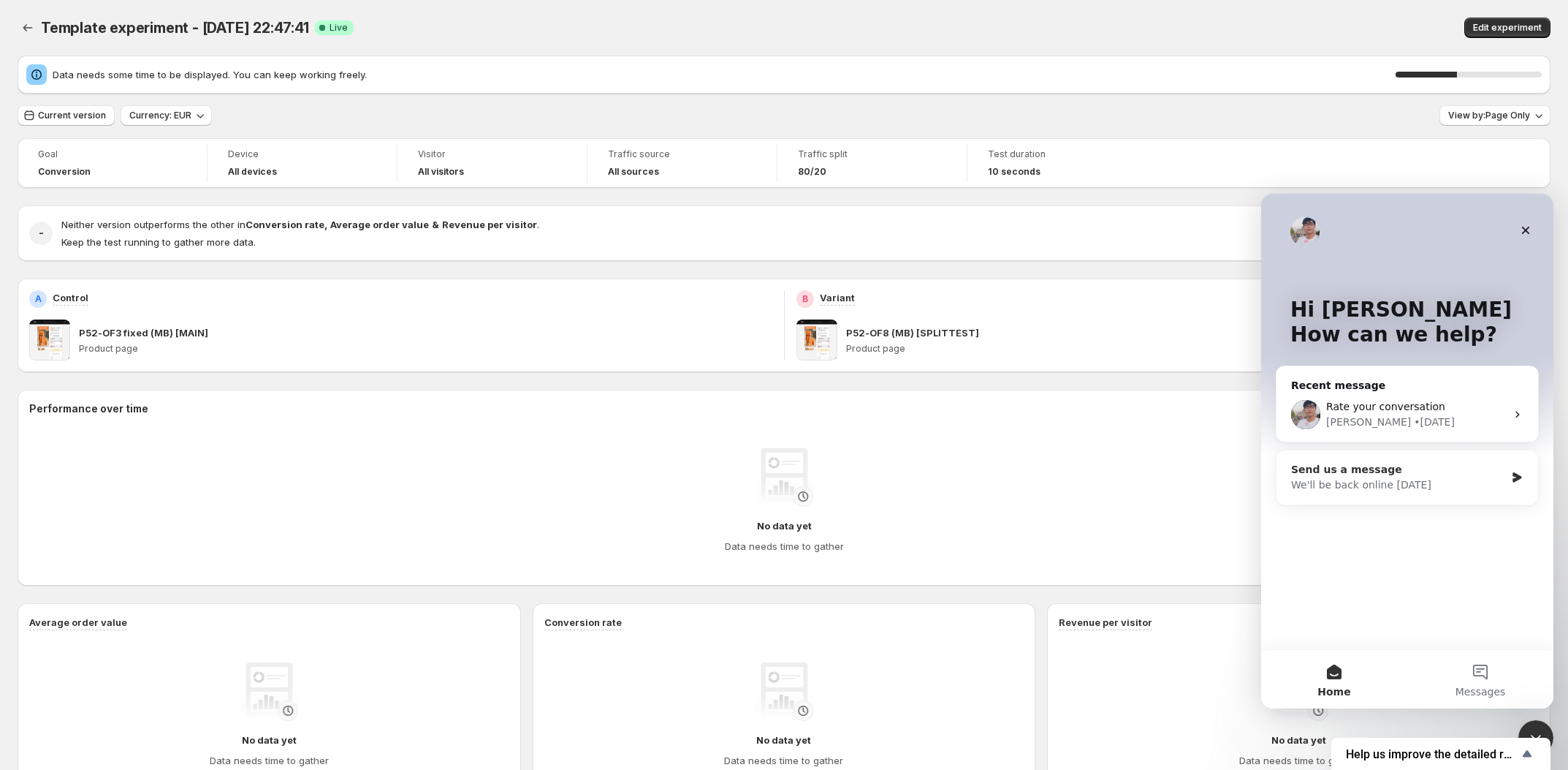
click at [1419, 487] on div "We'll be back online on Monday" at bounding box center [1397, 484] width 214 height 15
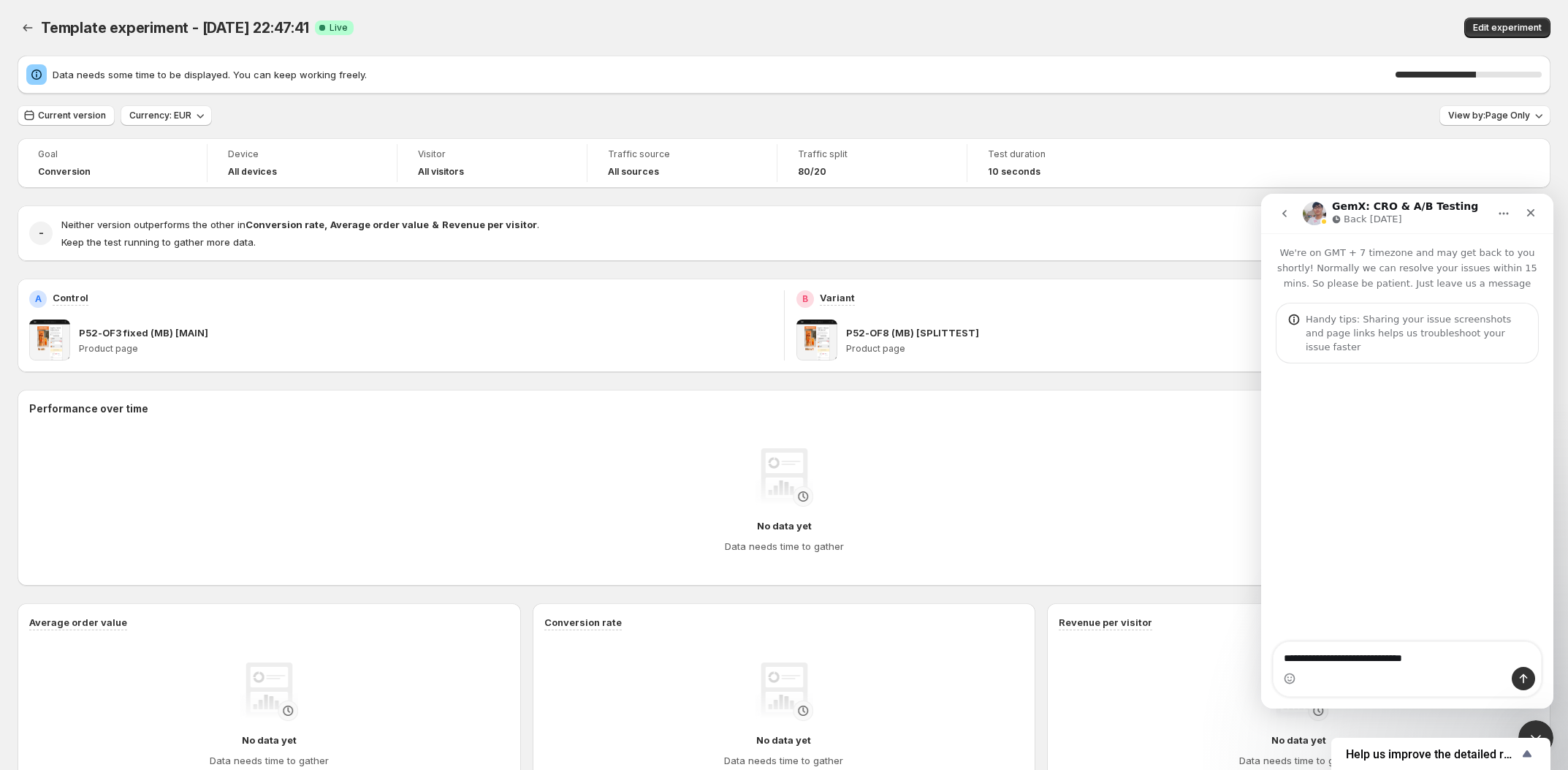
type textarea "**********"
click at [1279, 220] on button "go back" at bounding box center [1283, 213] width 28 height 28
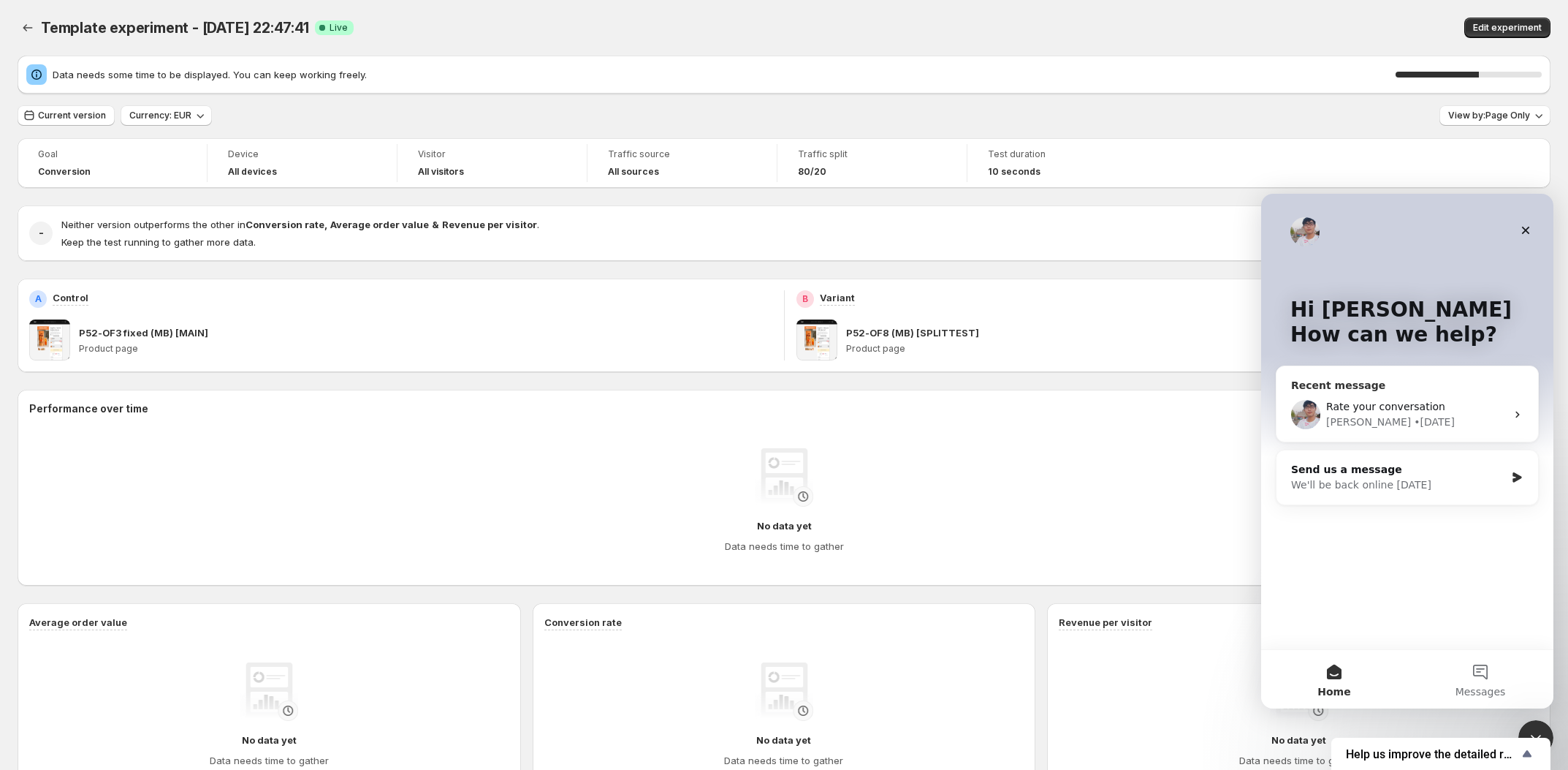
click at [1413, 427] on div "Antony • 1w ago" at bounding box center [1415, 422] width 180 height 15
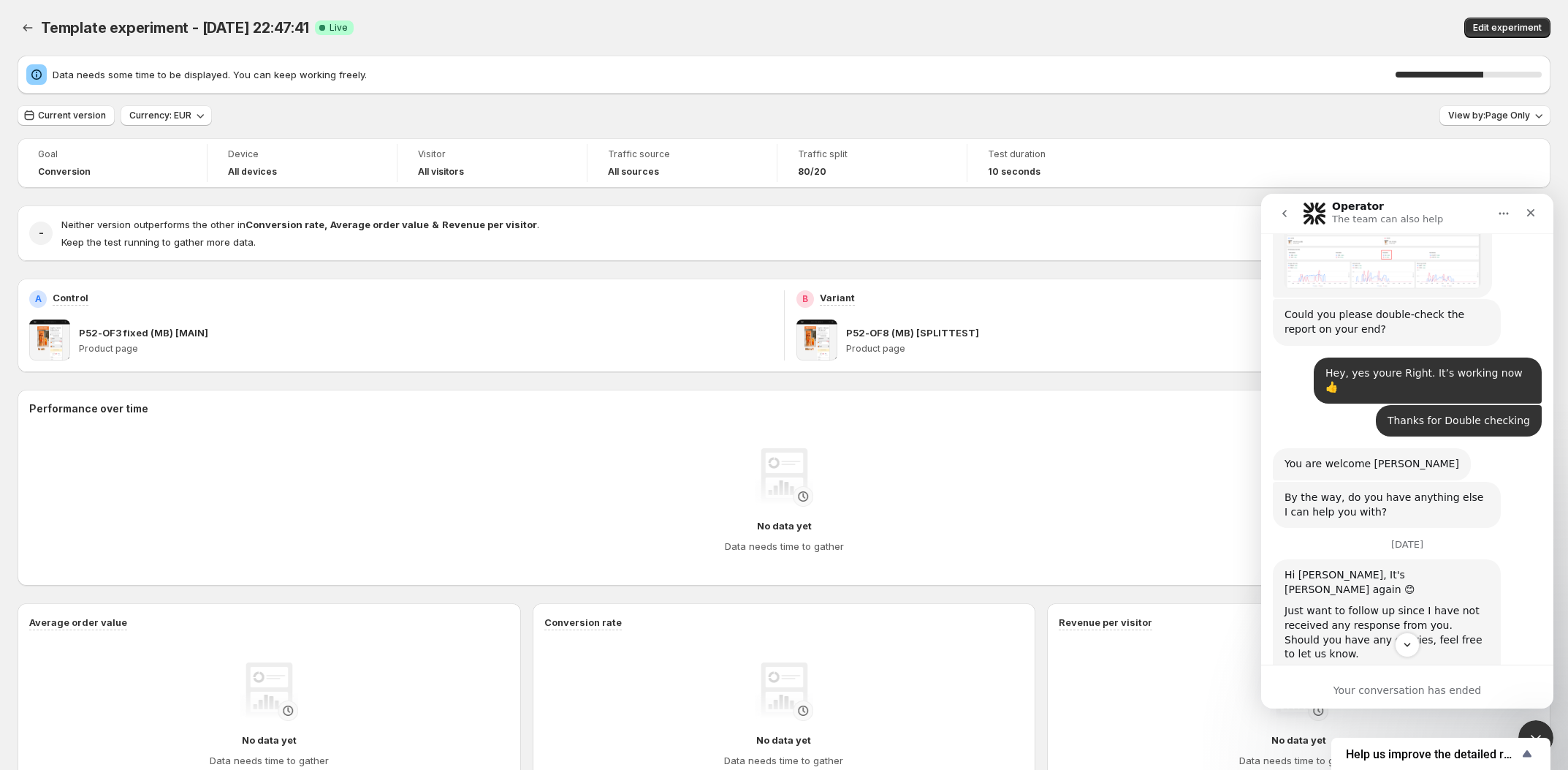
scroll to position [5581, 0]
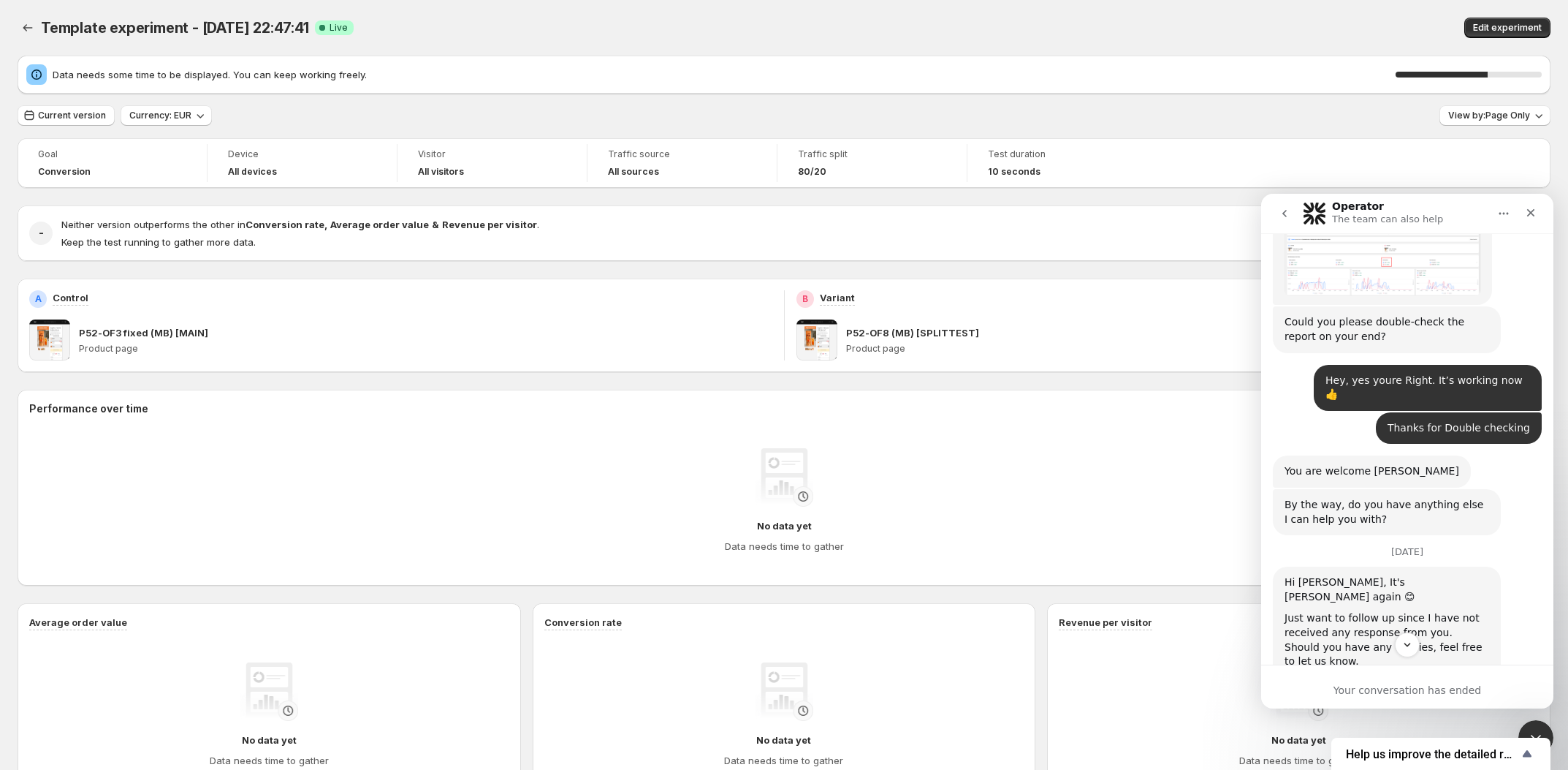
click at [1296, 212] on button "go back" at bounding box center [1283, 213] width 28 height 28
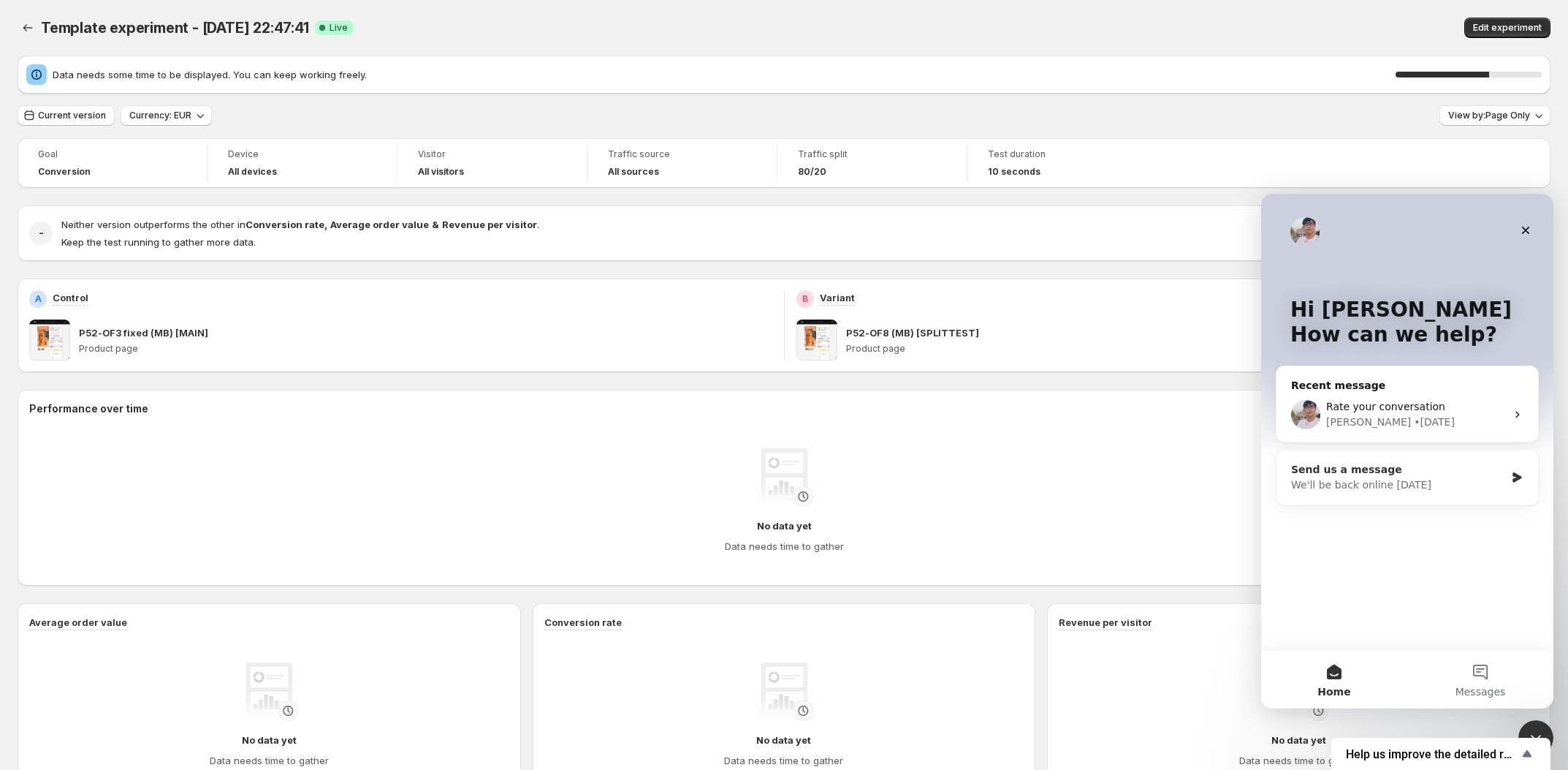
click at [1386, 452] on div "Send us a message We'll be back online on Monday" at bounding box center [1407, 477] width 262 height 54
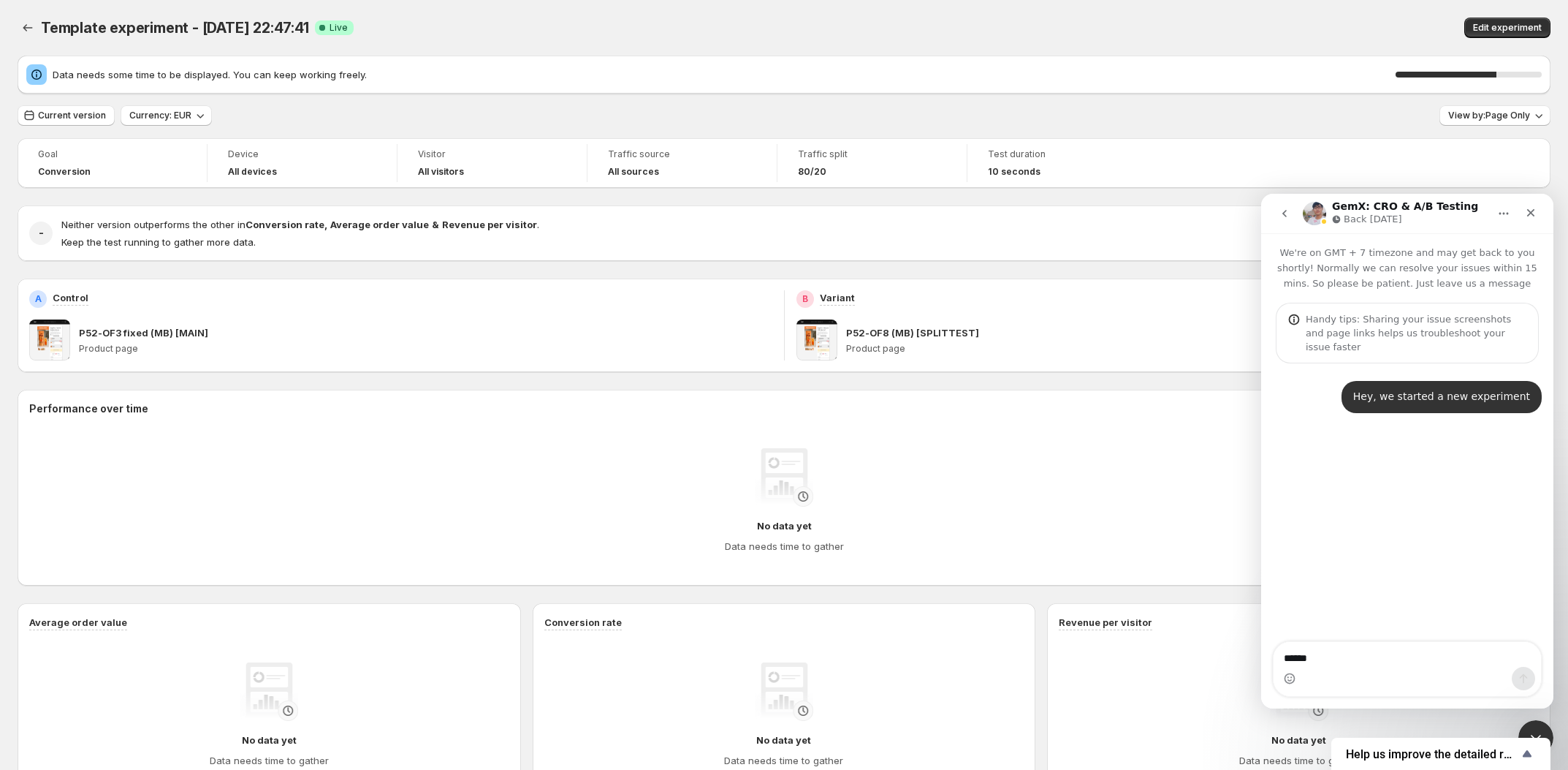
type textarea "******"
type textarea "***"
type textarea "**********"
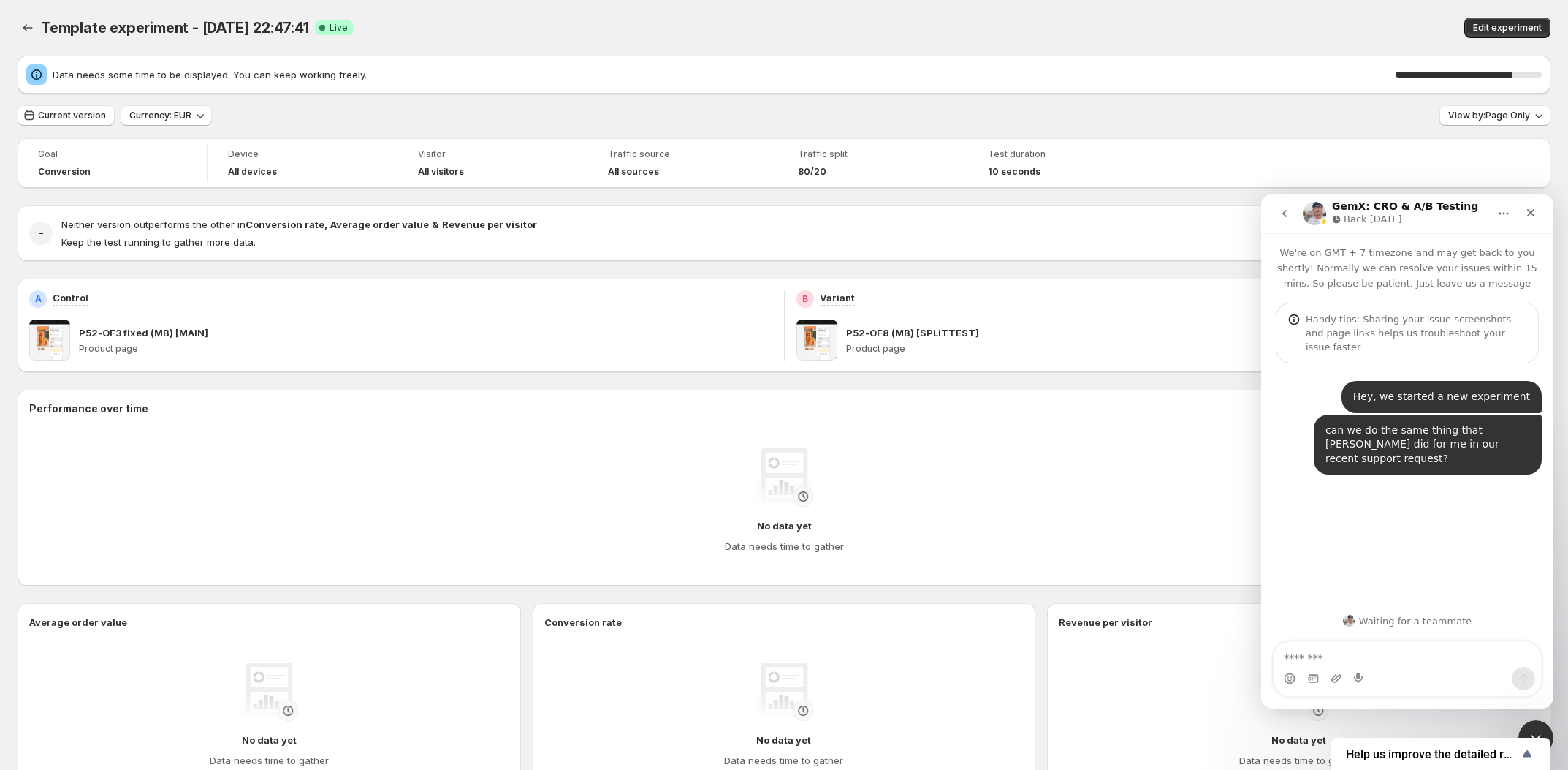
type textarea "*"
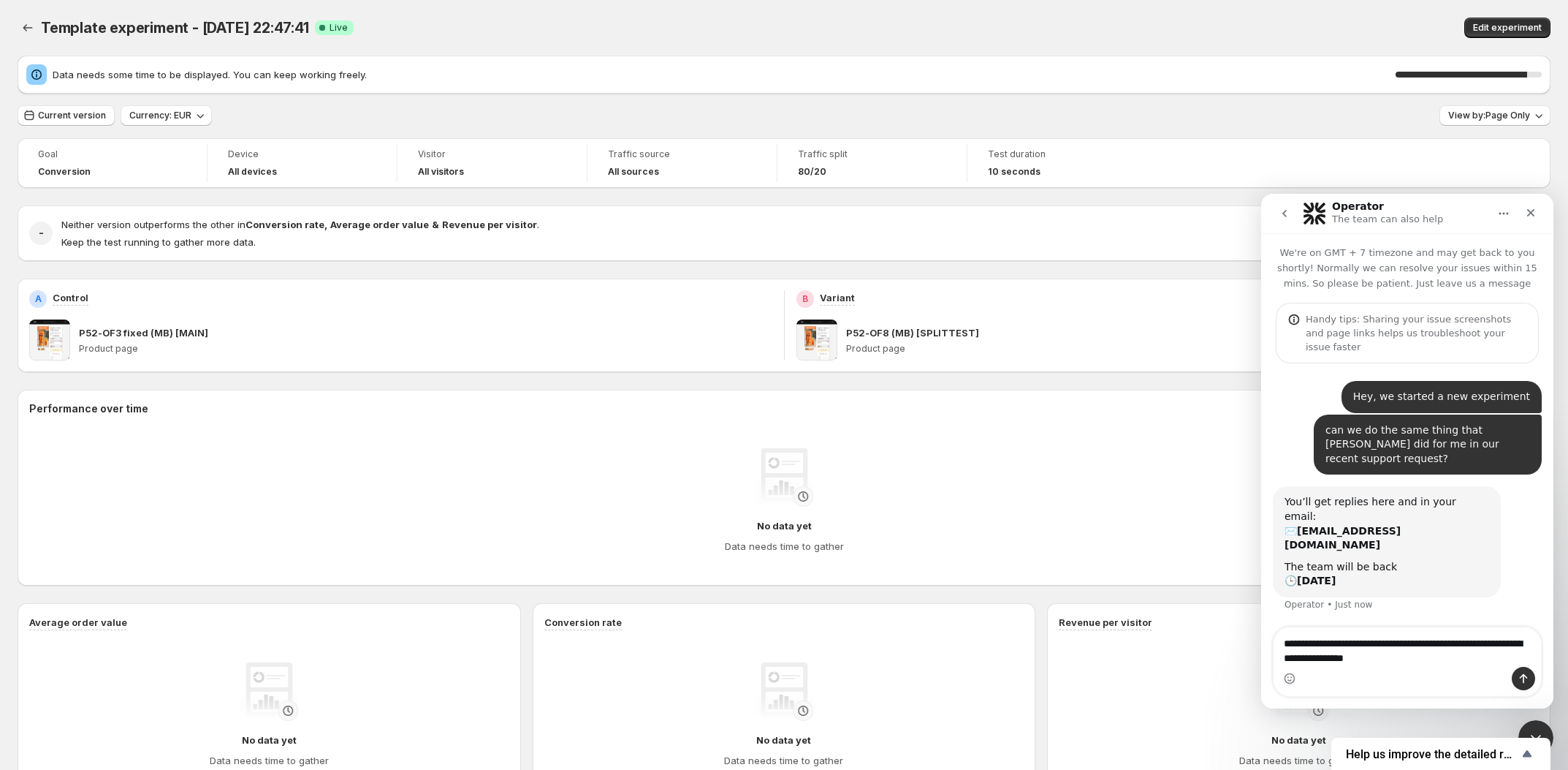
type textarea "**********"
click at [1535, 719] on body "Template experiment - Sep 6, 22:47:41. This page is ready Template experiment -…" at bounding box center [784, 385] width 1568 height 770
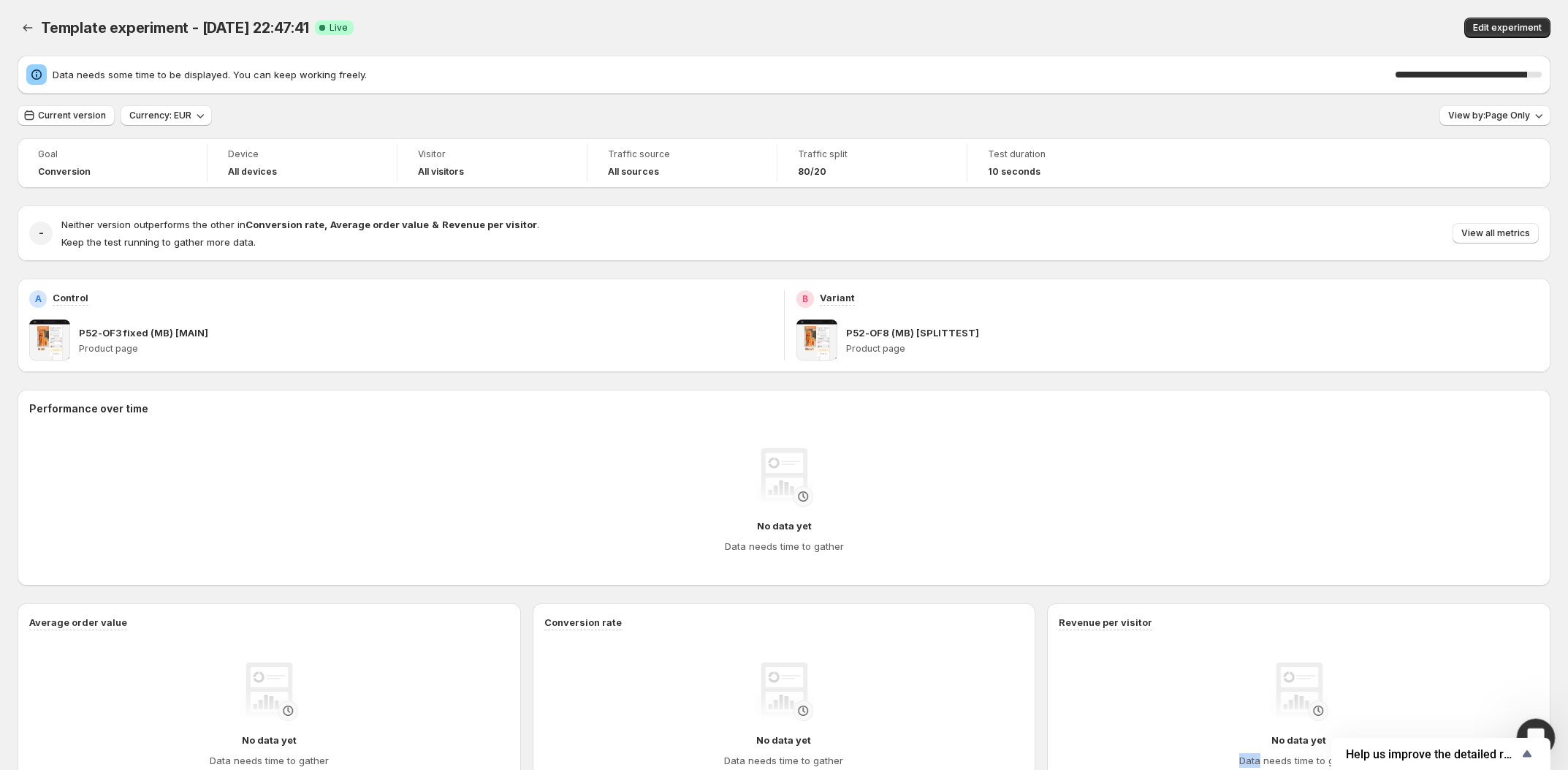
click at [1535, 719] on body "Template experiment - Sep 6, 22:47:41. This page is ready Template experiment -…" at bounding box center [784, 385] width 1568 height 770
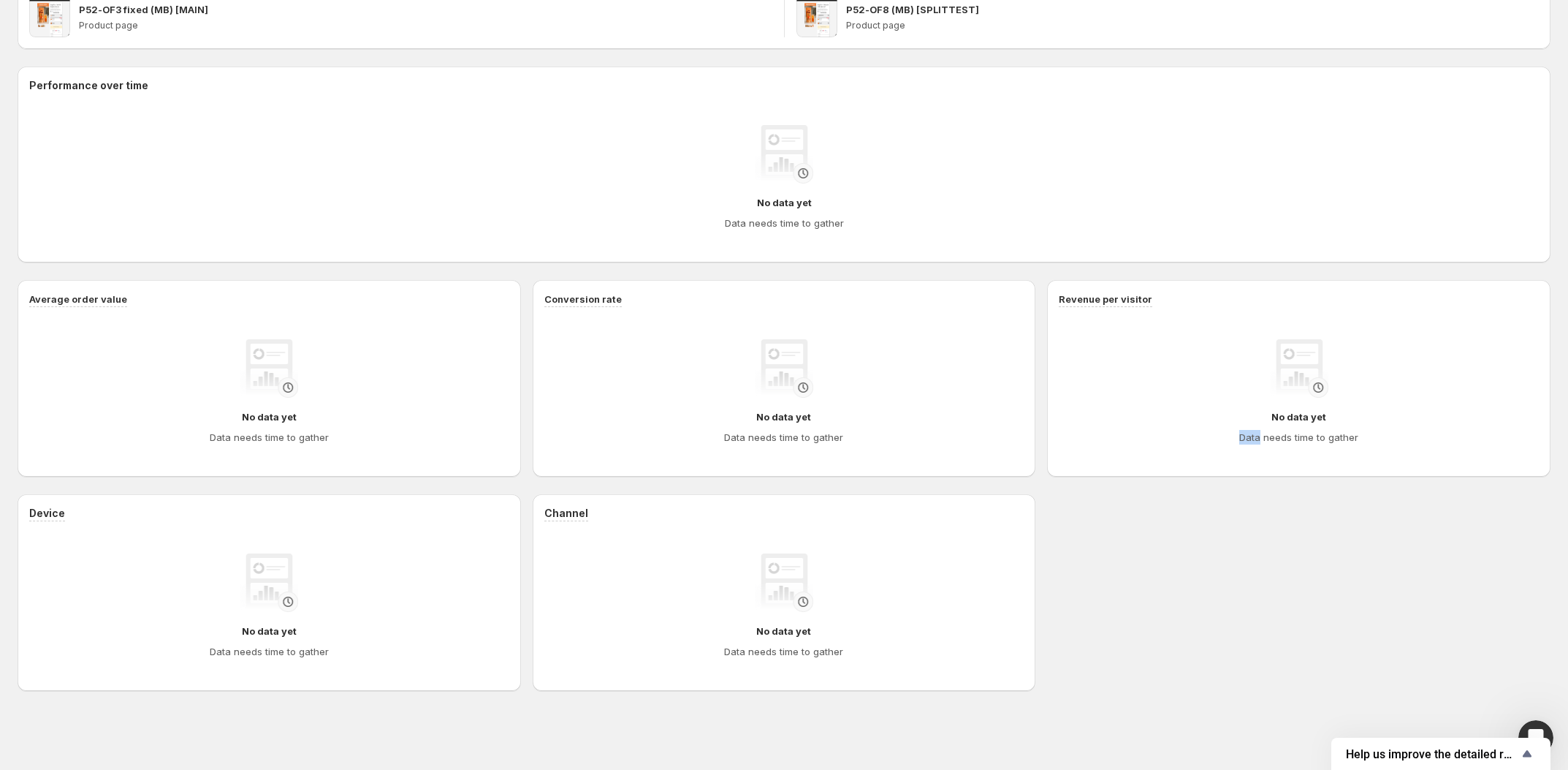
scroll to position [247, 0]
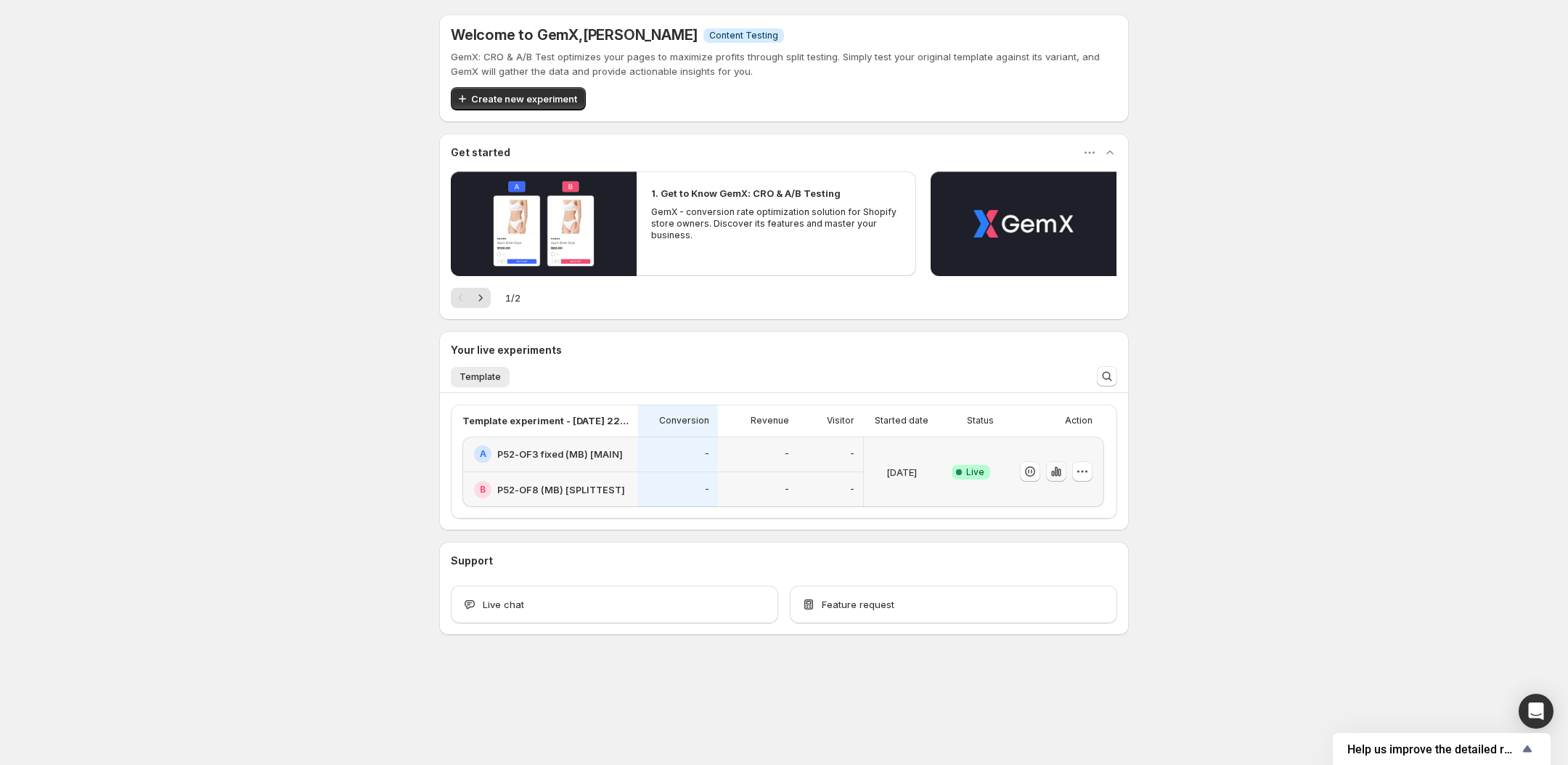
click at [1056, 470] on icon "button" at bounding box center [1056, 471] width 3 height 10
